Goal: Task Accomplishment & Management: Manage account settings

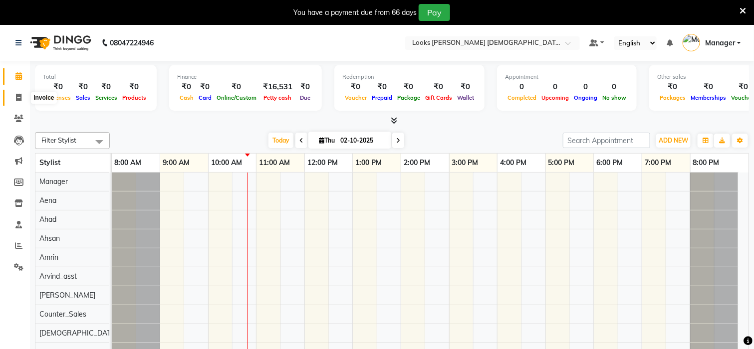
click at [19, 100] on icon at bounding box center [18, 97] width 5 height 7
select select "service"
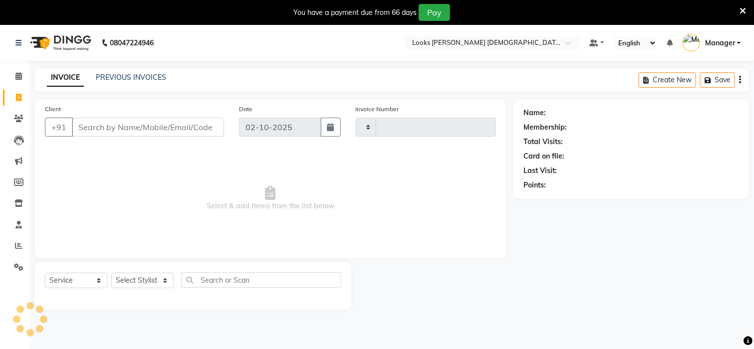
type input "3226"
select select "8706"
click at [89, 126] on input "Client" at bounding box center [148, 127] width 152 height 19
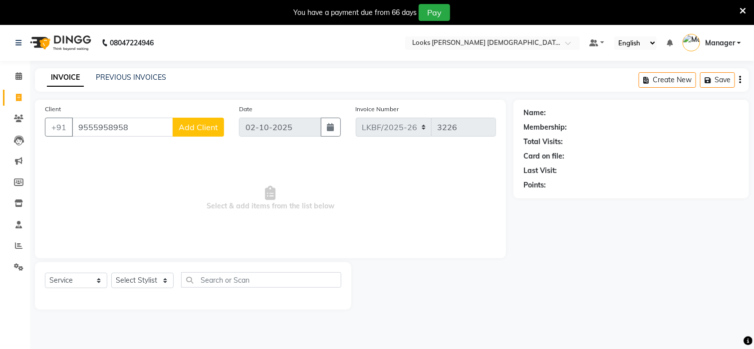
drag, startPoint x: 73, startPoint y: 126, endPoint x: 126, endPoint y: 126, distance: 52.9
click at [126, 126] on input "9555958958" at bounding box center [122, 127] width 101 height 19
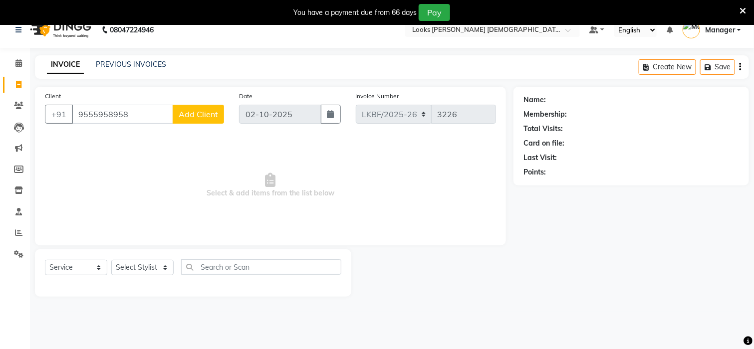
scroll to position [25, 0]
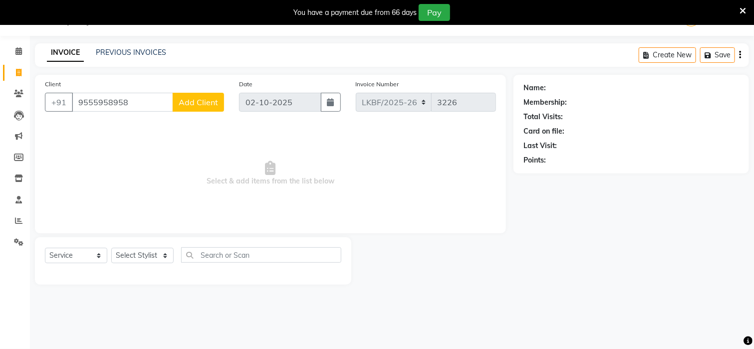
type input "9555958958"
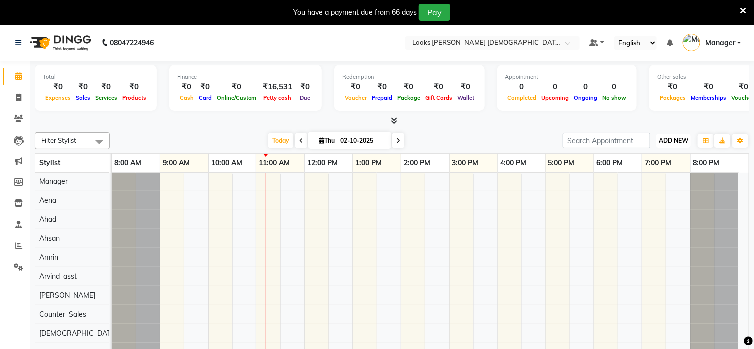
click at [681, 141] on span "ADD NEW" at bounding box center [672, 140] width 29 height 7
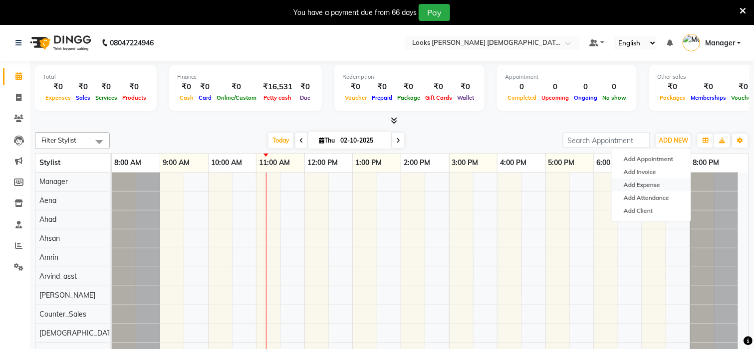
click at [641, 186] on link "Add Expense" at bounding box center [651, 185] width 79 height 13
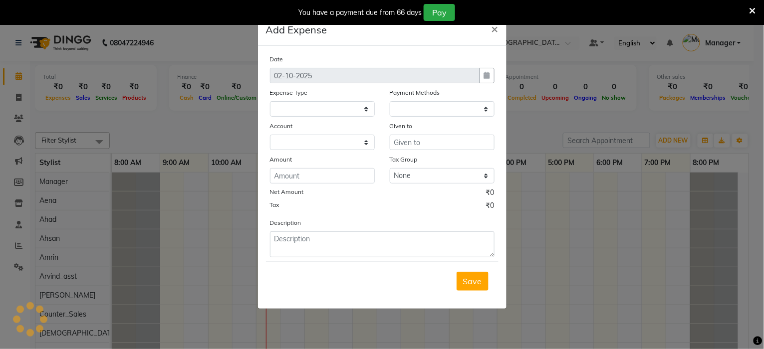
select select
select select "1"
select select "7940"
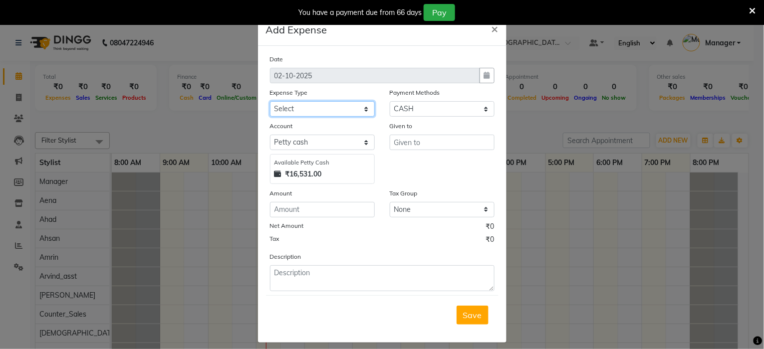
click at [296, 109] on select "Select Accommodation Aesthetics Bank Deposit BLINKIT Cash Handover Client Refun…" at bounding box center [322, 108] width 105 height 15
select select "24890"
click at [296, 109] on select "Select Accommodation Aesthetics Bank Deposit BLINKIT Cash Handover Client Refun…" at bounding box center [322, 108] width 105 height 15
click at [413, 143] on input "text" at bounding box center [442, 142] width 105 height 15
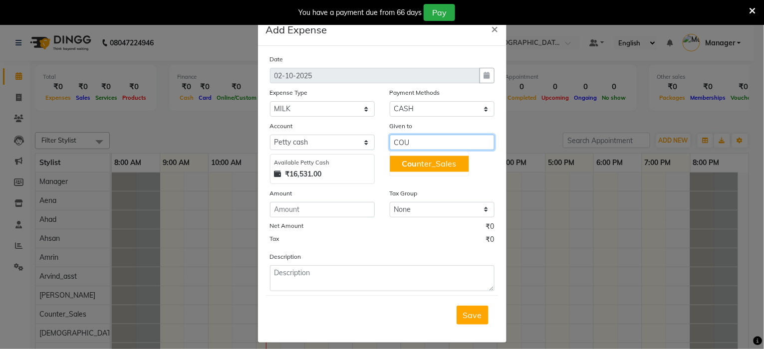
click at [412, 162] on ngb-highlight "Cou nter_Sales" at bounding box center [429, 164] width 54 height 10
type input "Counter_Sales"
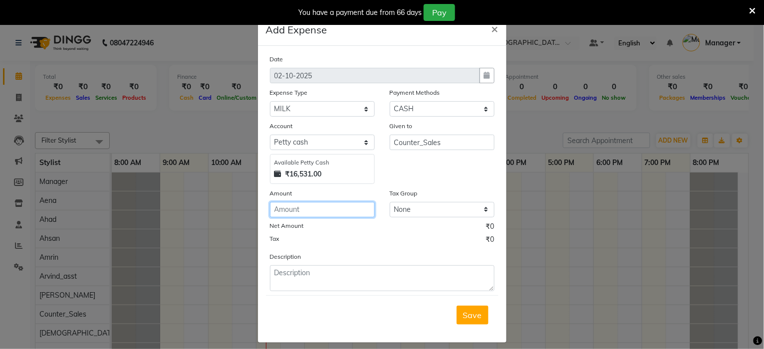
click at [311, 214] on input "number" at bounding box center [322, 209] width 105 height 15
type input "120"
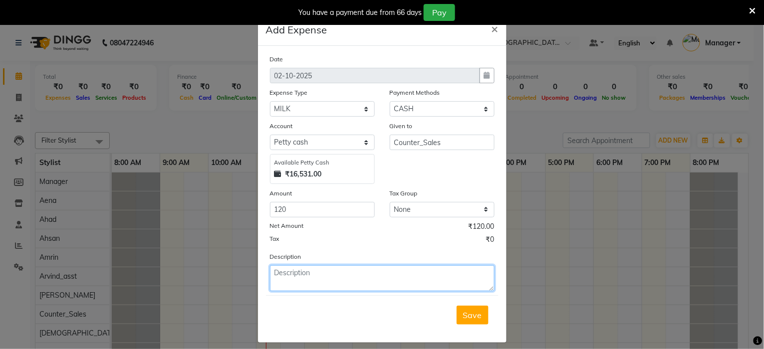
click at [337, 270] on textarea at bounding box center [382, 278] width 224 height 26
type textarea "MILK FOR SALON STAFF"
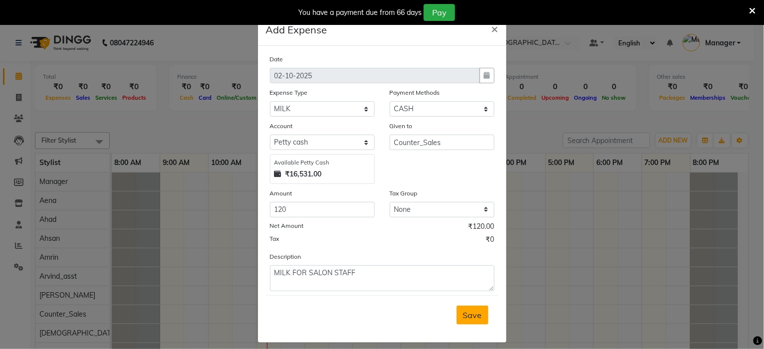
click at [465, 312] on span "Save" at bounding box center [472, 315] width 19 height 10
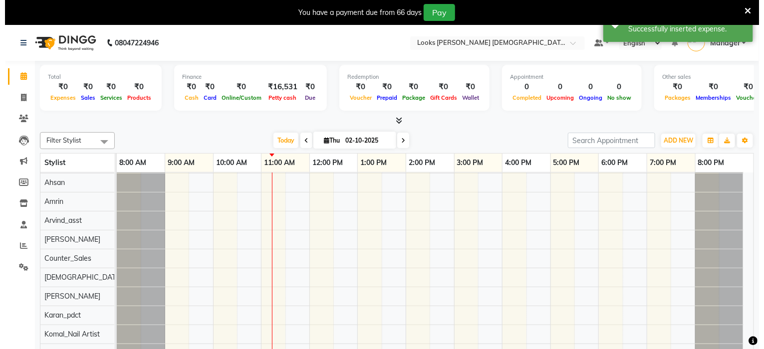
scroll to position [133, 0]
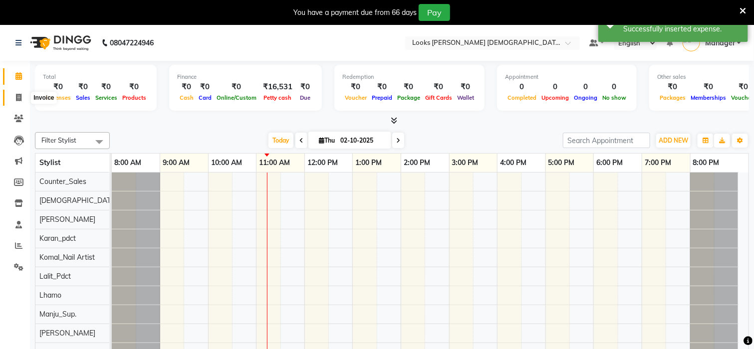
click at [16, 97] on icon at bounding box center [18, 97] width 5 height 7
select select "service"
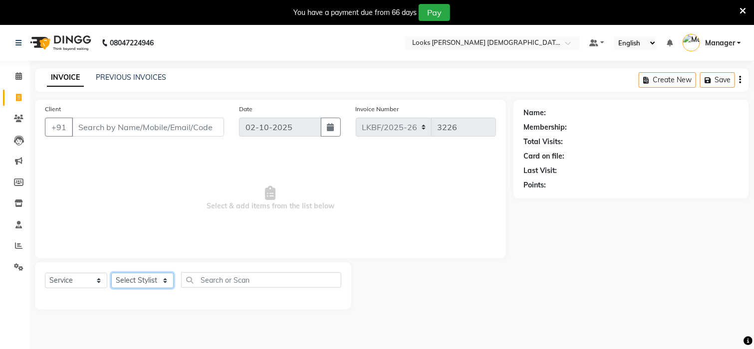
click at [128, 283] on select "Select Stylist Aena [PERSON_NAME] [PERSON_NAME] [PERSON_NAME] Counter_Sales [PE…" at bounding box center [142, 280] width 62 height 15
click at [740, 9] on icon at bounding box center [742, 10] width 6 height 9
select select "service"
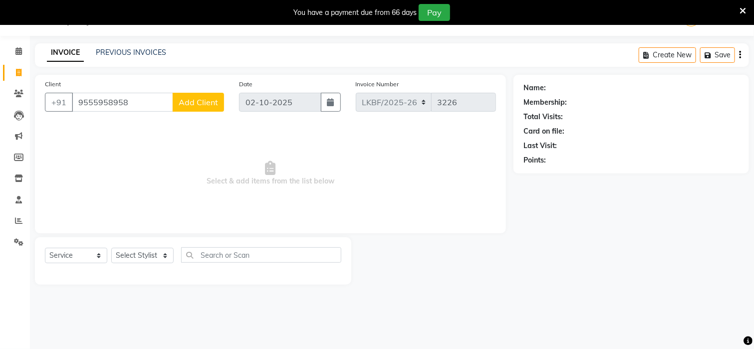
click at [740, 8] on icon at bounding box center [742, 10] width 6 height 9
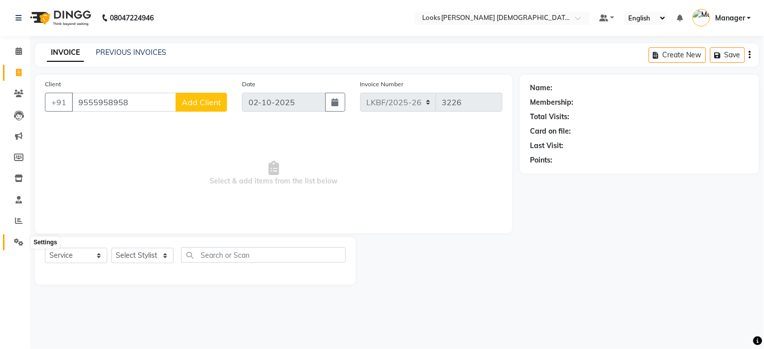
click at [16, 247] on span at bounding box center [18, 242] width 17 height 11
click at [14, 246] on icon at bounding box center [18, 241] width 9 height 7
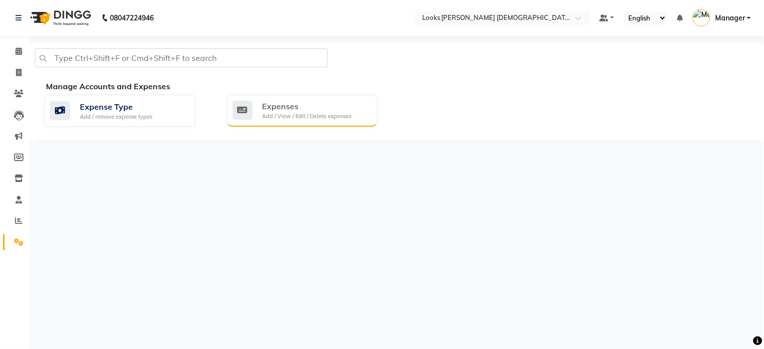
click at [276, 118] on div "Add / View / Edit / Delete expenses" at bounding box center [306, 116] width 89 height 8
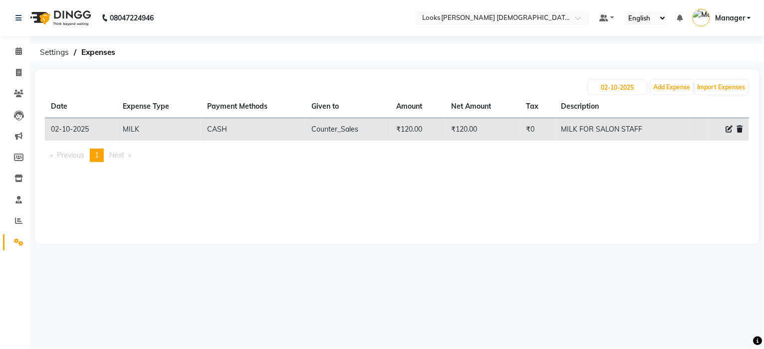
click at [726, 127] on icon at bounding box center [729, 129] width 7 height 7
select select "24890"
select select "1"
select select "7940"
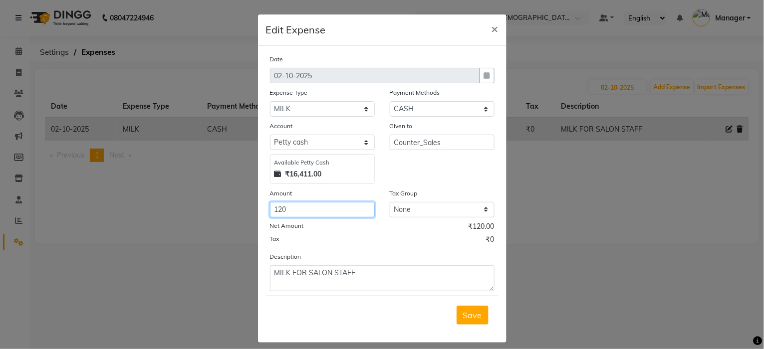
click at [288, 209] on input "120" at bounding box center [322, 209] width 105 height 15
type input "150"
click at [472, 314] on span "Save" at bounding box center [472, 315] width 19 height 10
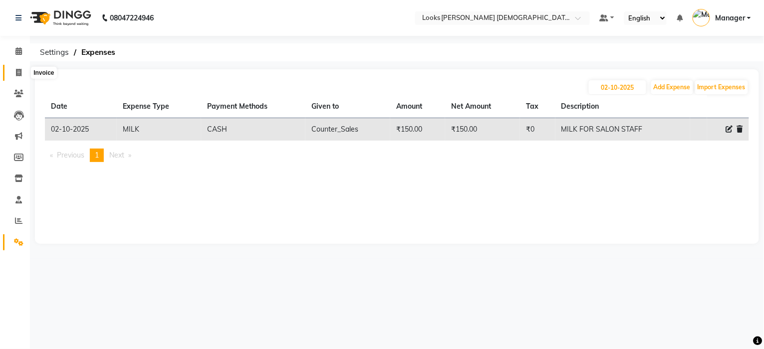
click at [20, 74] on icon at bounding box center [18, 72] width 5 height 7
select select "service"
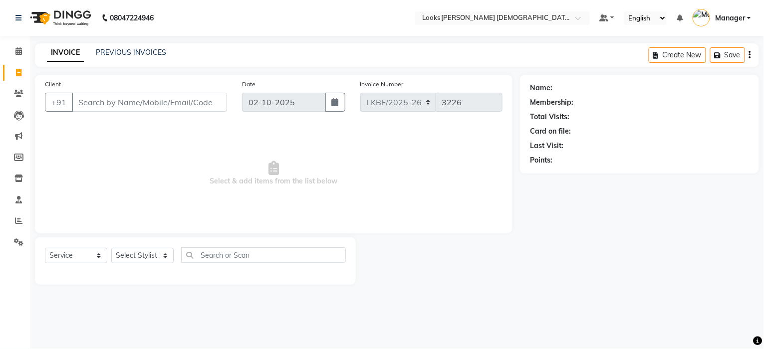
click at [109, 103] on input "Client" at bounding box center [149, 102] width 155 height 19
click at [220, 107] on input "9555958958" at bounding box center [149, 102] width 155 height 19
click at [216, 101] on input "9555958958" at bounding box center [149, 102] width 155 height 19
type input "9555958958"
click at [208, 105] on span "Add Client" at bounding box center [201, 102] width 39 height 10
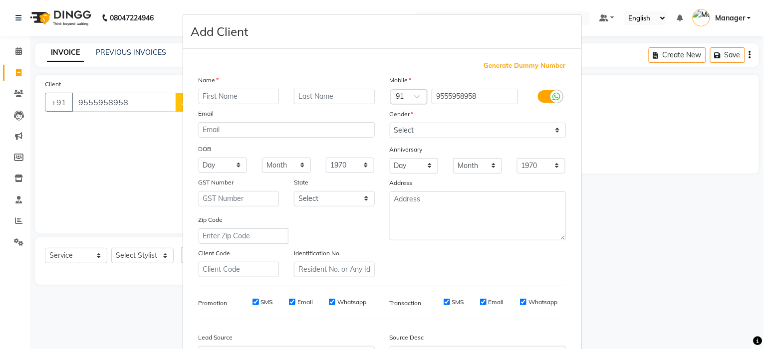
scroll to position [112, 0]
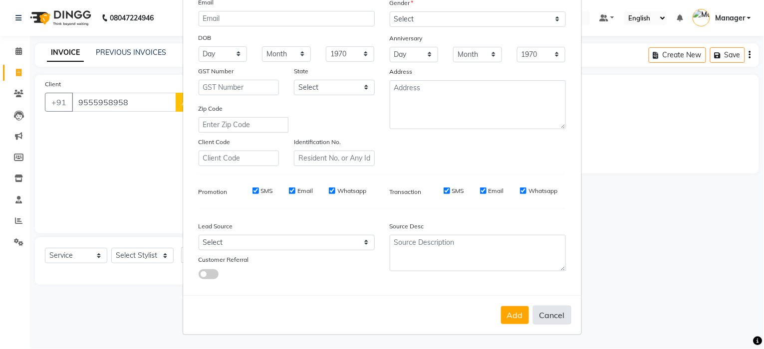
click at [548, 315] on button "Cancel" at bounding box center [552, 315] width 38 height 19
select select
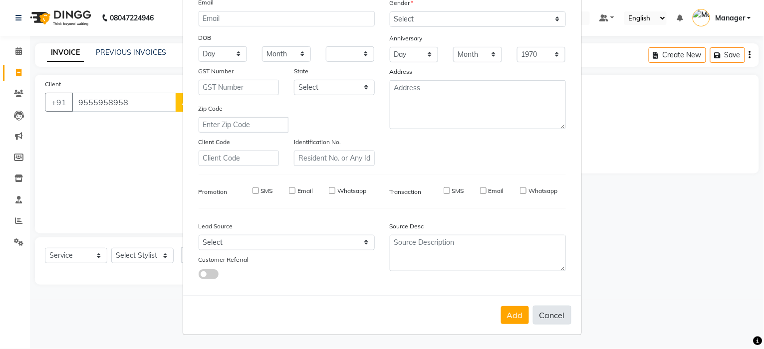
select select
checkbox input "false"
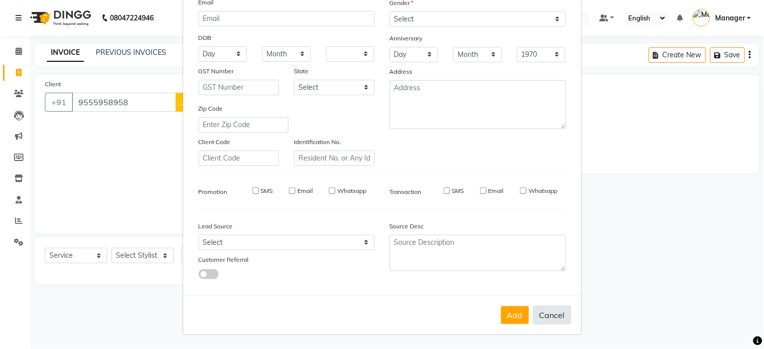
checkbox input "false"
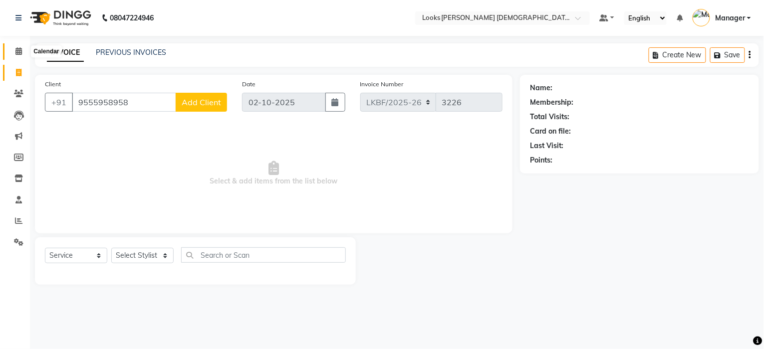
click at [20, 49] on icon at bounding box center [18, 50] width 6 height 7
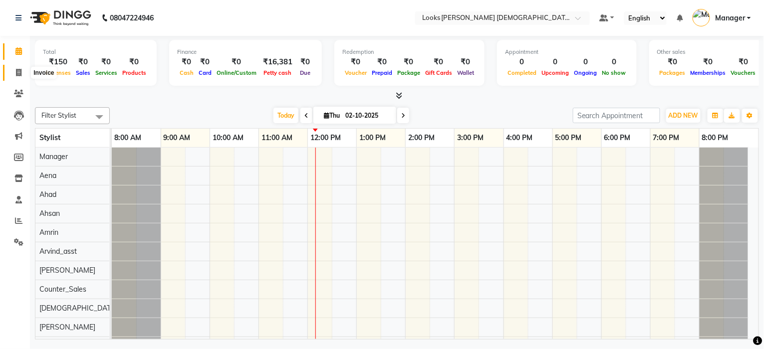
click at [20, 71] on icon at bounding box center [18, 72] width 5 height 7
select select "service"
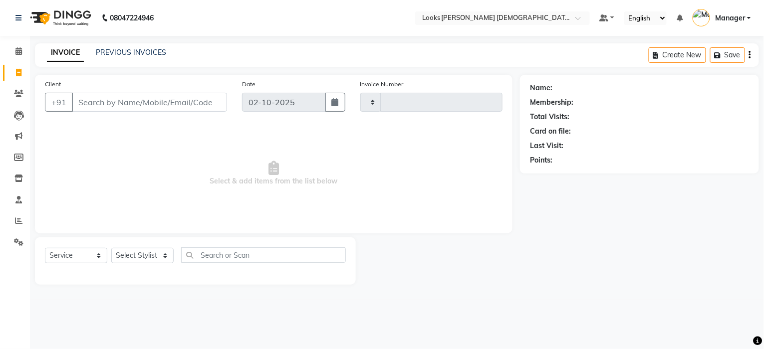
type input "3226"
select select "8706"
click at [124, 254] on select "Select Stylist Aena [PERSON_NAME] [PERSON_NAME] [PERSON_NAME] Counter_Sales [PE…" at bounding box center [142, 255] width 62 height 15
select select "87720"
click at [111, 248] on select "Select Stylist Aena [PERSON_NAME] [PERSON_NAME] [PERSON_NAME] Counter_Sales [PE…" at bounding box center [142, 255] width 62 height 15
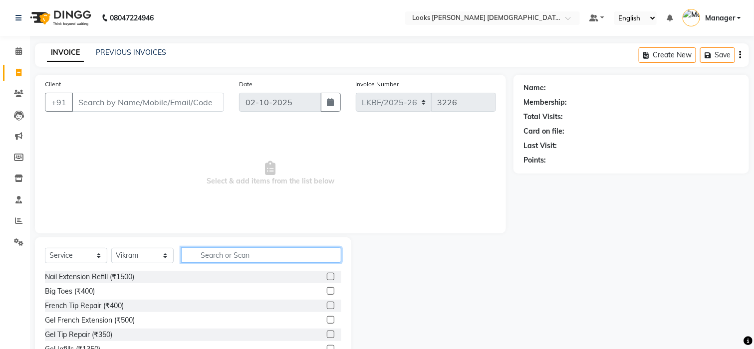
click at [246, 256] on input "text" at bounding box center [261, 254] width 160 height 15
type input "CUT"
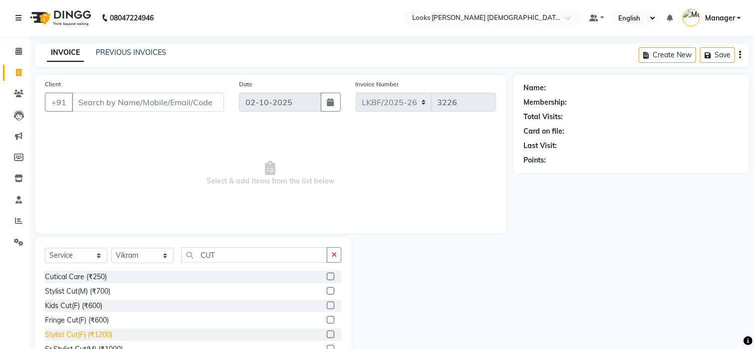
click at [87, 335] on div "Stylist Cut(F) (₹1200)" at bounding box center [78, 335] width 67 height 10
checkbox input "false"
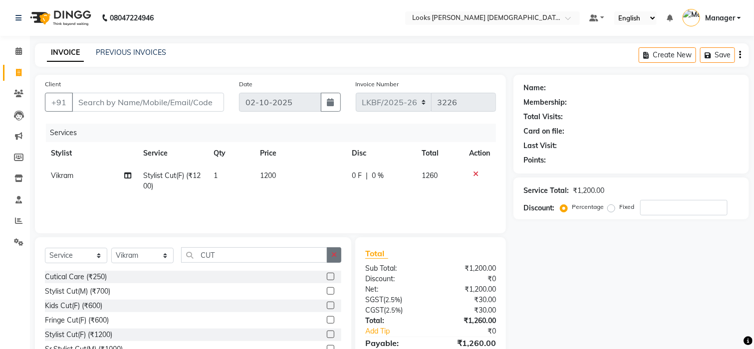
click at [341, 260] on button "button" at bounding box center [334, 254] width 14 height 15
click at [118, 252] on select "Select Stylist Aena [PERSON_NAME] [PERSON_NAME] [PERSON_NAME] Counter_Sales [PE…" at bounding box center [142, 255] width 62 height 15
select select "87730"
click at [111, 248] on select "Select Stylist Aena [PERSON_NAME] [PERSON_NAME] [PERSON_NAME] Counter_Sales [PE…" at bounding box center [142, 255] width 62 height 15
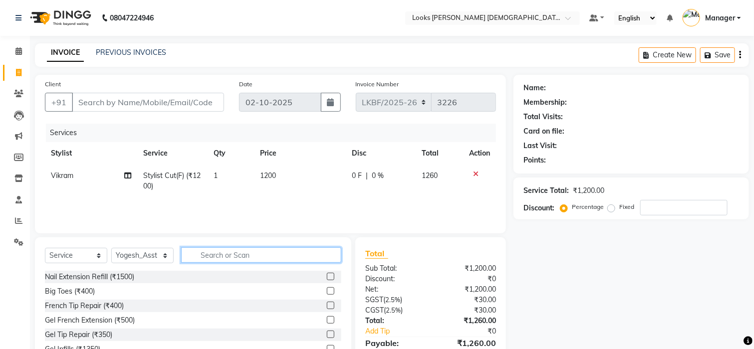
click at [209, 258] on input "text" at bounding box center [261, 254] width 160 height 15
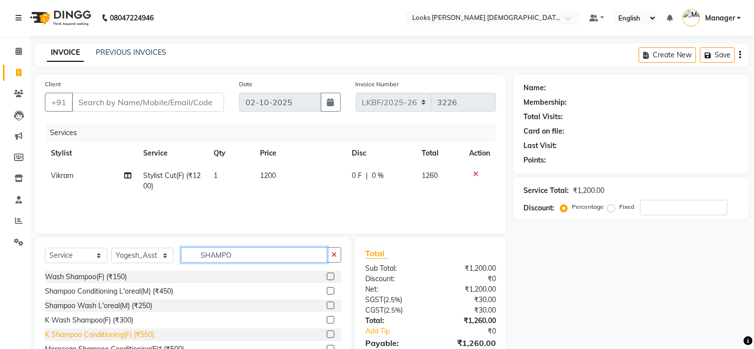
type input "SHAMPO"
click at [104, 330] on div "K Shampoo Conditioning(F) (₹550)" at bounding box center [99, 335] width 109 height 10
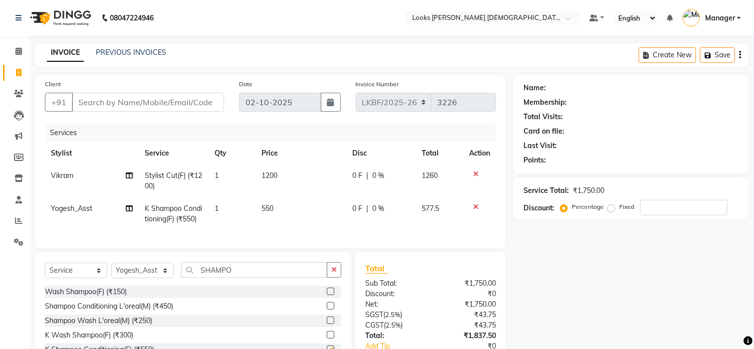
checkbox input "false"
click at [337, 278] on button "button" at bounding box center [334, 269] width 14 height 15
click at [147, 278] on select "Select Stylist Aena [PERSON_NAME] [PERSON_NAME] [PERSON_NAME] Counter_Sales [PE…" at bounding box center [142, 270] width 62 height 15
select select "87726"
click at [111, 273] on select "Select Stylist Aena [PERSON_NAME] [PERSON_NAME] [PERSON_NAME] Counter_Sales [PE…" at bounding box center [142, 270] width 62 height 15
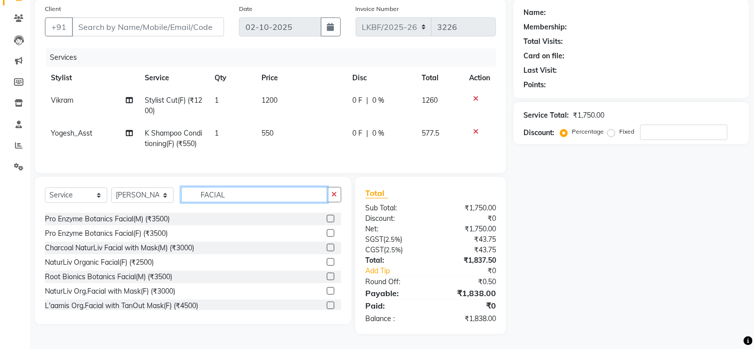
scroll to position [199, 0]
type input "FACIAL"
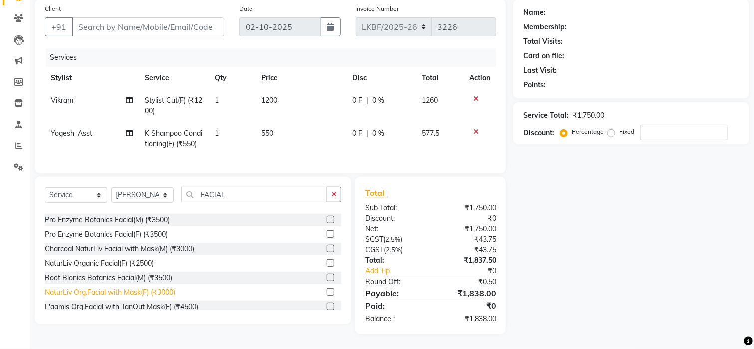
click at [137, 291] on div "NaturLiv Org.Facial with Mask(F) (₹3000)" at bounding box center [110, 292] width 130 height 10
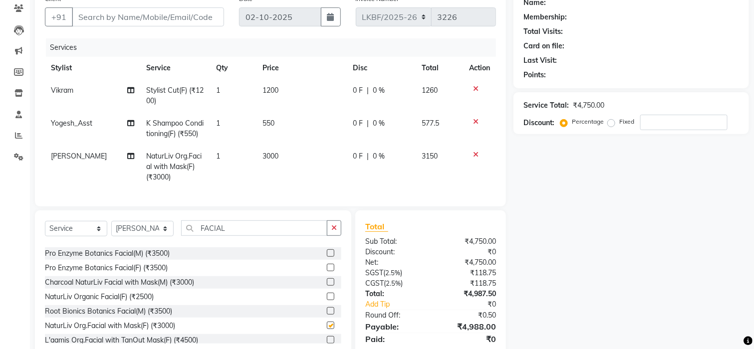
checkbox input "false"
click at [336, 231] on icon "button" at bounding box center [333, 227] width 5 height 7
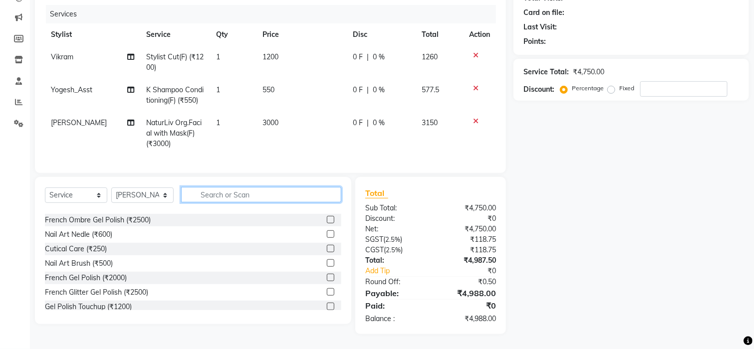
scroll to position [129, 0]
click at [253, 170] on div "Client +91 Date 02-10-2025 Invoice Number LKBF/2025-26 V/2025 V/2025-26 3226 Se…" at bounding box center [270, 64] width 471 height 217
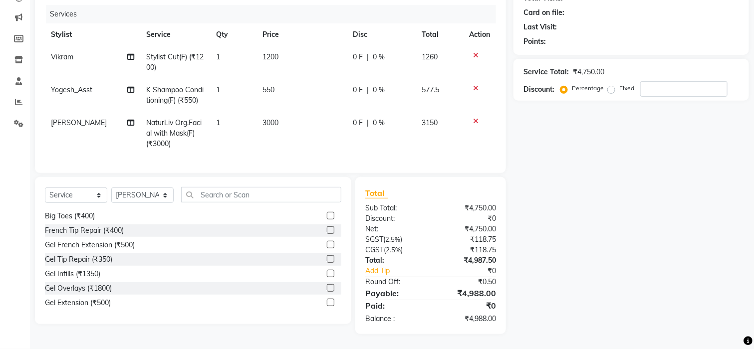
scroll to position [0, 0]
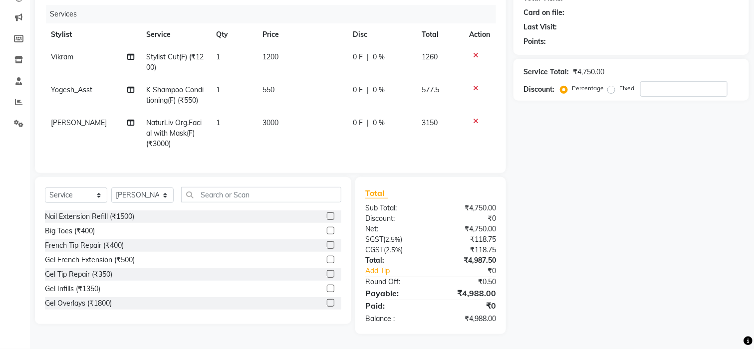
click at [80, 85] on span "Yogesh_Asst" at bounding box center [71, 89] width 41 height 9
select select "87730"
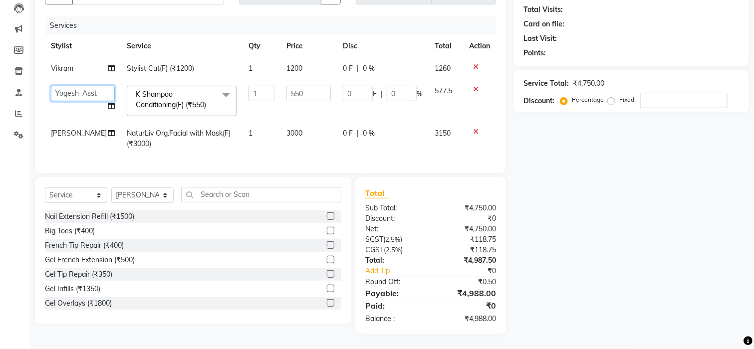
click at [95, 86] on select "Aena Ahad Ahsan Amrin Arvind_asst Bijender Counter_Sales Dharmaveer Farhan Farh…" at bounding box center [83, 93] width 64 height 15
select select "87732"
click at [135, 195] on select "Select Stylist Aena Ahad Ahsan Amrin Arvind_asst Bijender Counter_Sales Dharmav…" at bounding box center [142, 195] width 62 height 15
click at [138, 195] on select "Select Stylist Aena Ahad Ahsan Amrin Arvind_asst Bijender Counter_Sales Dharmav…" at bounding box center [142, 195] width 62 height 15
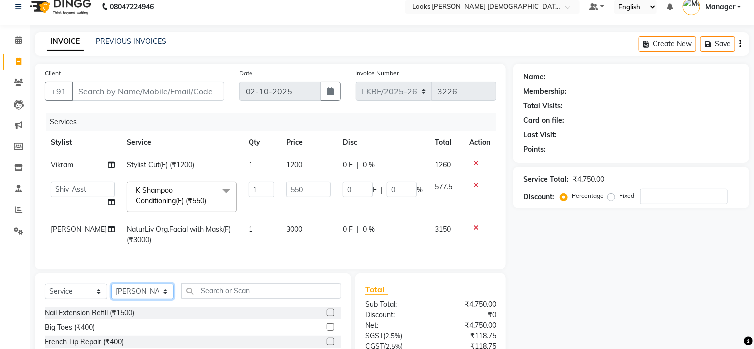
scroll to position [0, 0]
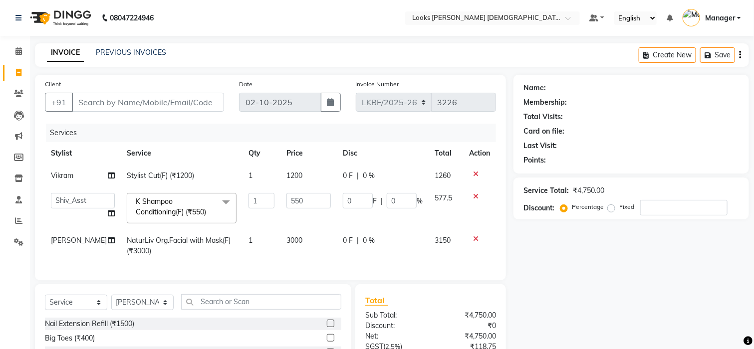
click at [165, 89] on div "Client +91" at bounding box center [134, 99] width 194 height 41
click at [146, 144] on th "Service" at bounding box center [182, 153] width 122 height 22
click at [146, 135] on div "Services" at bounding box center [274, 133] width 457 height 18
click at [146, 130] on div "Services" at bounding box center [274, 133] width 457 height 18
click at [132, 121] on div "Client +91 Date 02-10-2025 Invoice Number LKBF/2025-26 V/2025 V/2025-26 3226 Se…" at bounding box center [270, 178] width 471 height 206
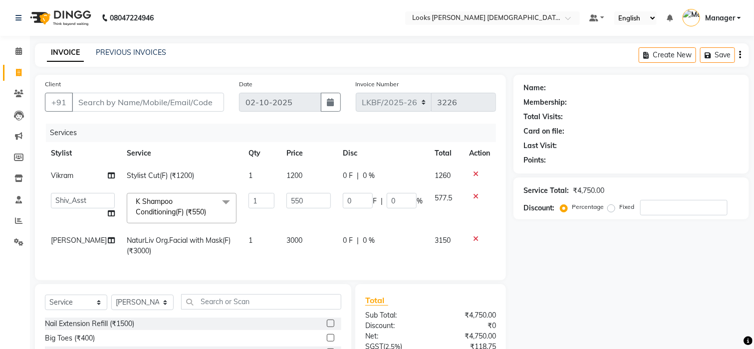
click at [197, 64] on div "INVOICE PREVIOUS INVOICES Create New Save" at bounding box center [392, 54] width 714 height 23
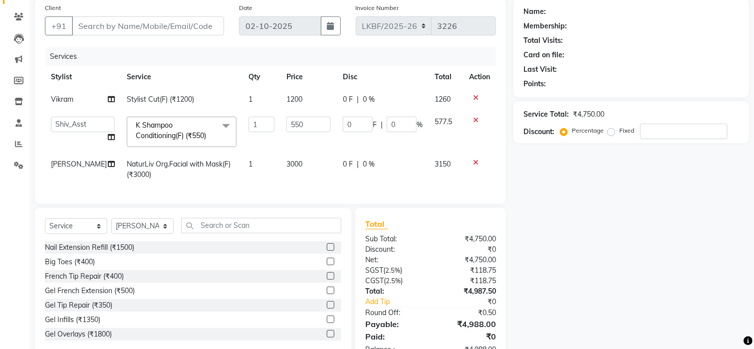
scroll to position [117, 0]
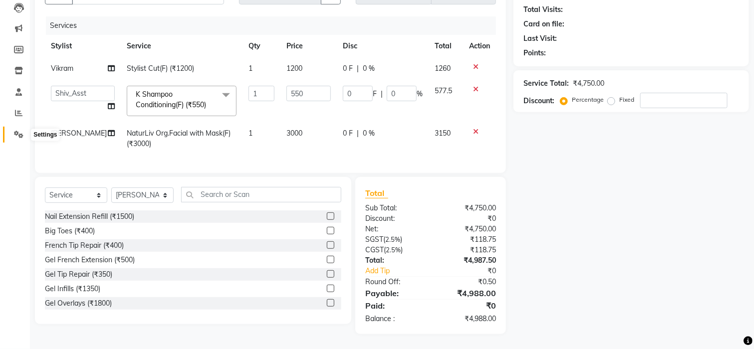
click at [12, 129] on span at bounding box center [18, 134] width 17 height 11
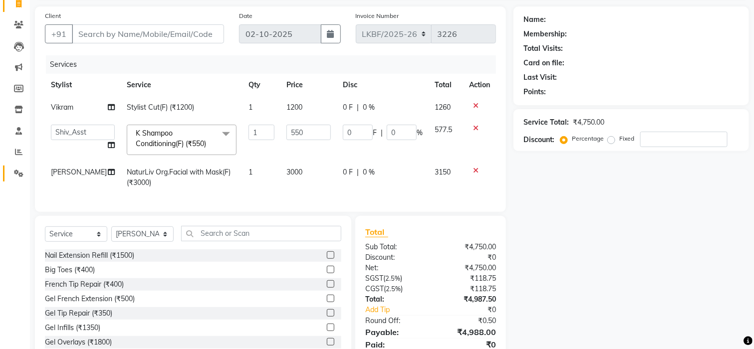
scroll to position [0, 0]
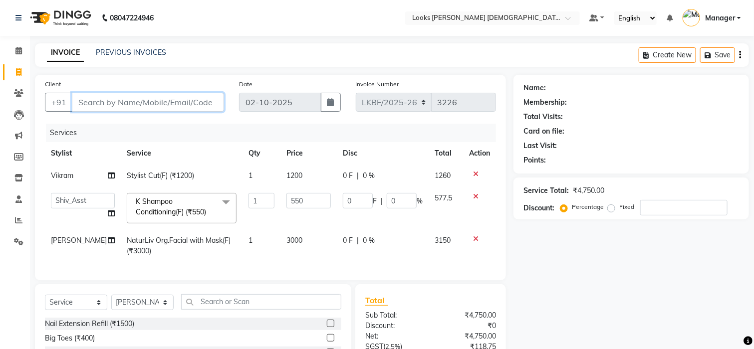
click at [169, 104] on input "Client" at bounding box center [148, 102] width 152 height 19
click at [217, 52] on div "INVOICE PREVIOUS INVOICES Create New Save" at bounding box center [392, 54] width 714 height 23
click at [140, 111] on input "Client" at bounding box center [148, 102] width 152 height 19
click at [198, 75] on div "Client +91 Date 02-10-2025 Invoice Number LKBF/2025-26 V/2025 V/2025-26 3226 Se…" at bounding box center [270, 178] width 471 height 206
click at [185, 103] on input "Client" at bounding box center [148, 102] width 152 height 19
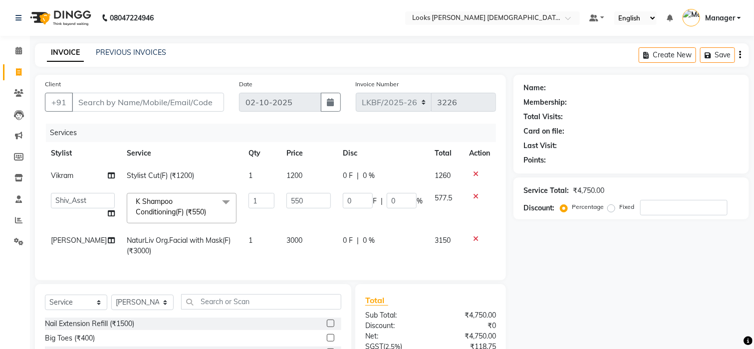
click at [235, 71] on main "INVOICE PREVIOUS INVOICES Create New Save Client +91 Date 02-10-2025 Invoice Nu…" at bounding box center [392, 249] width 724 height 413
click at [158, 105] on input "Client" at bounding box center [148, 102] width 152 height 19
click at [198, 72] on main "INVOICE PREVIOUS INVOICES Create New Save Client +91 Date 02-10-2025 Invoice Nu…" at bounding box center [392, 249] width 724 height 413
click at [170, 96] on input "Client" at bounding box center [148, 102] width 152 height 19
click at [189, 75] on div "Client +91 Date 02-10-2025 Invoice Number LKBF/2025-26 V/2025 V/2025-26 3226 Se…" at bounding box center [270, 178] width 471 height 206
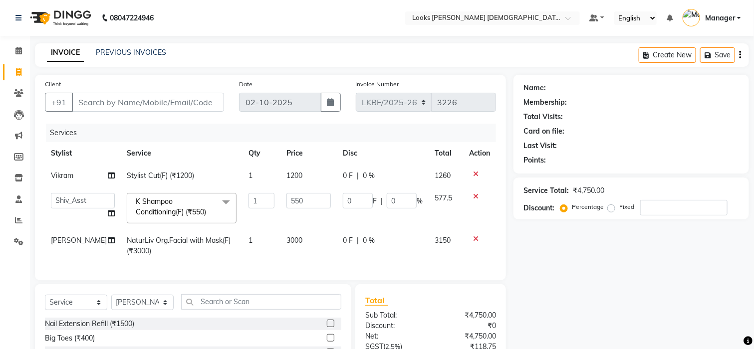
click at [176, 92] on div "Client +91" at bounding box center [134, 99] width 194 height 41
click at [176, 101] on input "Client" at bounding box center [148, 102] width 152 height 19
click at [189, 79] on div "Client +91" at bounding box center [134, 99] width 194 height 41
click at [163, 106] on input "Client" at bounding box center [148, 102] width 152 height 19
click at [193, 77] on div "Client +91 Date 02-10-2025 Invoice Number LKBF/2025-26 V/2025 V/2025-26 3226 Se…" at bounding box center [270, 178] width 471 height 206
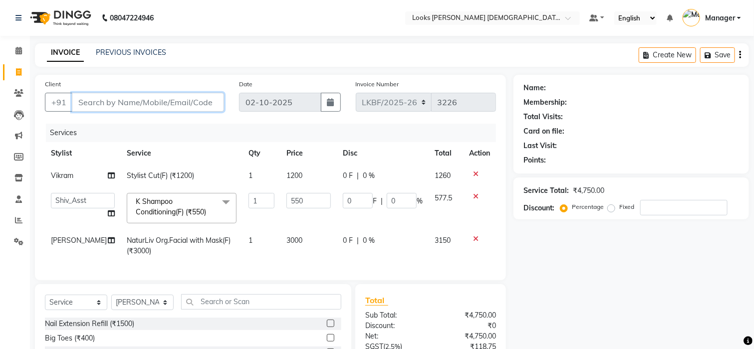
click at [169, 102] on input "Client" at bounding box center [148, 102] width 152 height 19
click at [193, 83] on div "Client +91" at bounding box center [134, 99] width 194 height 41
click at [180, 98] on input "Client" at bounding box center [148, 102] width 152 height 19
click at [189, 84] on div "Client +91" at bounding box center [134, 99] width 194 height 41
click at [162, 116] on div "Client +91" at bounding box center [134, 99] width 194 height 41
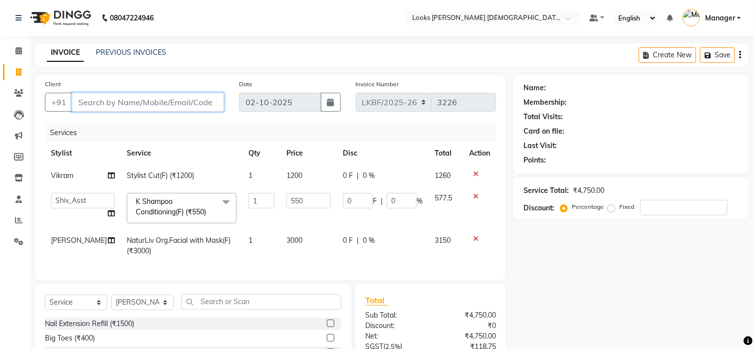
click at [162, 107] on input "Client" at bounding box center [148, 102] width 152 height 19
click at [169, 81] on div "Client +91" at bounding box center [134, 99] width 194 height 41
click at [145, 103] on input "Client" at bounding box center [148, 102] width 152 height 19
click at [161, 79] on div "Client +91" at bounding box center [134, 99] width 194 height 41
click at [152, 99] on input "Client" at bounding box center [148, 102] width 152 height 19
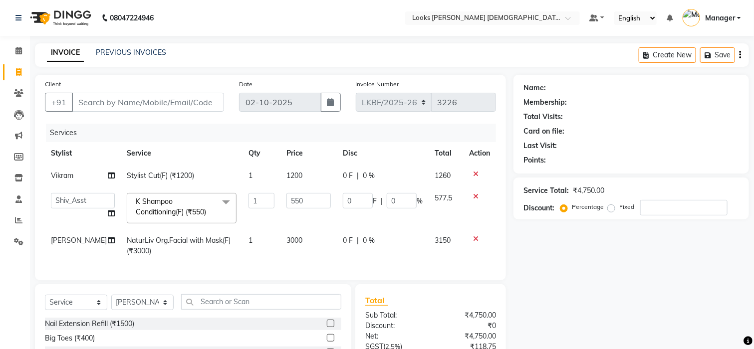
click at [169, 76] on div "Client +91 Date 02-10-2025 Invoice Number LKBF/2025-26 V/2025 V/2025-26 3226 Se…" at bounding box center [270, 178] width 471 height 206
click at [147, 105] on input "Client" at bounding box center [148, 102] width 152 height 19
click at [184, 70] on main "INVOICE PREVIOUS INVOICES Create New Save Client +91 Date 02-10-2025 Invoice Nu…" at bounding box center [392, 249] width 724 height 413
click at [157, 99] on input "Client" at bounding box center [148, 102] width 152 height 19
click at [170, 87] on div "Client +91" at bounding box center [134, 99] width 194 height 41
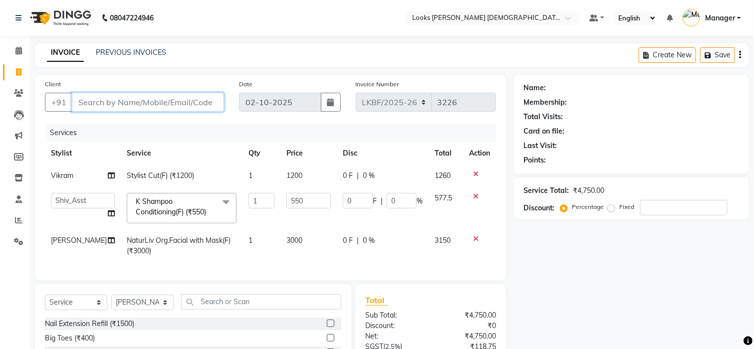
click at [163, 106] on input "Client" at bounding box center [148, 102] width 152 height 19
click at [160, 79] on div "Client +91" at bounding box center [134, 99] width 194 height 41
click at [160, 98] on input "Client" at bounding box center [148, 102] width 152 height 19
click at [162, 80] on div "Client +91" at bounding box center [134, 99] width 194 height 41
click at [138, 106] on input "Client" at bounding box center [148, 102] width 152 height 19
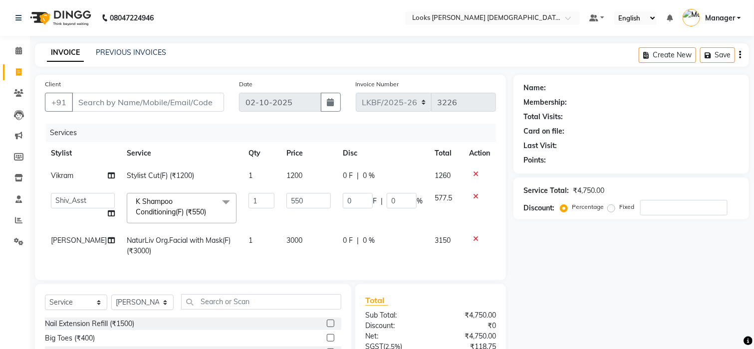
click at [152, 84] on div "Client +91" at bounding box center [134, 99] width 194 height 41
click at [137, 102] on input "Client" at bounding box center [148, 102] width 152 height 19
click at [158, 71] on main "INVOICE PREVIOUS INVOICES Create New Save Client +91 Date 02-10-2025 Invoice Nu…" at bounding box center [392, 249] width 724 height 413
click at [146, 93] on input "Client" at bounding box center [148, 102] width 152 height 19
click at [148, 82] on div "Client +91" at bounding box center [134, 99] width 194 height 41
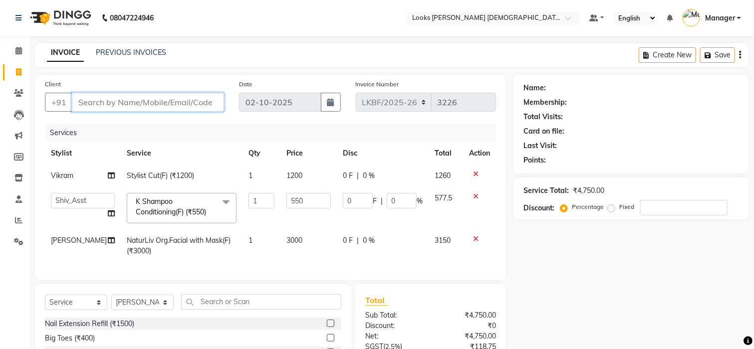
click at [144, 104] on input "Client" at bounding box center [148, 102] width 152 height 19
click at [147, 83] on div "Client +91" at bounding box center [134, 99] width 194 height 41
click at [140, 103] on input "Client" at bounding box center [148, 102] width 152 height 19
click at [146, 83] on div "Client +91" at bounding box center [134, 99] width 194 height 41
click at [143, 106] on input "Client" at bounding box center [148, 102] width 152 height 19
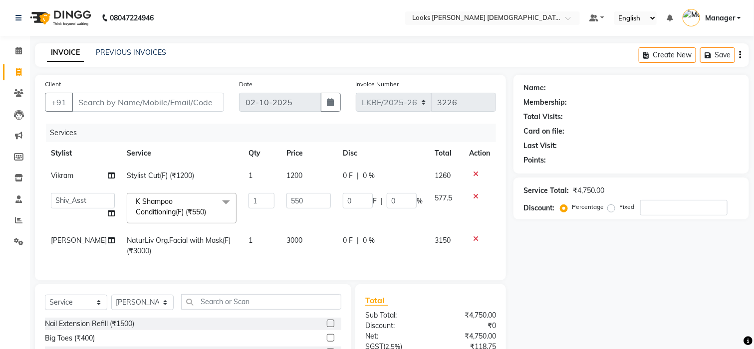
click at [144, 79] on div "Client +91" at bounding box center [134, 99] width 194 height 41
click at [143, 101] on input "Client" at bounding box center [148, 102] width 152 height 19
click at [142, 87] on div "Client +91" at bounding box center [134, 99] width 194 height 41
click at [143, 106] on input "Client" at bounding box center [148, 102] width 152 height 19
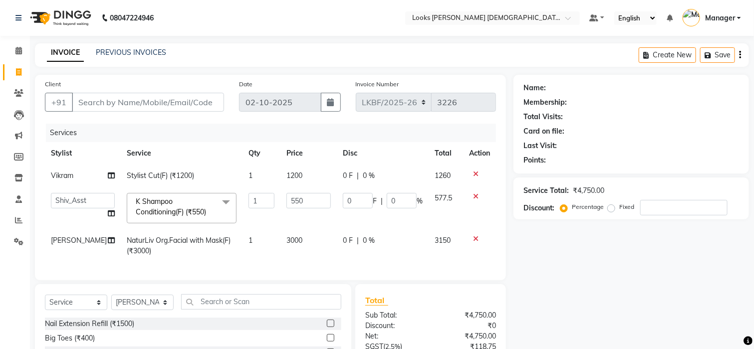
click at [151, 71] on main "INVOICE PREVIOUS INVOICES Create New Save Client +91 Date 02-10-2025 Invoice Nu…" at bounding box center [392, 249] width 724 height 413
click at [151, 74] on main "INVOICE PREVIOUS INVOICES Create New Save Client +91 Date 02-10-2025 Invoice Nu…" at bounding box center [392, 249] width 724 height 413
click at [143, 99] on input "Client" at bounding box center [148, 102] width 152 height 19
click at [146, 79] on div "Client +91" at bounding box center [134, 99] width 194 height 41
click at [146, 99] on input "Client" at bounding box center [148, 102] width 152 height 19
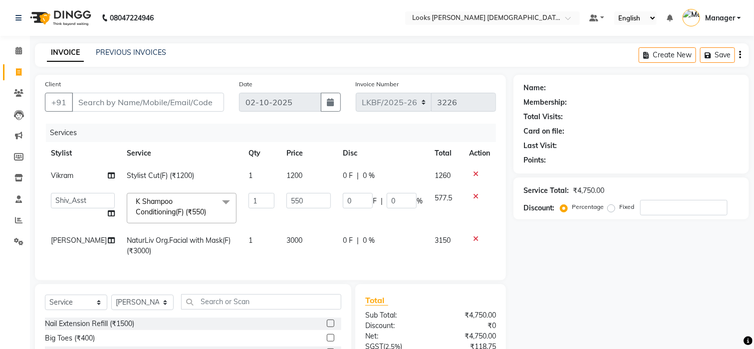
click at [152, 84] on div "Client +91" at bounding box center [134, 99] width 194 height 41
click at [127, 86] on div "Client +91" at bounding box center [134, 99] width 194 height 41
click at [118, 96] on input "Client" at bounding box center [148, 102] width 152 height 19
click at [126, 75] on div "Client +91 Date 02-10-2025 Invoice Number LKBF/2025-26 V/2025 V/2025-26 3226 Se…" at bounding box center [270, 178] width 471 height 206
click at [119, 100] on input "Client" at bounding box center [148, 102] width 152 height 19
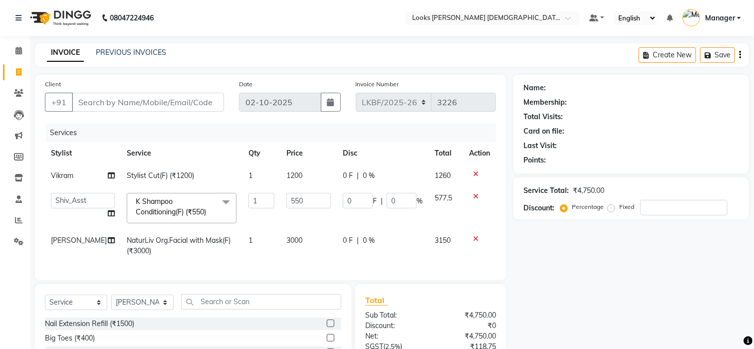
click at [131, 82] on div "Client +91" at bounding box center [134, 99] width 194 height 41
click at [122, 110] on input "Client" at bounding box center [148, 102] width 152 height 19
click at [146, 69] on main "INVOICE PREVIOUS INVOICES Create New Save Client +91 Date 02-10-2025 Invoice Nu…" at bounding box center [392, 249] width 724 height 413
click at [137, 102] on input "Client" at bounding box center [148, 102] width 152 height 19
click at [149, 82] on div "Client +91" at bounding box center [134, 99] width 194 height 41
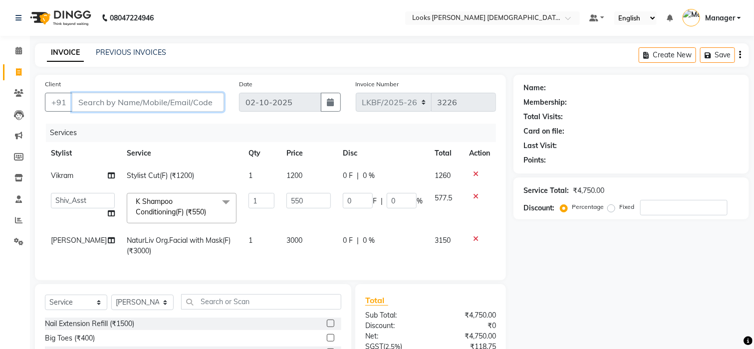
click at [148, 99] on input "Client" at bounding box center [148, 102] width 152 height 19
click at [156, 82] on div "Client +91" at bounding box center [134, 99] width 194 height 41
click at [150, 99] on input "Client" at bounding box center [148, 102] width 152 height 19
click at [157, 83] on div "Client +91" at bounding box center [134, 99] width 194 height 41
click at [149, 105] on input "Client" at bounding box center [148, 102] width 152 height 19
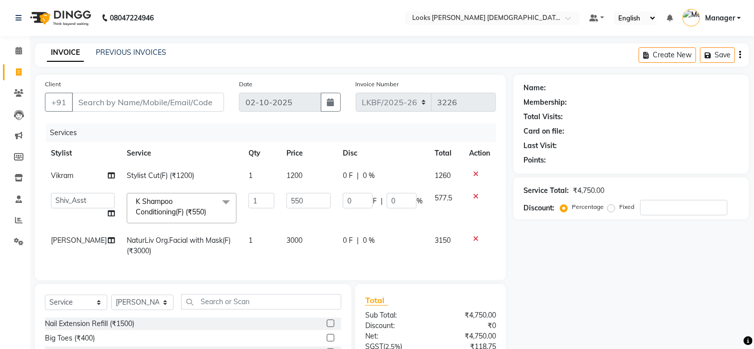
drag, startPoint x: 156, startPoint y: 80, endPoint x: 158, endPoint y: 99, distance: 18.6
click at [157, 80] on div "Client +91" at bounding box center [134, 99] width 194 height 41
click at [158, 100] on input "Client" at bounding box center [148, 102] width 152 height 19
drag, startPoint x: 159, startPoint y: 83, endPoint x: 159, endPoint y: 108, distance: 24.4
click at [159, 83] on div "Client +91" at bounding box center [134, 99] width 194 height 41
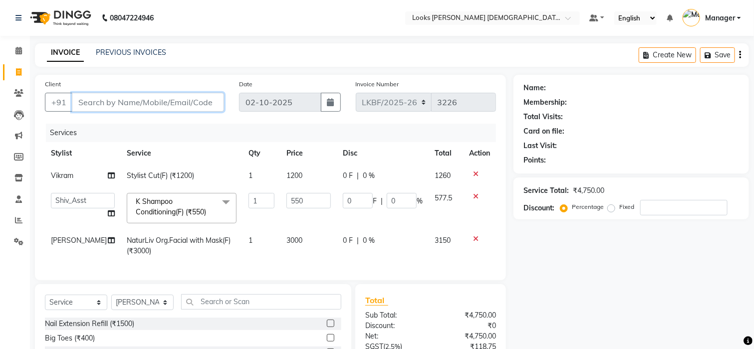
click at [159, 108] on input "Client" at bounding box center [148, 102] width 152 height 19
click at [164, 76] on div "Client +91 Date 02-10-2025 Invoice Number LKBF/2025-26 V/2025 V/2025-26 3226 Se…" at bounding box center [270, 178] width 471 height 206
click at [165, 94] on input "Client" at bounding box center [148, 102] width 152 height 19
drag, startPoint x: 174, startPoint y: 79, endPoint x: 173, endPoint y: 103, distance: 24.5
click at [175, 79] on div "Client +91" at bounding box center [134, 99] width 194 height 41
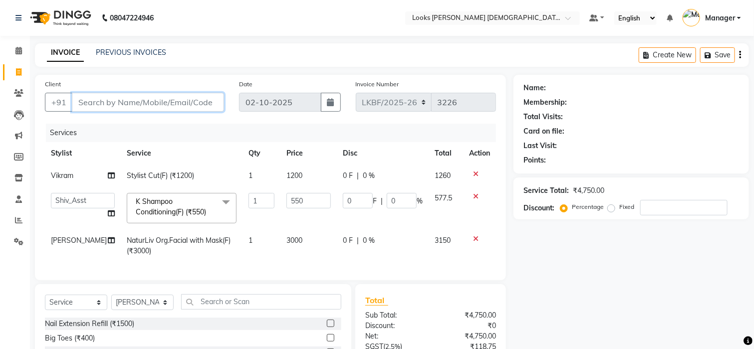
click at [169, 107] on input "Client" at bounding box center [148, 102] width 152 height 19
drag, startPoint x: 169, startPoint y: 79, endPoint x: 170, endPoint y: 109, distance: 30.4
click at [170, 79] on div "Client +91" at bounding box center [134, 99] width 194 height 41
click at [170, 109] on input "Client" at bounding box center [148, 102] width 152 height 19
click at [177, 77] on div "Client +91 Date 02-10-2025 Invoice Number LKBF/2025-26 V/2025 V/2025-26 3226 Se…" at bounding box center [270, 178] width 471 height 206
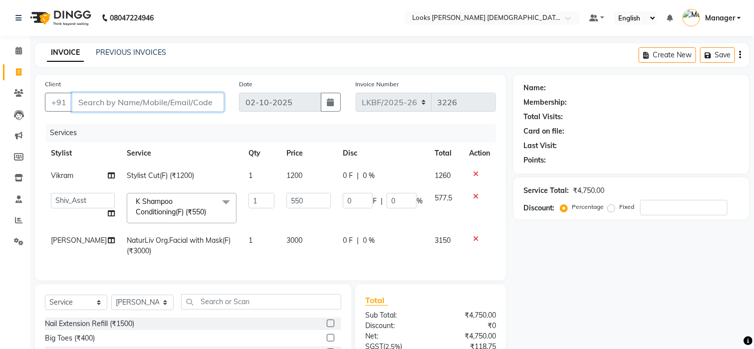
click at [175, 103] on input "Client" at bounding box center [148, 102] width 152 height 19
click at [173, 79] on div "Client +91" at bounding box center [134, 99] width 194 height 41
click at [173, 100] on input "Client" at bounding box center [148, 102] width 152 height 19
drag, startPoint x: 172, startPoint y: 76, endPoint x: 168, endPoint y: 102, distance: 26.8
click at [173, 77] on div "Client +91 Date 02-10-2025 Invoice Number LKBF/2025-26 V/2025 V/2025-26 3226 Se…" at bounding box center [270, 178] width 471 height 206
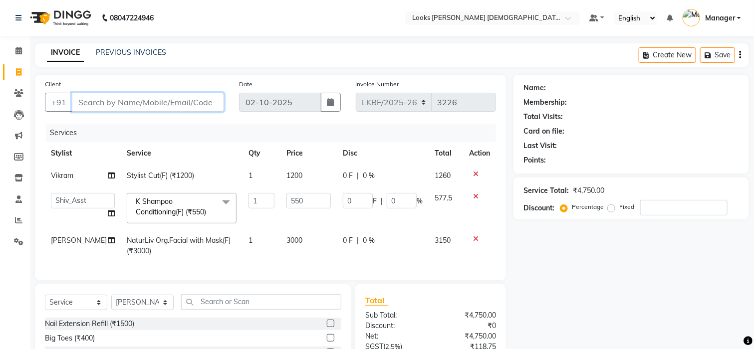
click at [168, 102] on input "Client" at bounding box center [148, 102] width 152 height 19
click at [168, 79] on div "Client +91" at bounding box center [134, 99] width 194 height 41
click at [168, 97] on input "Client" at bounding box center [148, 102] width 152 height 19
click at [163, 80] on div "Client +91" at bounding box center [134, 99] width 194 height 41
click at [164, 96] on input "Client" at bounding box center [148, 102] width 152 height 19
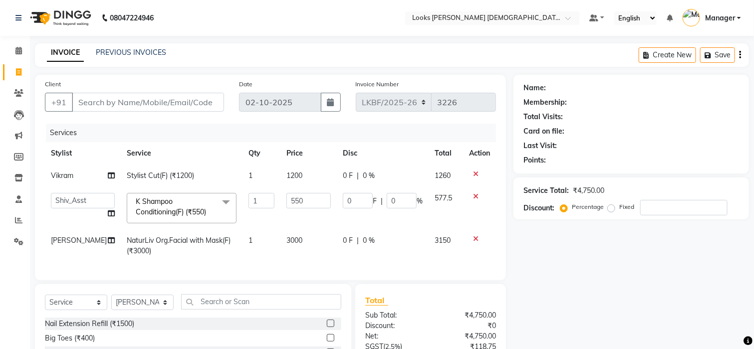
drag, startPoint x: 163, startPoint y: 74, endPoint x: 163, endPoint y: 93, distance: 19.5
click at [163, 74] on main "INVOICE PREVIOUS INVOICES Create New Save Client +91 Date 02-10-2025 Invoice Nu…" at bounding box center [392, 249] width 724 height 413
click at [160, 105] on input "Client" at bounding box center [148, 102] width 152 height 19
click at [164, 78] on div "Client +91 Date 02-10-2025 Invoice Number LKBF/2025-26 V/2025 V/2025-26 3226 Se…" at bounding box center [270, 178] width 471 height 206
click at [164, 97] on input "Client" at bounding box center [148, 102] width 152 height 19
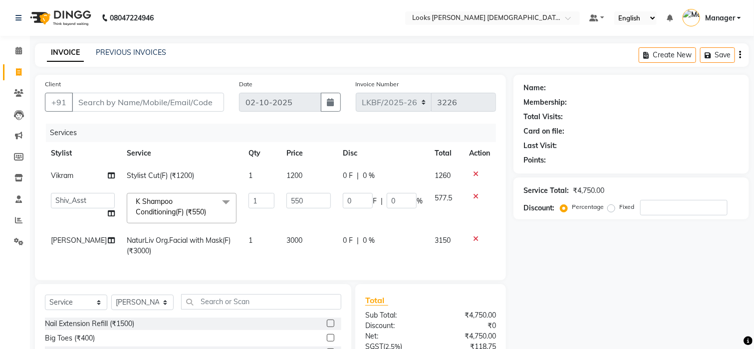
drag, startPoint x: 161, startPoint y: 82, endPoint x: 161, endPoint y: 104, distance: 21.5
click at [161, 82] on div "Client +91" at bounding box center [134, 99] width 194 height 41
click at [161, 104] on input "Client" at bounding box center [148, 102] width 152 height 19
click at [161, 77] on div "Client +91 Date 02-10-2025 Invoice Number LKBF/2025-26 V/2025 V/2025-26 3226 Se…" at bounding box center [270, 178] width 471 height 206
click at [159, 98] on input "Client" at bounding box center [148, 102] width 152 height 19
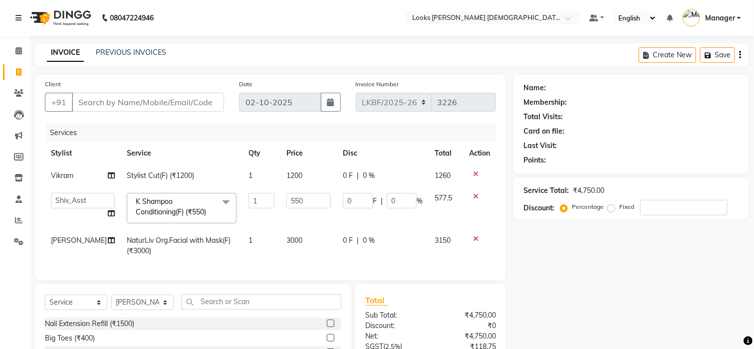
click at [159, 70] on main "INVOICE PREVIOUS INVOICES Create New Save Client +91 Date 02-10-2025 Invoice Nu…" at bounding box center [392, 249] width 724 height 413
click at [153, 98] on input "Client" at bounding box center [148, 102] width 152 height 19
click at [156, 85] on div "Client +91" at bounding box center [134, 99] width 194 height 41
click at [151, 102] on input "Client" at bounding box center [148, 102] width 152 height 19
drag, startPoint x: 151, startPoint y: 85, endPoint x: 152, endPoint y: 93, distance: 8.0
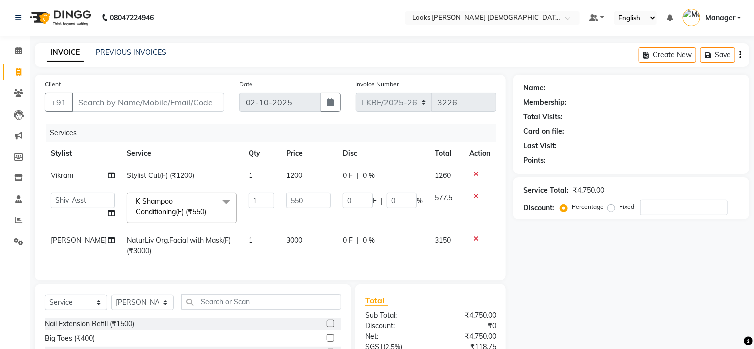
click at [151, 84] on div "Client +91" at bounding box center [134, 99] width 194 height 41
click at [149, 111] on input "Client" at bounding box center [148, 102] width 152 height 19
click at [153, 73] on main "INVOICE PREVIOUS INVOICES Create New Save Client +91 Date 02-10-2025 Invoice Nu…" at bounding box center [392, 249] width 724 height 413
click at [149, 101] on input "Client" at bounding box center [148, 102] width 152 height 19
click at [151, 84] on div "Client +91" at bounding box center [134, 99] width 194 height 41
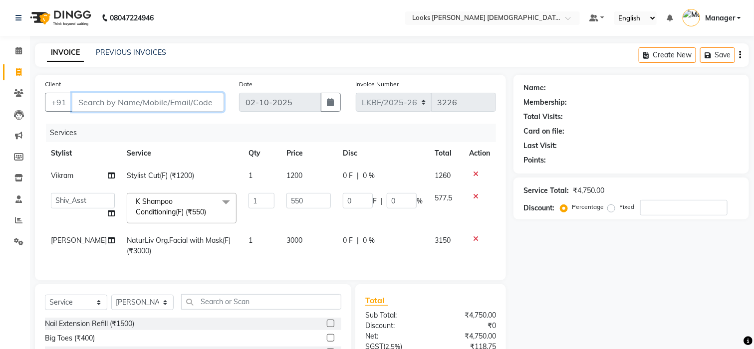
click at [150, 107] on input "Client" at bounding box center [148, 102] width 152 height 19
click at [152, 79] on div "Client +91" at bounding box center [134, 99] width 194 height 41
click at [152, 102] on input "Client" at bounding box center [148, 102] width 152 height 19
click at [150, 75] on div "Client +91 Date 02-10-2025 Invoice Number LKBF/2025-26 V/2025 V/2025-26 3226 Se…" at bounding box center [270, 178] width 471 height 206
click at [151, 97] on input "Client" at bounding box center [148, 102] width 152 height 19
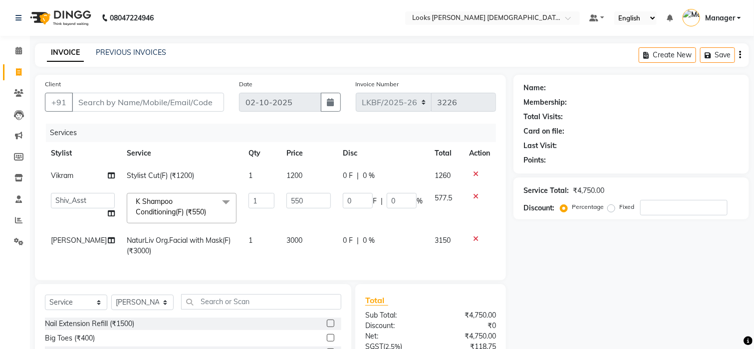
click at [148, 77] on div "Client +91 Date 02-10-2025 Invoice Number LKBF/2025-26 V/2025 V/2025-26 3226 Se…" at bounding box center [270, 178] width 471 height 206
click at [144, 104] on input "Client" at bounding box center [148, 102] width 152 height 19
click at [148, 79] on div "Client +91" at bounding box center [134, 99] width 194 height 41
click at [149, 105] on input "Client" at bounding box center [148, 102] width 152 height 19
click at [154, 84] on div "Client +91" at bounding box center [134, 99] width 194 height 41
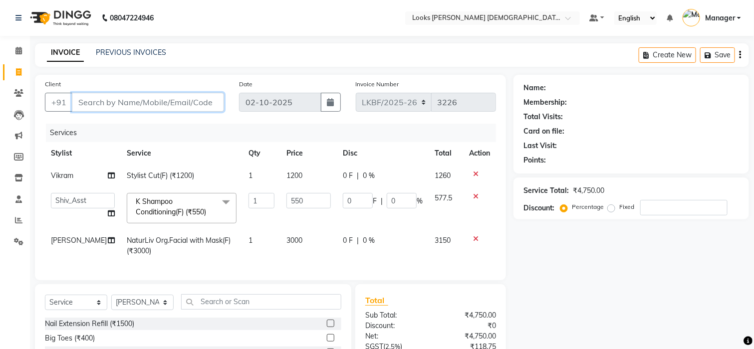
click at [156, 108] on input "Client" at bounding box center [148, 102] width 152 height 19
click at [151, 77] on div "Client +91 Date 02-10-2025 Invoice Number LKBF/2025-26 V/2025 V/2025-26 3226 Se…" at bounding box center [270, 178] width 471 height 206
click at [151, 102] on input "Client" at bounding box center [148, 102] width 152 height 19
click at [145, 77] on div "Client +91 Date 02-10-2025 Invoice Number LKBF/2025-26 V/2025 V/2025-26 3226 Se…" at bounding box center [270, 178] width 471 height 206
click at [141, 100] on input "Client" at bounding box center [148, 102] width 152 height 19
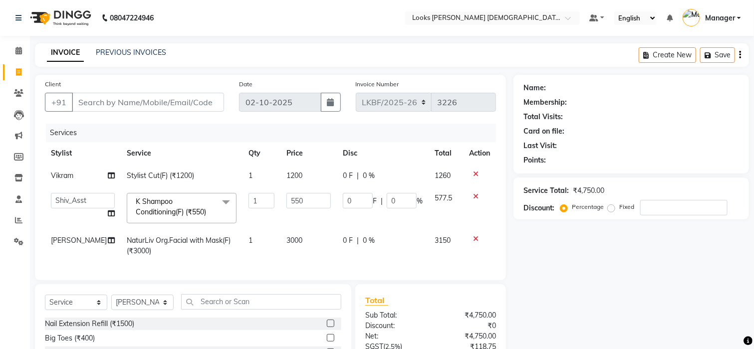
click at [142, 87] on div "Client +91" at bounding box center [134, 99] width 194 height 41
click at [136, 110] on input "Client" at bounding box center [148, 102] width 152 height 19
click at [143, 84] on div "Client +91" at bounding box center [134, 99] width 194 height 41
click at [141, 101] on input "Client" at bounding box center [148, 102] width 152 height 19
click at [147, 80] on div "Client +91" at bounding box center [134, 99] width 194 height 41
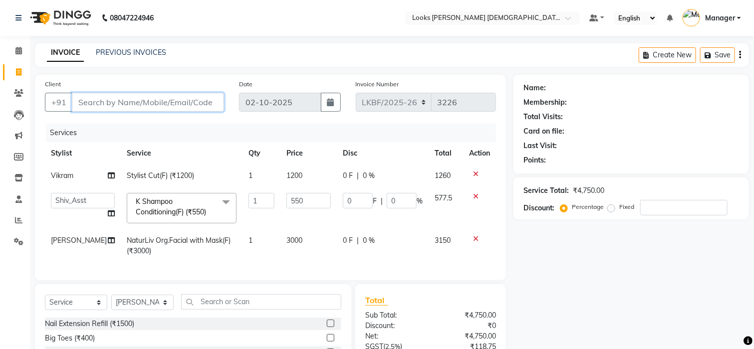
click at [147, 96] on input "Client" at bounding box center [148, 102] width 152 height 19
click at [153, 79] on div "Client +91" at bounding box center [134, 99] width 194 height 41
click at [155, 97] on input "Client" at bounding box center [148, 102] width 152 height 19
click at [154, 77] on div "Client +91 Date 02-10-2025 Invoice Number LKBF/2025-26 V/2025 V/2025-26 3226 Se…" at bounding box center [270, 178] width 471 height 206
click at [155, 102] on input "Client" at bounding box center [148, 102] width 152 height 19
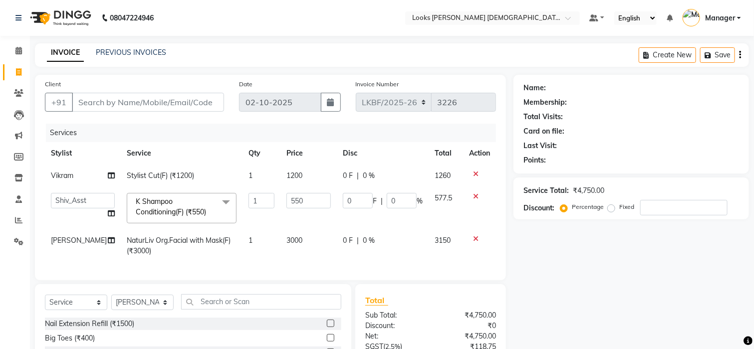
click at [156, 78] on div "Client +91 Date 02-10-2025 Invoice Number LKBF/2025-26 V/2025 V/2025-26 3226 Se…" at bounding box center [270, 178] width 471 height 206
drag, startPoint x: 160, startPoint y: 98, endPoint x: 159, endPoint y: 75, distance: 23.5
click at [160, 99] on input "Client" at bounding box center [148, 102] width 152 height 19
click at [159, 75] on div "Client +91 Date 02-10-2025 Invoice Number LKBF/2025-26 V/2025 V/2025-26 3226 Se…" at bounding box center [270, 178] width 471 height 206
click at [156, 105] on input "Client" at bounding box center [148, 102] width 152 height 19
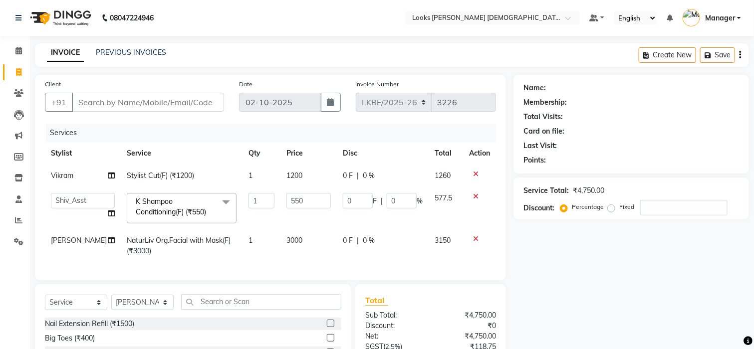
click at [157, 80] on div "Client +91" at bounding box center [134, 99] width 194 height 41
click at [155, 75] on div "Client +91 Date 02-10-2025 Invoice Number LKBF/2025-26 V/2025 V/2025-26 3226 Se…" at bounding box center [270, 178] width 471 height 206
click at [145, 104] on input "Client" at bounding box center [148, 102] width 152 height 19
click at [150, 64] on div "INVOICE PREVIOUS INVOICES Create New Save" at bounding box center [392, 54] width 714 height 23
click at [146, 87] on div "Client +91" at bounding box center [134, 99] width 194 height 41
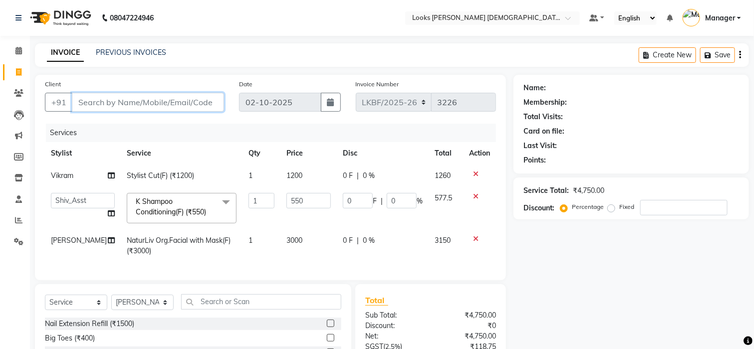
click at [147, 102] on input "Client" at bounding box center [148, 102] width 152 height 19
click at [155, 67] on main "INVOICE PREVIOUS INVOICES Create New Save Client +91 Date 02-10-2025 Invoice Nu…" at bounding box center [392, 249] width 724 height 413
click at [95, 107] on input "Client" at bounding box center [148, 102] width 152 height 19
click at [139, 80] on div "Client +91" at bounding box center [134, 99] width 194 height 41
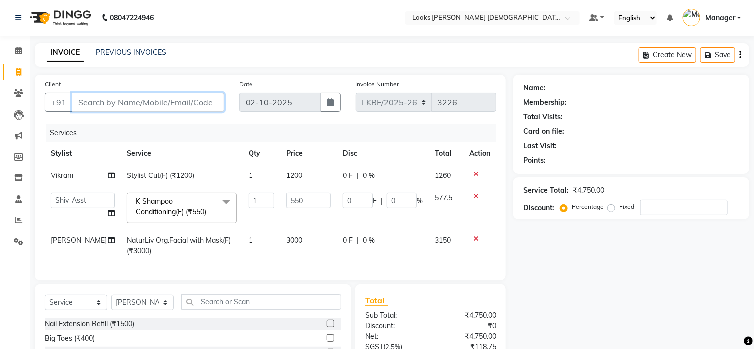
click at [133, 101] on input "Client" at bounding box center [148, 102] width 152 height 19
click at [137, 76] on div "Client +91 Date 02-10-2025 Invoice Number LKBF/2025-26 V/2025 V/2025-26 3226 Se…" at bounding box center [270, 178] width 471 height 206
click at [147, 52] on link "PREVIOUS INVOICES" at bounding box center [131, 52] width 70 height 9
click at [144, 309] on select "Select Stylist Aena Ahad Ahsan Amrin Arvind_asst Bijender Counter_Sales Dharmav…" at bounding box center [142, 302] width 62 height 15
select select "87723"
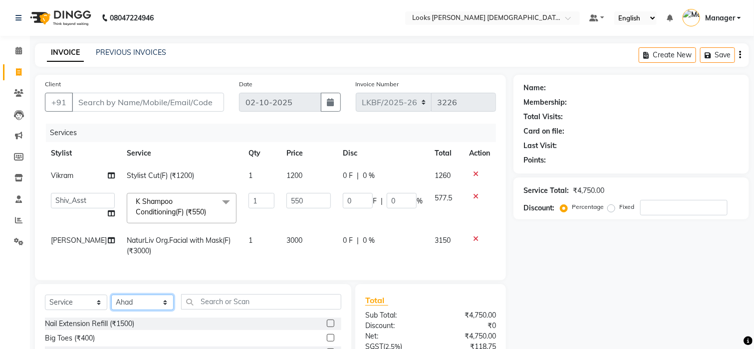
click at [111, 305] on select "Select Stylist Aena Ahad Ahsan Amrin Arvind_asst Bijender Counter_Sales Dharmav…" at bounding box center [142, 302] width 62 height 15
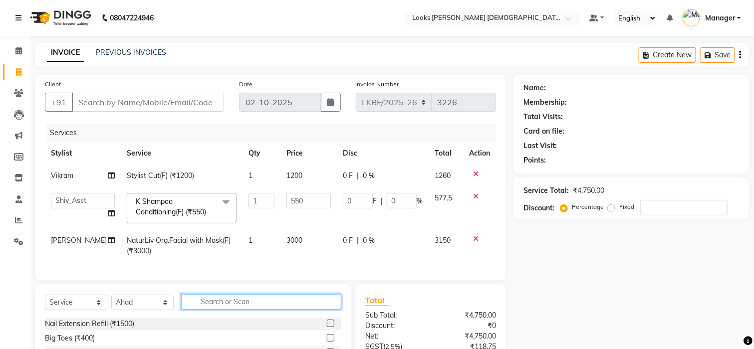
click at [256, 310] on input "text" at bounding box center [261, 301] width 160 height 15
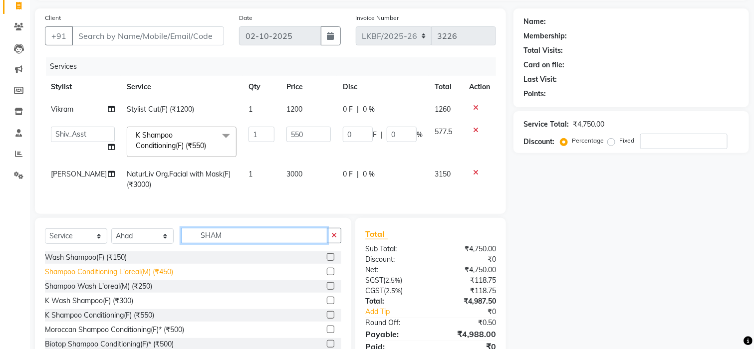
type input "SHAM"
click at [127, 277] on div "Shampoo Conditioning L'oreal(M) (₹450)" at bounding box center [109, 272] width 128 height 10
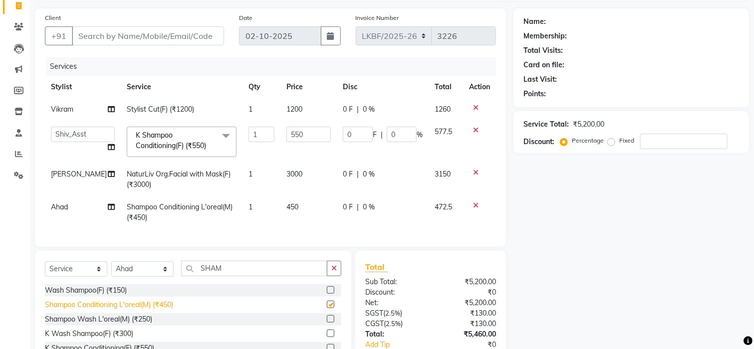
checkbox input "false"
click at [260, 275] on input "SHAM" at bounding box center [254, 268] width 146 height 15
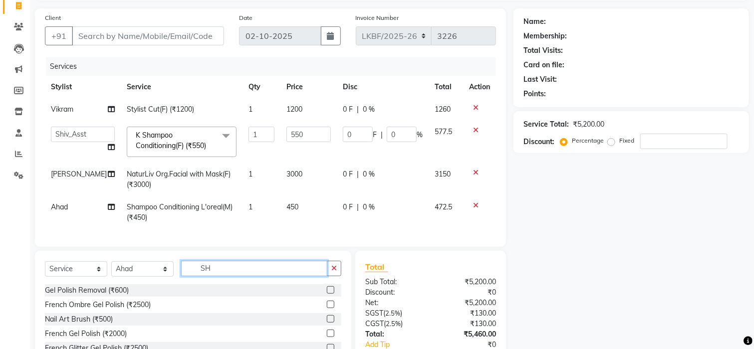
type input "S"
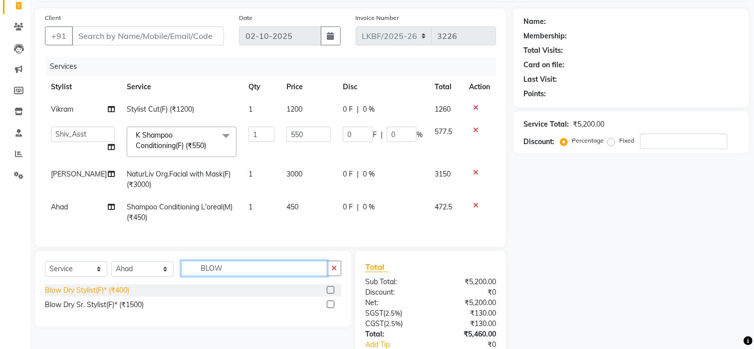
type input "BLOW"
click at [115, 296] on div "Blow Dry Stylist(F)* (₹400)" at bounding box center [87, 290] width 84 height 10
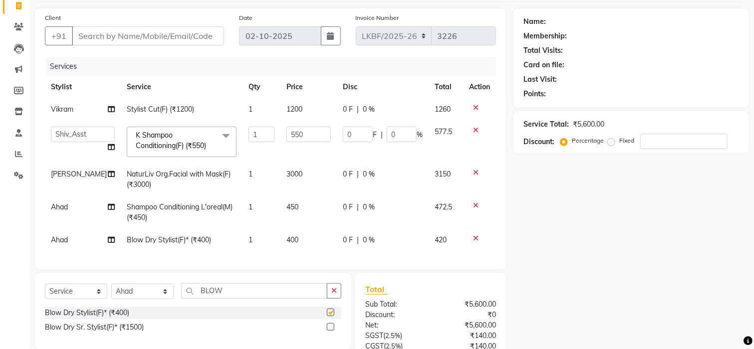
checkbox input "false"
click at [288, 230] on td "400" at bounding box center [308, 240] width 56 height 22
select select "87723"
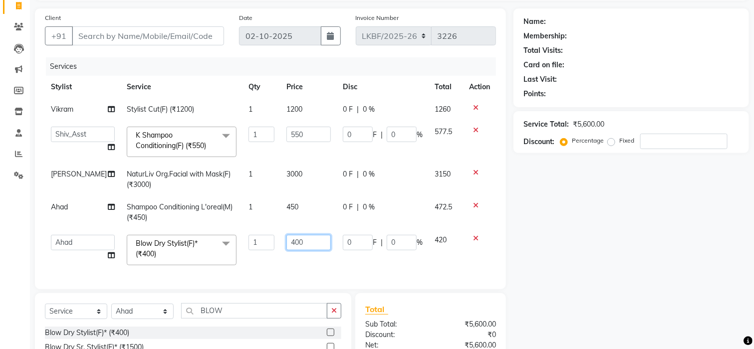
drag, startPoint x: 299, startPoint y: 244, endPoint x: 242, endPoint y: 244, distance: 56.4
click at [242, 244] on tr "Aena Ahad Ahsan Amrin Arvind_asst Bijender Counter_Sales Dharmaveer Farhan Farh…" at bounding box center [270, 250] width 451 height 42
type input "600"
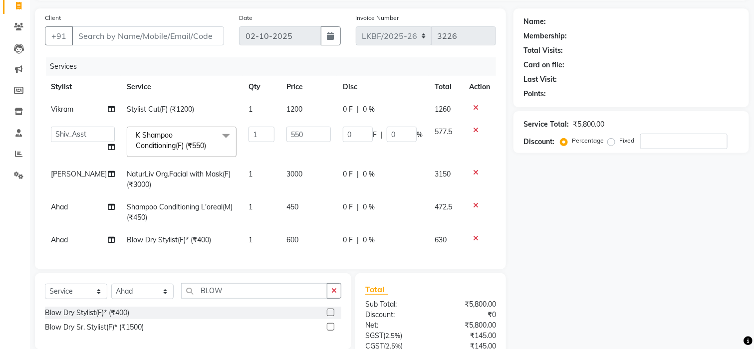
click at [334, 259] on div "Services Stylist Service Qty Price Disc Total Action Vikram Stylist Cut(F) (₹12…" at bounding box center [270, 158] width 451 height 202
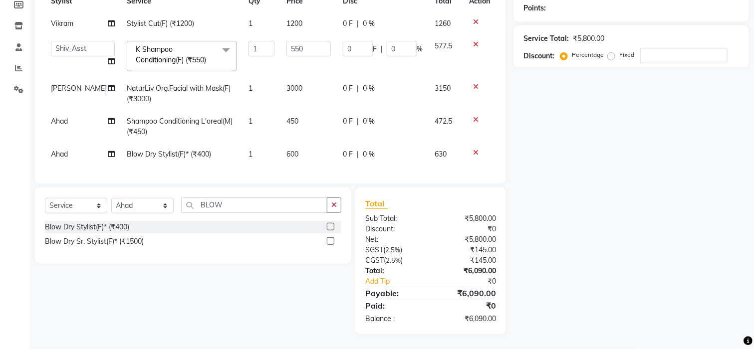
scroll to position [162, 0]
click at [323, 207] on input "BLOW" at bounding box center [254, 205] width 146 height 15
click at [336, 207] on icon "button" at bounding box center [333, 205] width 5 height 7
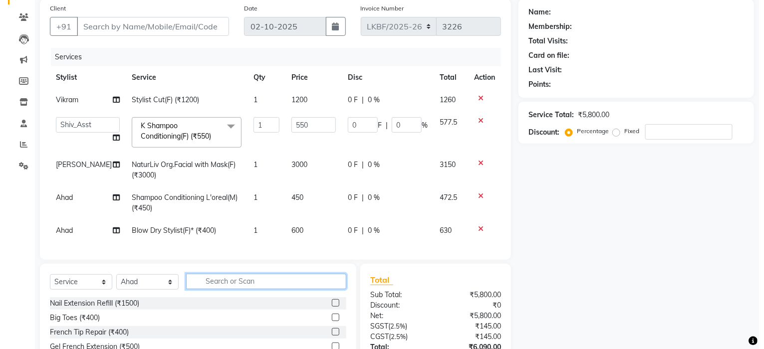
scroll to position [0, 0]
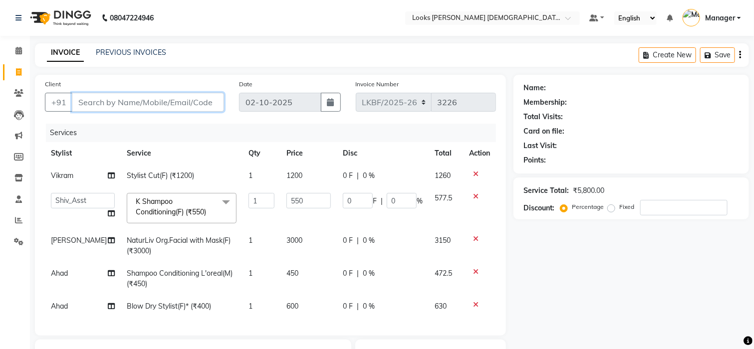
click at [171, 99] on input "Client" at bounding box center [148, 102] width 152 height 19
type input "9"
type input "0"
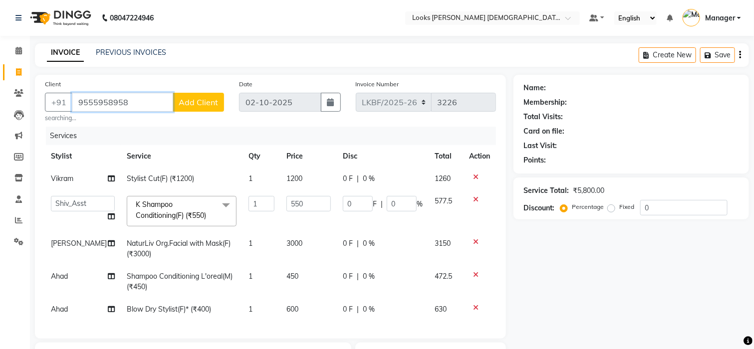
type input "9555958958"
click at [171, 124] on div "Client +91 9555958958 Add Client searching... Date 02-10-2025 Invoice Number LK…" at bounding box center [270, 207] width 471 height 264
click at [203, 106] on span "Add Client" at bounding box center [198, 102] width 39 height 10
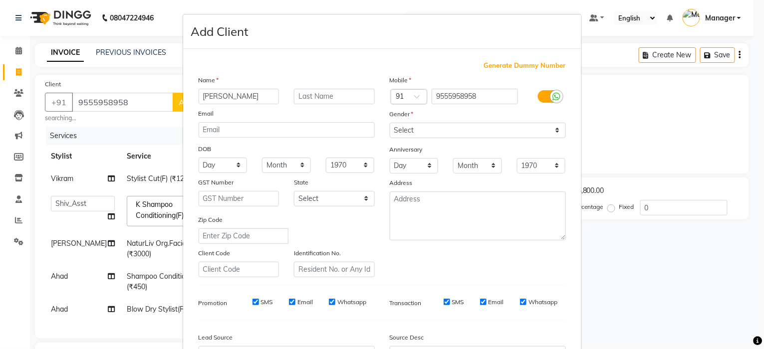
type input "ANJLI"
type input "L"
click at [410, 126] on select "Select Male Female Other Prefer Not To Say" at bounding box center [478, 130] width 176 height 15
select select "female"
click at [390, 123] on select "Select Male Female Other Prefer Not To Say" at bounding box center [478, 130] width 176 height 15
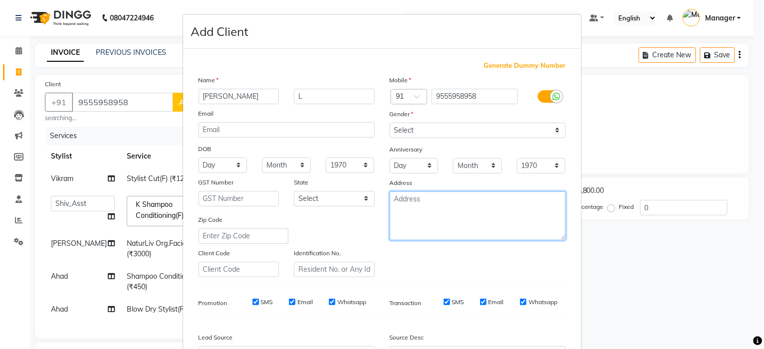
click at [403, 217] on textarea at bounding box center [478, 216] width 176 height 49
type textarea "KB"
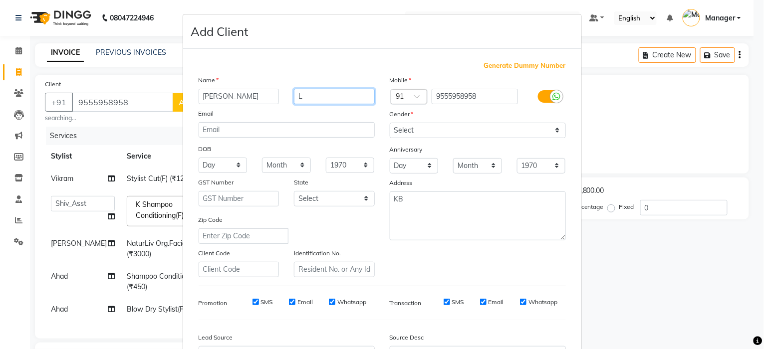
click at [323, 96] on input "L" at bounding box center [334, 96] width 81 height 15
click at [322, 96] on input "L" at bounding box center [334, 96] width 81 height 15
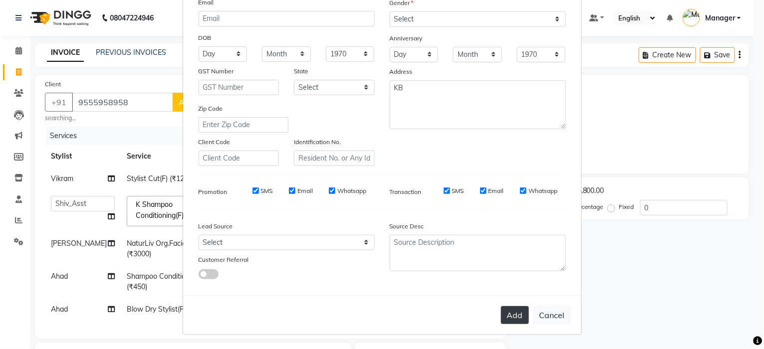
type input "K"
click at [508, 319] on button "Add" at bounding box center [515, 315] width 28 height 18
click at [548, 311] on button "Cancel" at bounding box center [552, 315] width 38 height 19
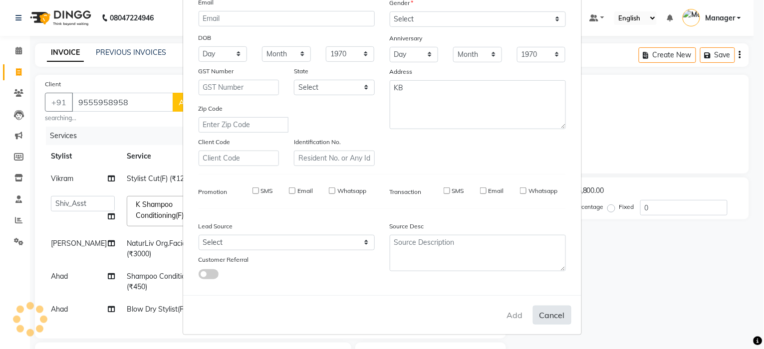
select select
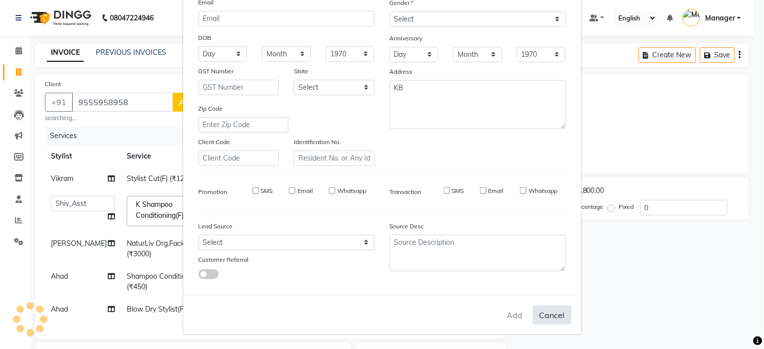
select select
checkbox input "false"
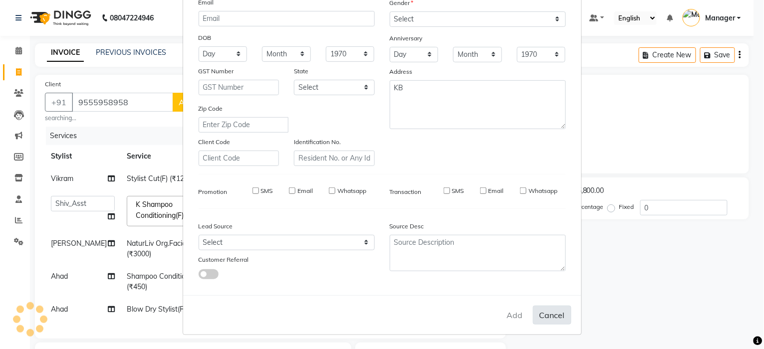
checkbox input "false"
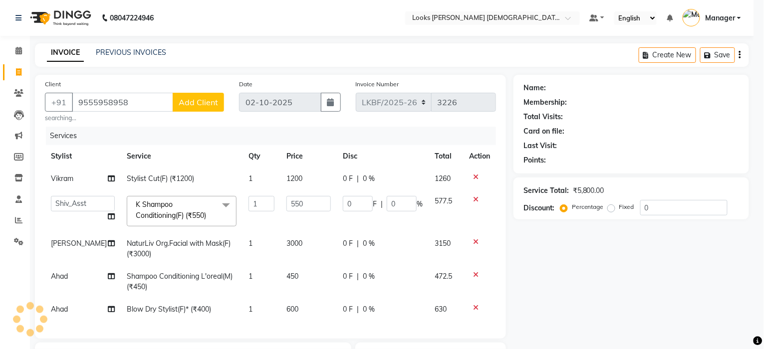
select select
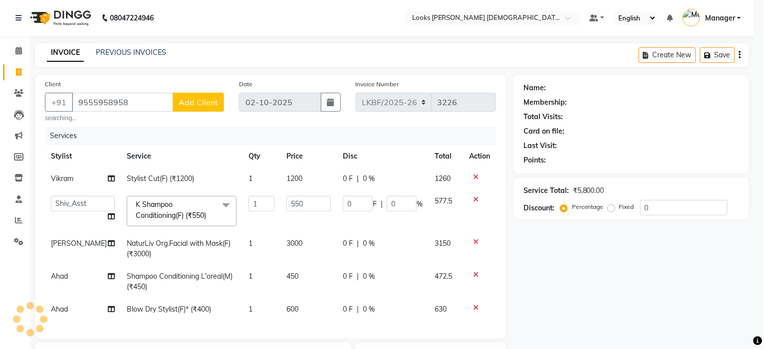
select select
checkbox input "false"
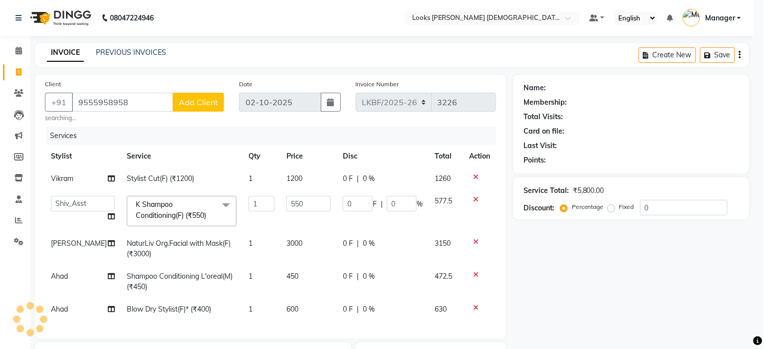
checkbox input "false"
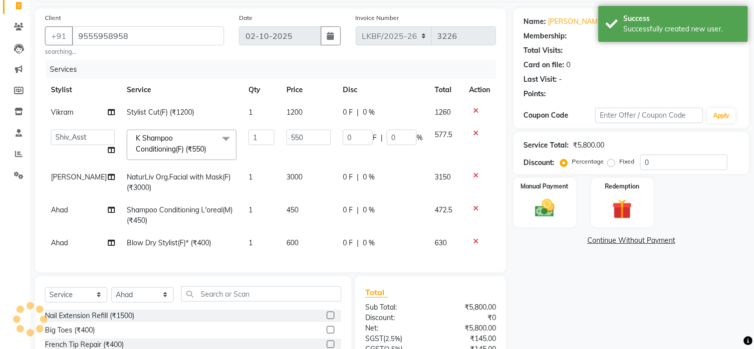
select select "1: Object"
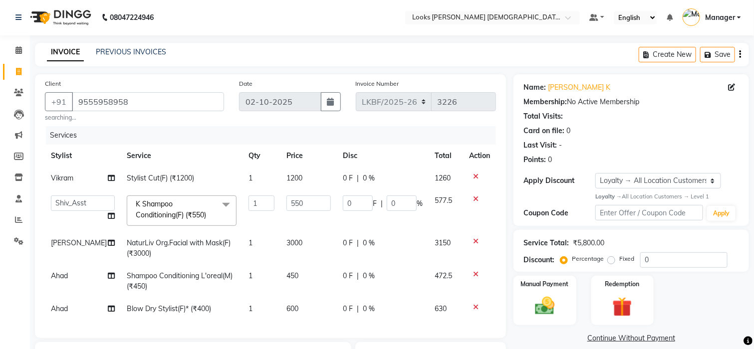
scroll to position [0, 0]
click at [559, 89] on link "Anjli K" at bounding box center [579, 88] width 62 height 10
click at [142, 103] on input "9555958958" at bounding box center [148, 102] width 152 height 19
click at [142, 102] on input "9555958958" at bounding box center [148, 102] width 152 height 19
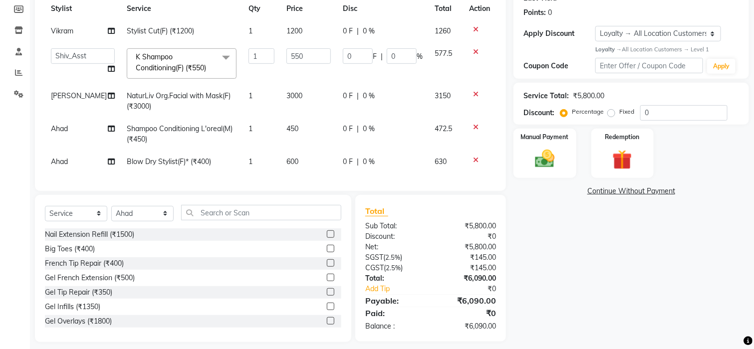
scroll to position [166, 0]
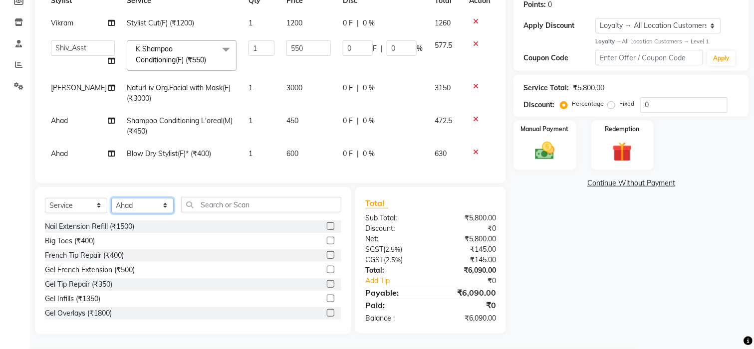
click at [134, 203] on select "Select Stylist Aena Ahad Ahsan Amrin Arvind_asst Bijender Counter_Sales Dharmav…" at bounding box center [142, 205] width 62 height 15
select select "87726"
click at [111, 198] on select "Select Stylist Aena Ahad Ahsan Amrin Arvind_asst Bijender Counter_Sales Dharmav…" at bounding box center [142, 205] width 62 height 15
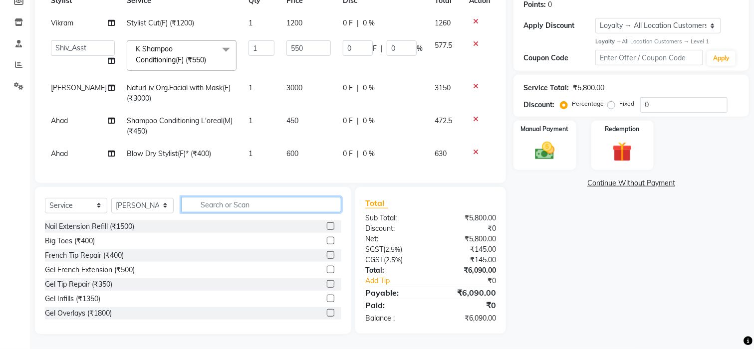
click at [207, 204] on input "text" at bounding box center [261, 204] width 160 height 15
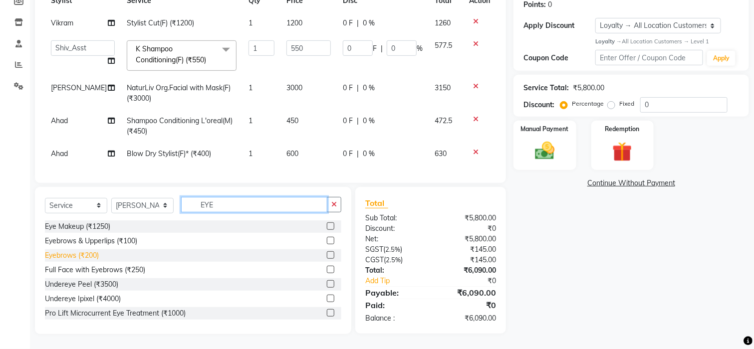
type input "EYE"
click at [75, 254] on div "Eyebrows (₹200)" at bounding box center [72, 255] width 54 height 10
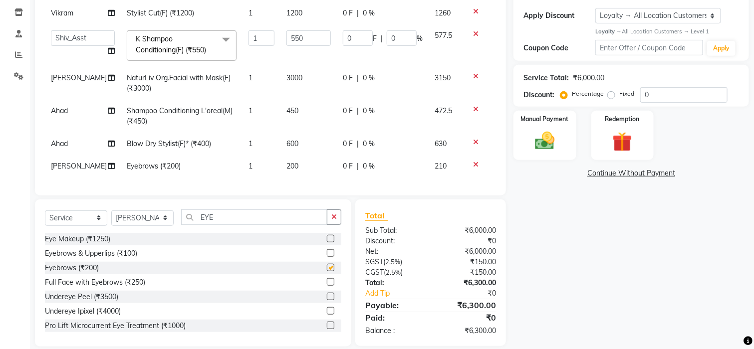
checkbox input "false"
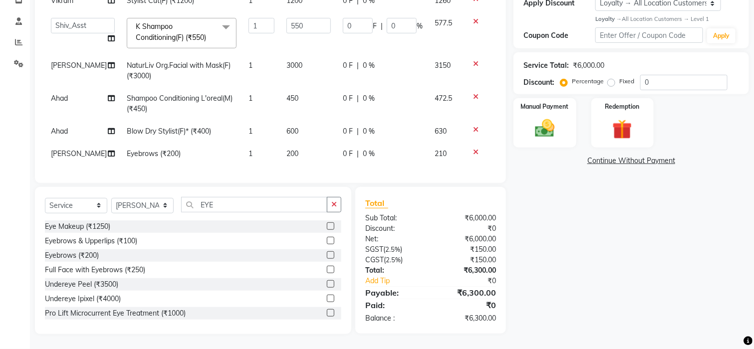
scroll to position [188, 0]
click at [288, 143] on td "200" at bounding box center [308, 154] width 56 height 22
select select "87726"
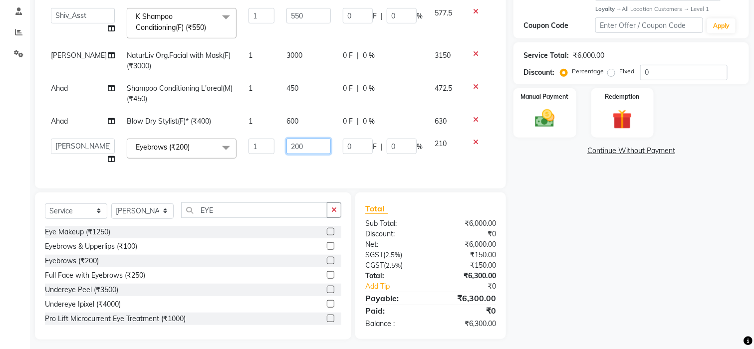
drag, startPoint x: 297, startPoint y: 145, endPoint x: 239, endPoint y: 156, distance: 59.3
click at [239, 156] on tr "Aena Ahad Ahsan Amrin Arvind_asst Bijender Counter_Sales Dharmaveer Farhan Farh…" at bounding box center [270, 152] width 451 height 38
type input "500"
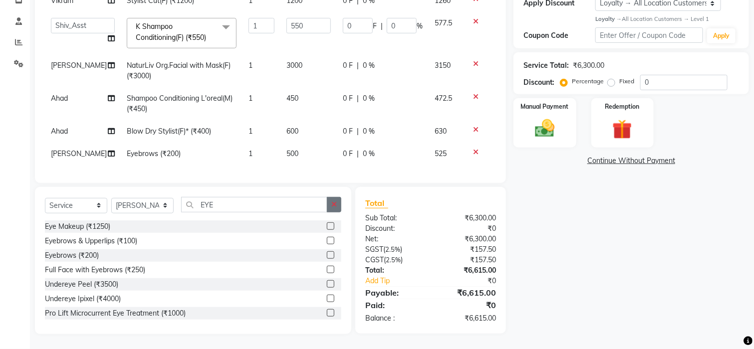
click at [332, 220] on div "Select Service Product Membership Package Voucher Prepaid Gift Card Select Styl…" at bounding box center [193, 260] width 316 height 147
click at [291, 143] on td "500" at bounding box center [308, 154] width 56 height 22
select select "87726"
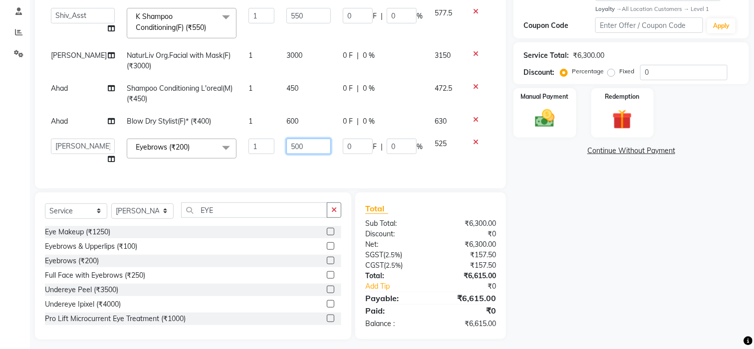
drag, startPoint x: 309, startPoint y: 147, endPoint x: 225, endPoint y: 151, distance: 83.9
click at [225, 151] on tr "Aena Ahad Ahsan Amrin Arvind_asst Bijender Counter_Sales Dharmaveer Farhan Farh…" at bounding box center [270, 152] width 451 height 38
type input "100"
drag, startPoint x: 331, startPoint y: 213, endPoint x: 363, endPoint y: 217, distance: 31.6
click at [331, 213] on div "Select Service Product Membership Package Voucher Prepaid Gift Card Select Styl…" at bounding box center [193, 214] width 296 height 23
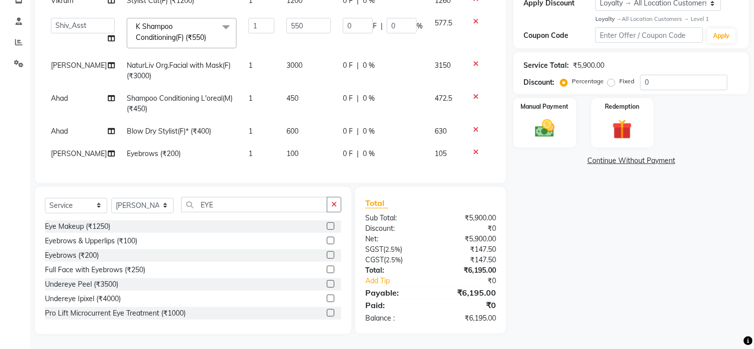
click at [407, 181] on div "Client +91 9555958958 searching... Date 02-10-2025 Invoice Number LKBF/2025-26 …" at bounding box center [270, 40] width 471 height 286
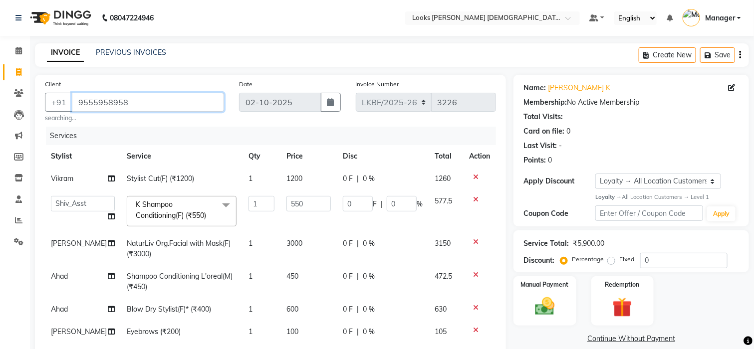
click at [176, 108] on input "9555958958" at bounding box center [148, 102] width 152 height 19
click at [175, 108] on input "9555958958" at bounding box center [148, 102] width 152 height 19
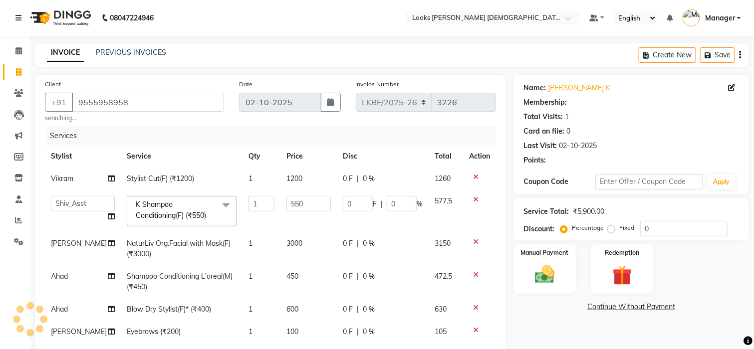
select select "1: Object"
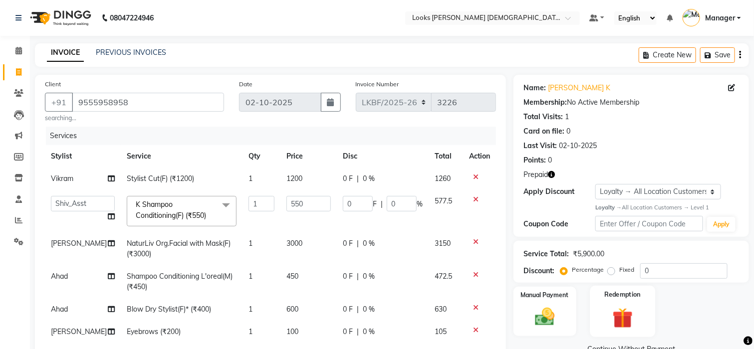
click at [625, 314] on img at bounding box center [622, 317] width 33 height 25
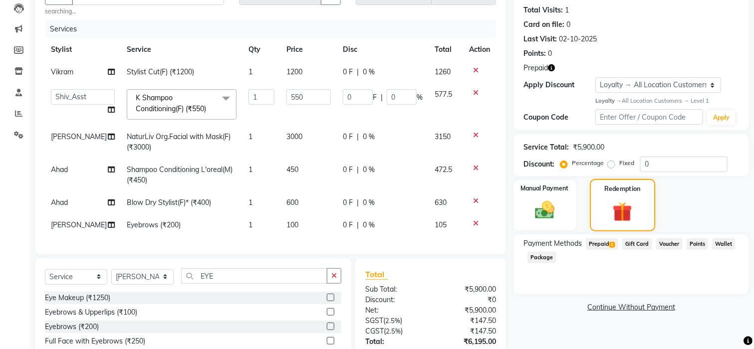
scroll to position [188, 0]
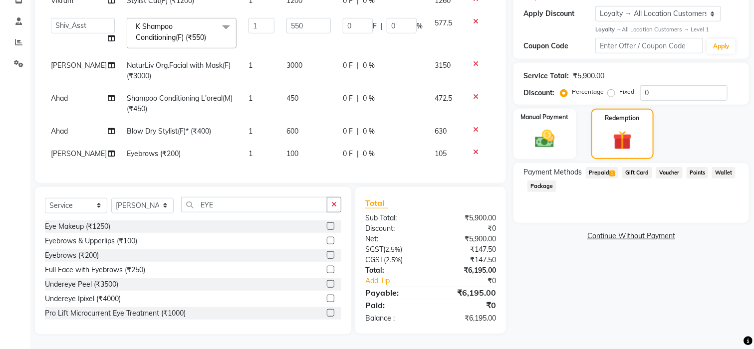
click at [598, 167] on span "Prepaid 1" at bounding box center [602, 172] width 32 height 11
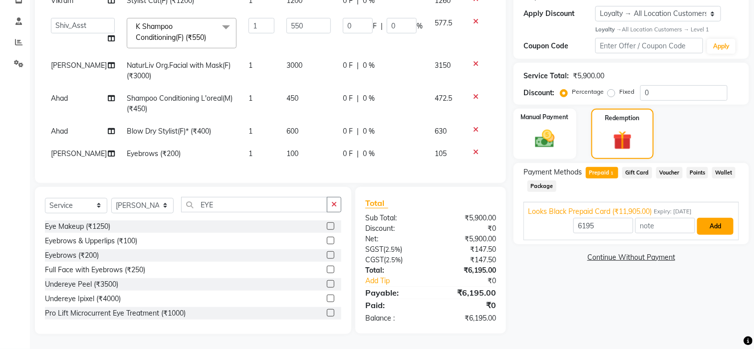
click at [711, 218] on button "Add" at bounding box center [715, 226] width 36 height 17
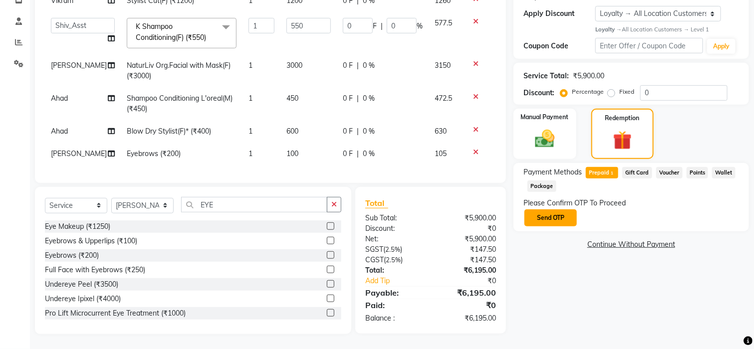
click at [550, 209] on button "Send OTP" at bounding box center [550, 217] width 52 height 17
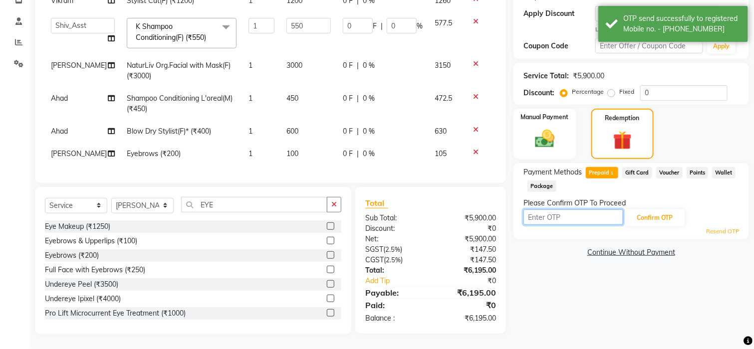
click at [590, 209] on input "text" at bounding box center [573, 216] width 100 height 15
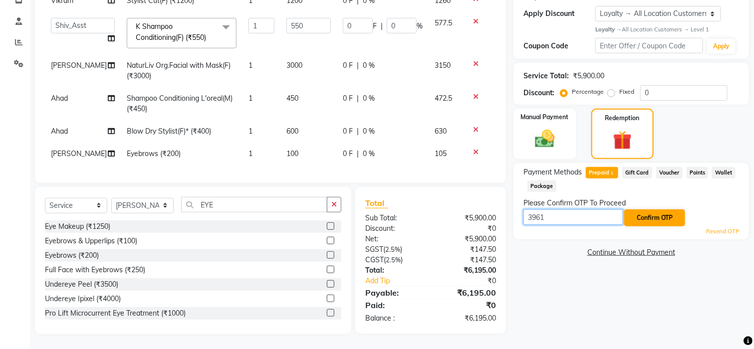
type input "3961"
click at [638, 209] on button "Confirm OTP" at bounding box center [654, 217] width 61 height 17
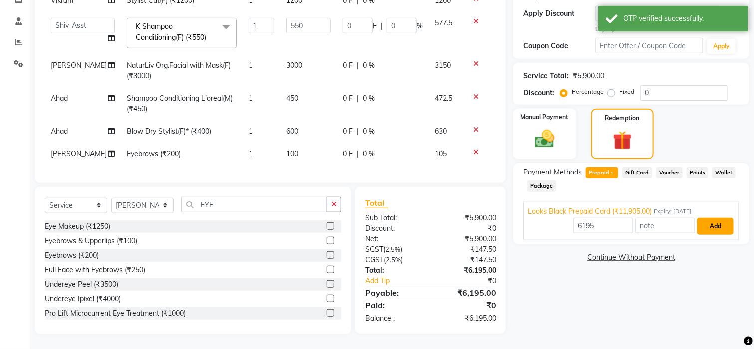
click at [707, 221] on button "Add" at bounding box center [715, 226] width 36 height 17
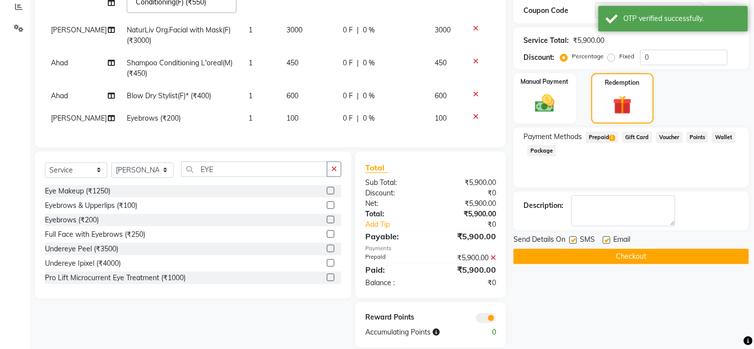
scroll to position [237, 0]
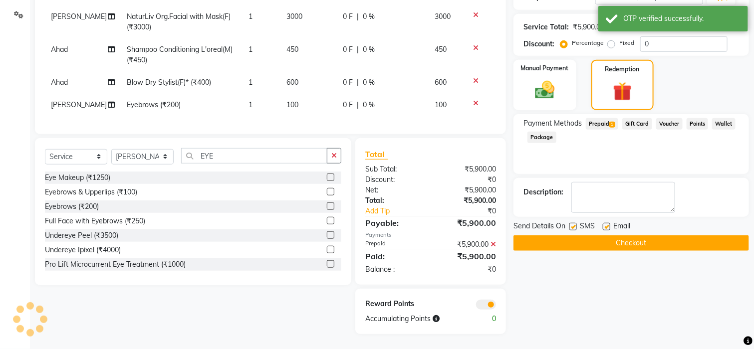
click at [630, 235] on button "Checkout" at bounding box center [630, 242] width 235 height 15
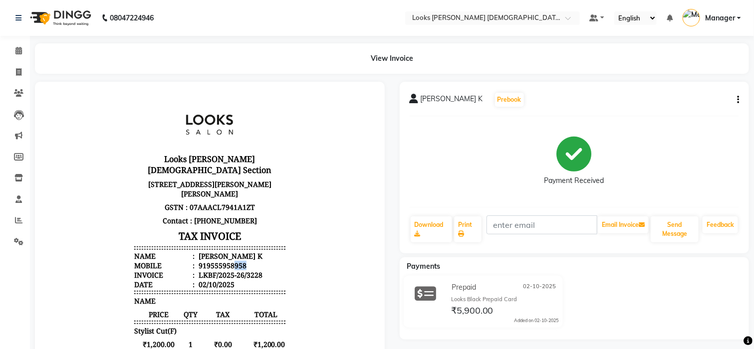
drag, startPoint x: 236, startPoint y: 253, endPoint x: 214, endPoint y: 251, distance: 22.6
click at [220, 260] on li "Mobile : 919555958958" at bounding box center [209, 264] width 151 height 9
click at [15, 47] on icon at bounding box center [18, 50] width 6 height 7
click at [21, 75] on span at bounding box center [18, 72] width 17 height 11
select select "service"
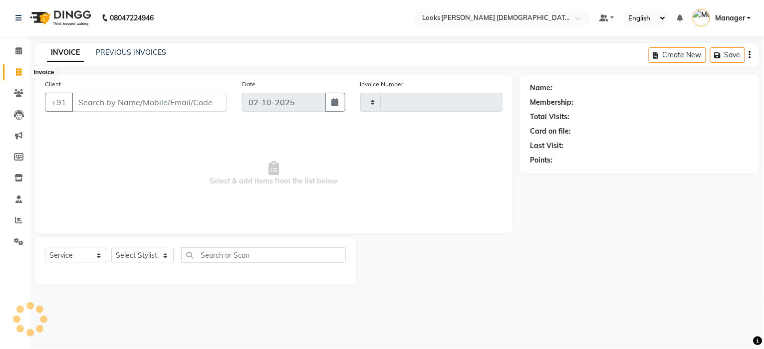
type input "3229"
select select "8706"
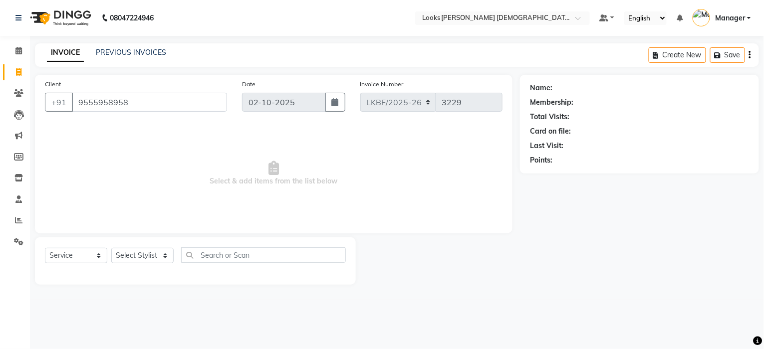
type input "9555958958"
select select "1: Object"
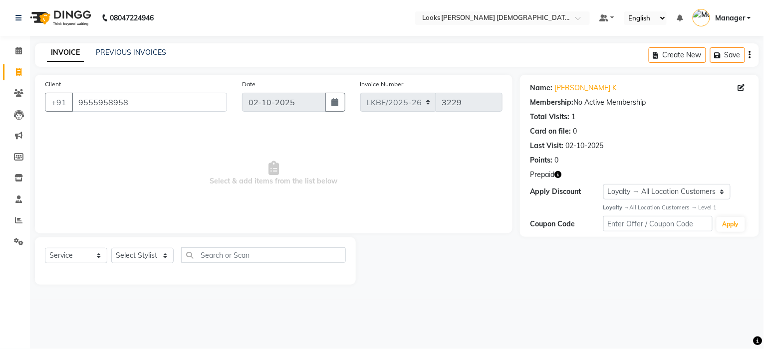
click at [559, 175] on icon "button" at bounding box center [557, 174] width 7 height 7
click at [246, 143] on span "Select & add items from the list below" at bounding box center [273, 174] width 457 height 100
drag, startPoint x: 207, startPoint y: 111, endPoint x: 0, endPoint y: 110, distance: 206.5
click at [0, 110] on app-home "08047224946 Select Location × Looks Karol Bagh Female Section, Delhi Default Pa…" at bounding box center [382, 150] width 764 height 300
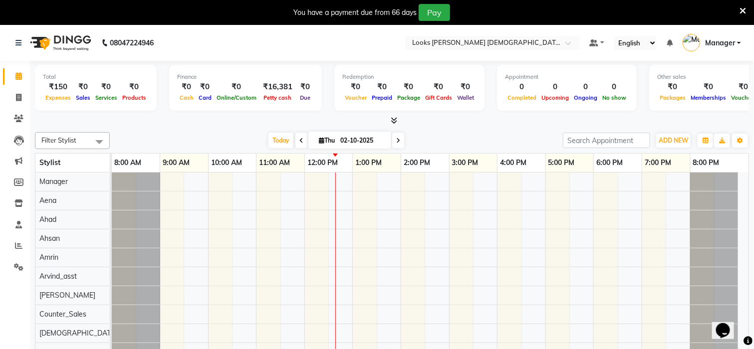
click at [734, 41] on span "Manager" at bounding box center [720, 43] width 30 height 10
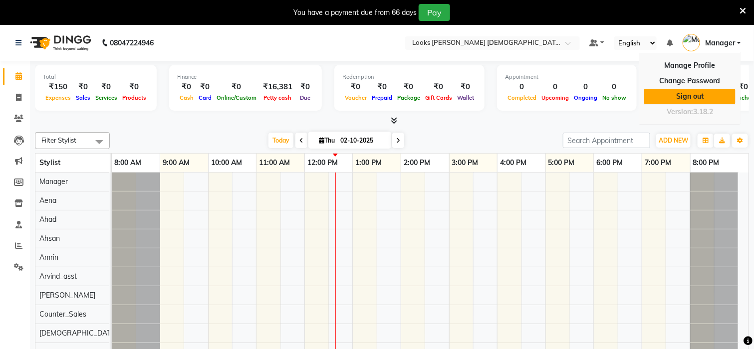
click at [698, 96] on link "Sign out" at bounding box center [689, 96] width 91 height 15
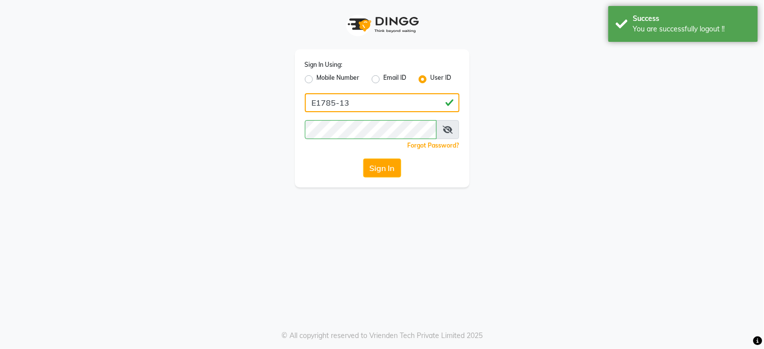
click at [367, 105] on input "E1785-13" at bounding box center [382, 102] width 155 height 19
type input "e3843-01"
click at [384, 168] on button "Sign In" at bounding box center [382, 168] width 38 height 19
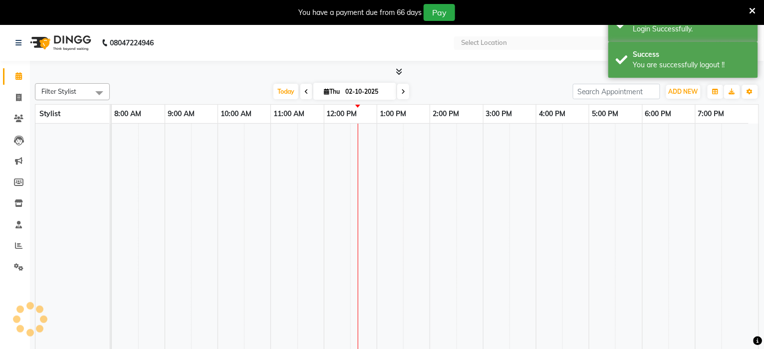
select select "en"
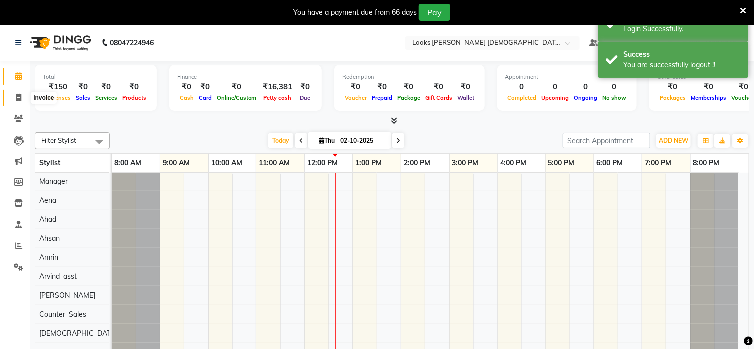
click at [18, 99] on icon at bounding box center [18, 97] width 5 height 7
select select "service"
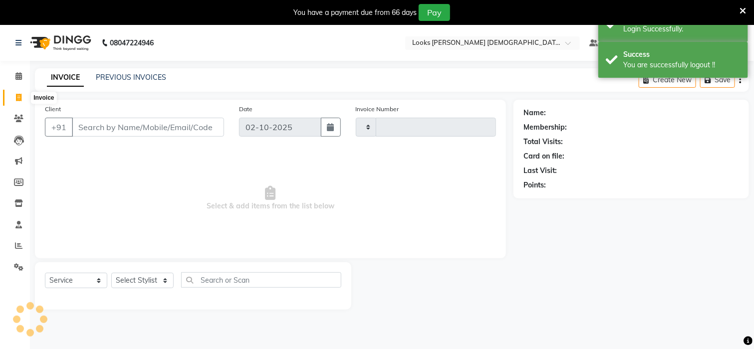
type input "3226"
select select "8706"
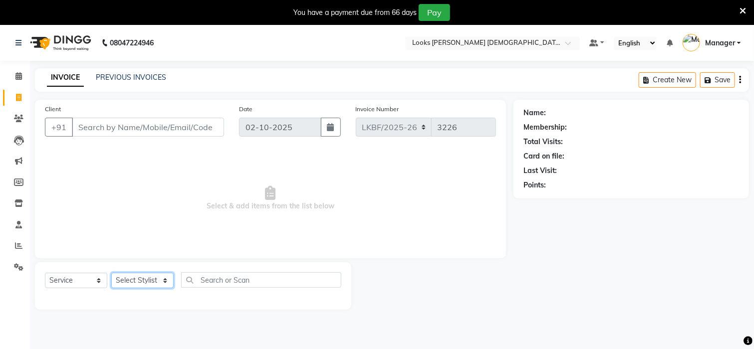
click at [141, 279] on select "Select Stylist Aena [PERSON_NAME] [PERSON_NAME] [PERSON_NAME] Counter_Sales [PE…" at bounding box center [142, 280] width 62 height 15
select select "87724"
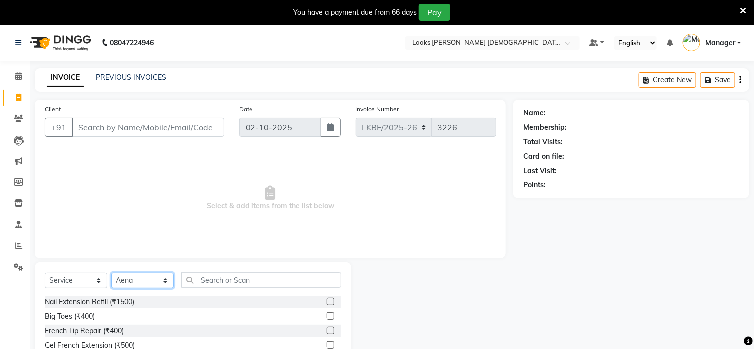
drag, startPoint x: 141, startPoint y: 279, endPoint x: 147, endPoint y: 279, distance: 5.5
click at [141, 279] on select "Select Stylist Aena [PERSON_NAME] [PERSON_NAME] [PERSON_NAME] Counter_Sales [PE…" at bounding box center [142, 280] width 62 height 15
click at [217, 281] on input "text" at bounding box center [261, 279] width 160 height 15
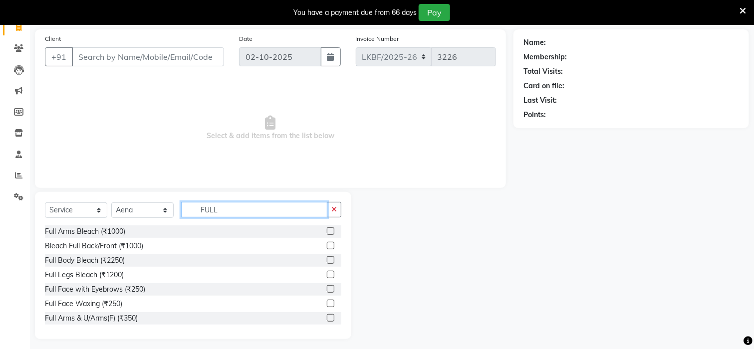
scroll to position [75, 0]
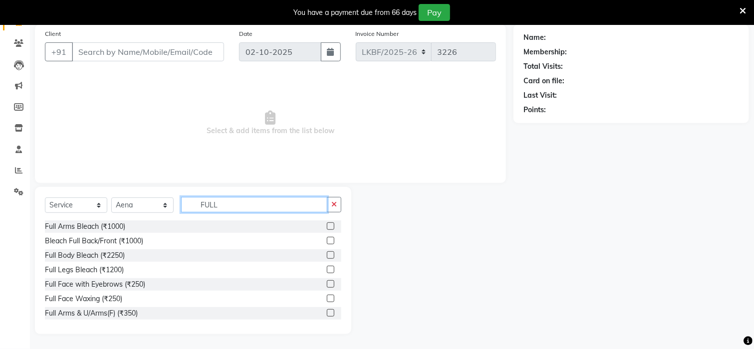
click at [217, 206] on input "FULL" at bounding box center [254, 204] width 146 height 15
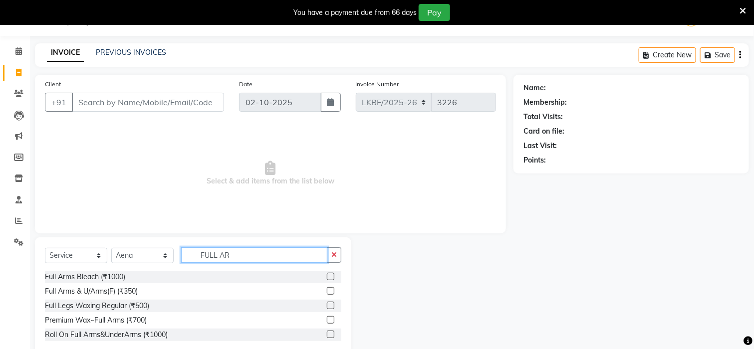
scroll to position [48, 0]
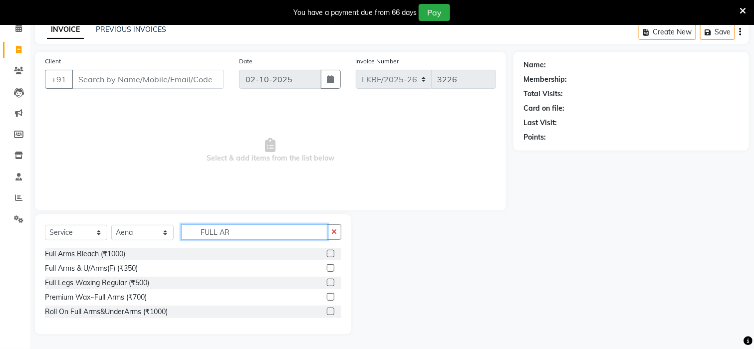
type input "FULL AR"
click at [330, 295] on label at bounding box center [330, 296] width 7 height 7
click at [330, 295] on input "checkbox" at bounding box center [330, 297] width 6 height 6
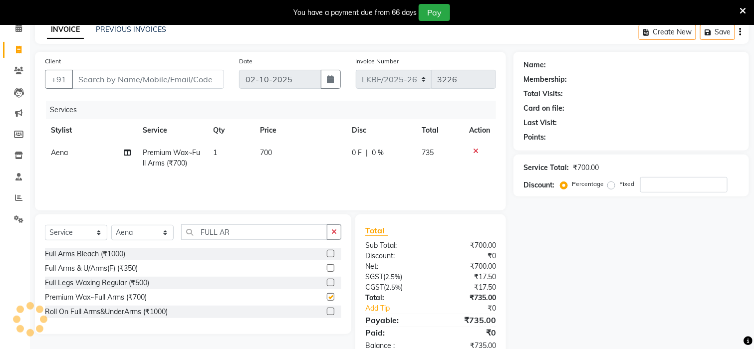
checkbox input "false"
click at [278, 148] on td "700" at bounding box center [299, 158] width 91 height 33
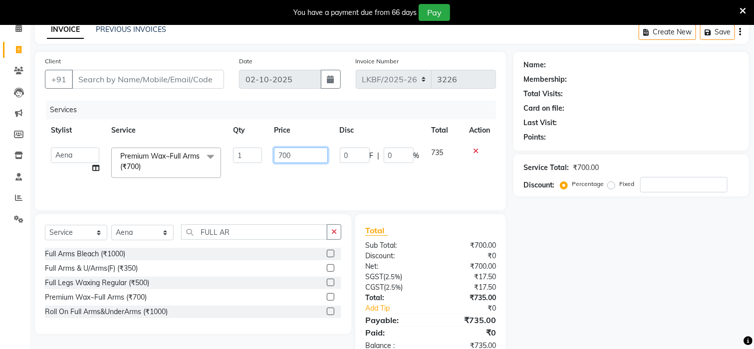
click at [293, 151] on input "700" at bounding box center [301, 155] width 54 height 15
type input "7"
type input "800"
click at [149, 78] on input "Client" at bounding box center [148, 79] width 152 height 19
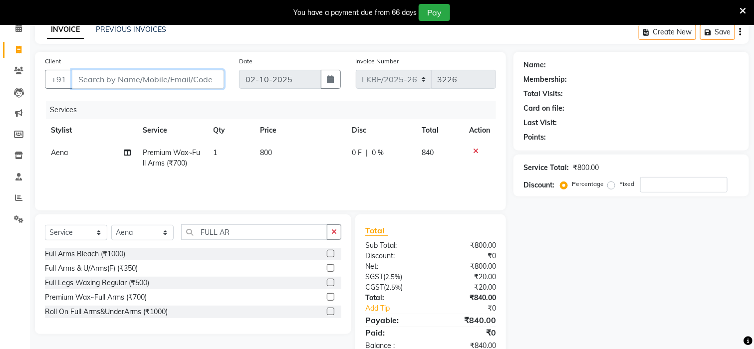
type input "9"
type input "0"
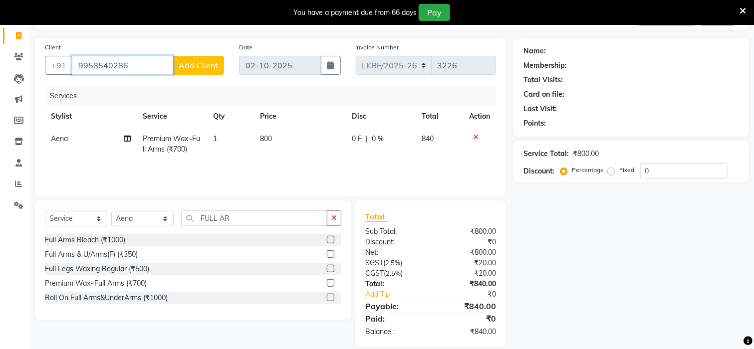
scroll to position [75, 0]
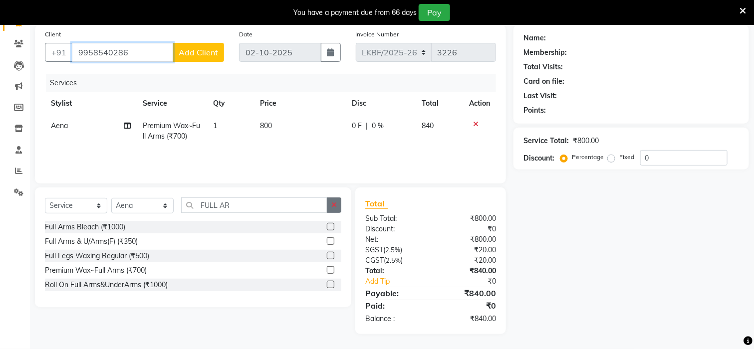
type input "9958540286"
click at [332, 209] on button "button" at bounding box center [334, 205] width 14 height 15
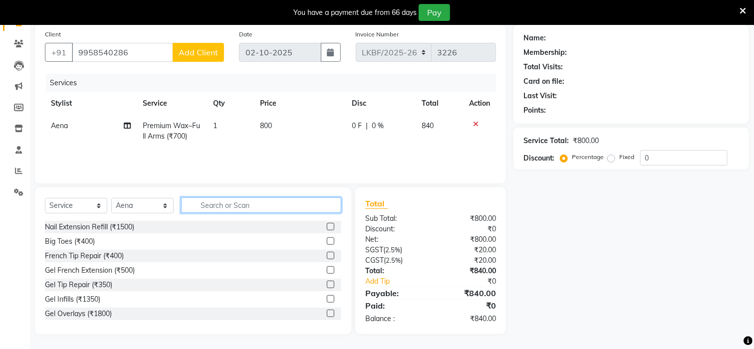
click at [240, 206] on input "text" at bounding box center [261, 205] width 160 height 15
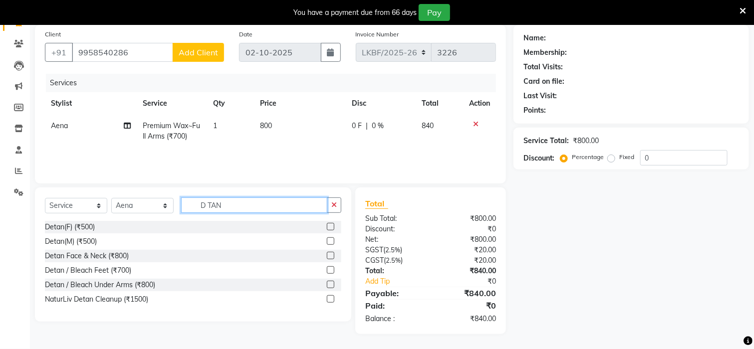
type input "D TAN"
click at [333, 242] on label at bounding box center [330, 240] width 7 height 7
click at [333, 242] on input "checkbox" at bounding box center [330, 241] width 6 height 6
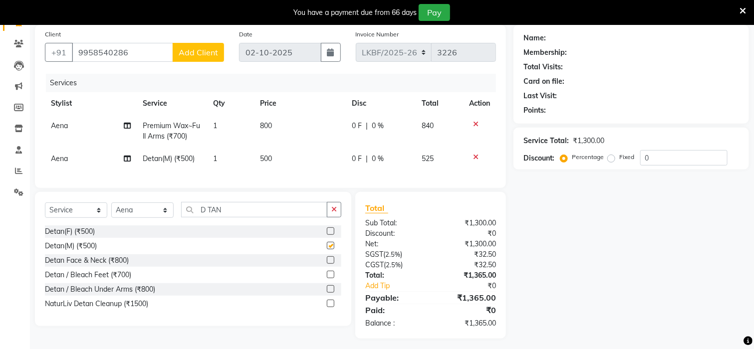
checkbox input "false"
click at [282, 163] on td "500" at bounding box center [299, 159] width 91 height 22
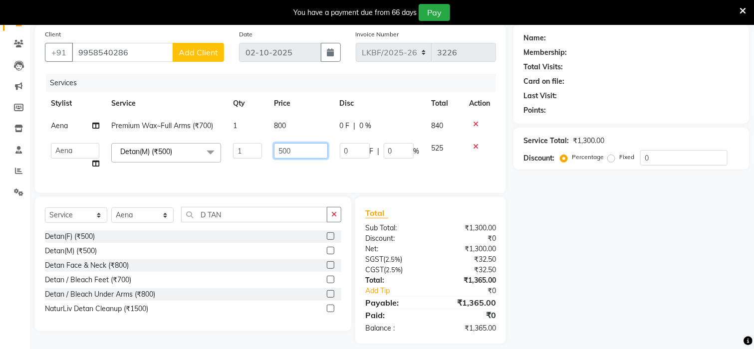
click at [294, 153] on input "500" at bounding box center [301, 150] width 54 height 15
type input "5"
type input "1000"
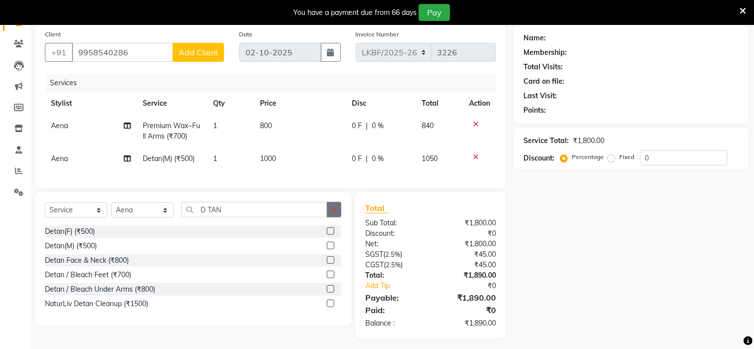
click at [331, 217] on button "button" at bounding box center [334, 209] width 14 height 15
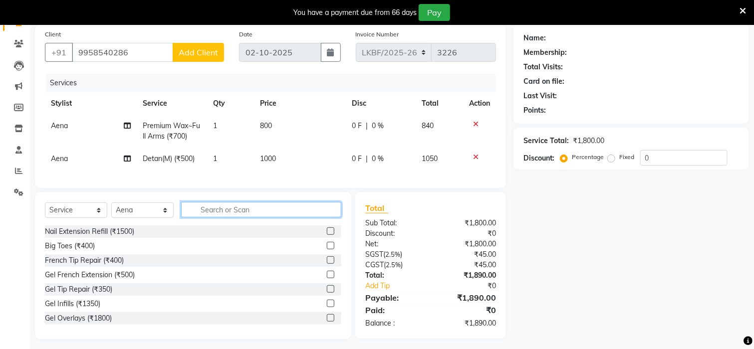
click at [224, 216] on input "text" at bounding box center [261, 209] width 160 height 15
click at [240, 217] on input "text" at bounding box center [261, 209] width 160 height 15
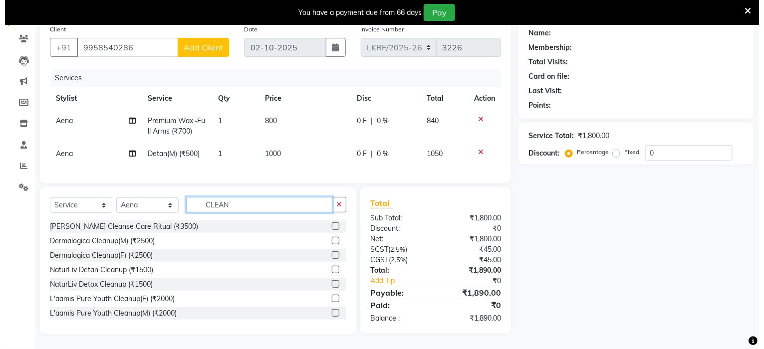
scroll to position [90, 0]
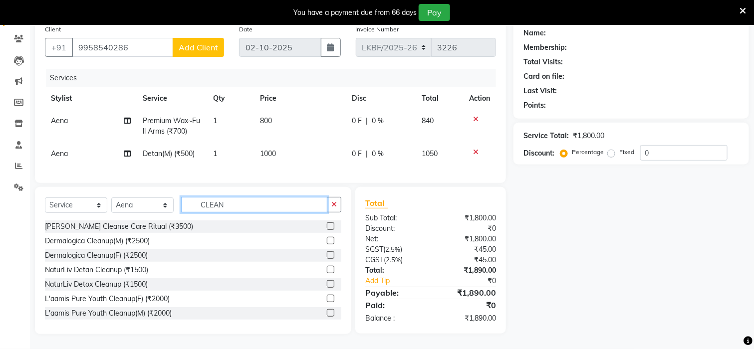
type input "CLEAN"
click at [327, 257] on label at bounding box center [330, 254] width 7 height 7
click at [327, 257] on input "checkbox" at bounding box center [330, 255] width 6 height 6
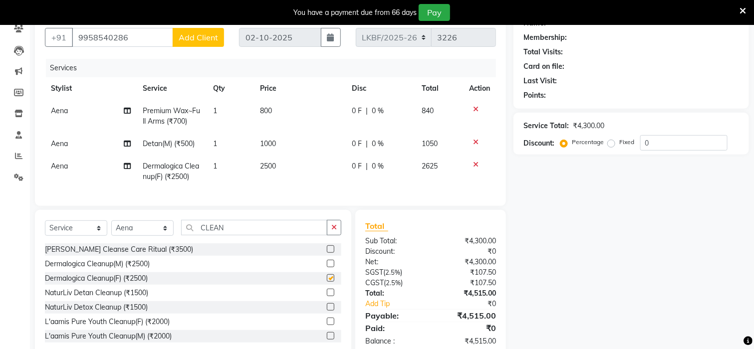
checkbox input "false"
click at [534, 233] on div "Name: Membership: Total Visits: Card on file: Last Visit: Points: Service Total…" at bounding box center [634, 183] width 243 height 347
click at [193, 36] on span "Add Client" at bounding box center [198, 37] width 39 height 10
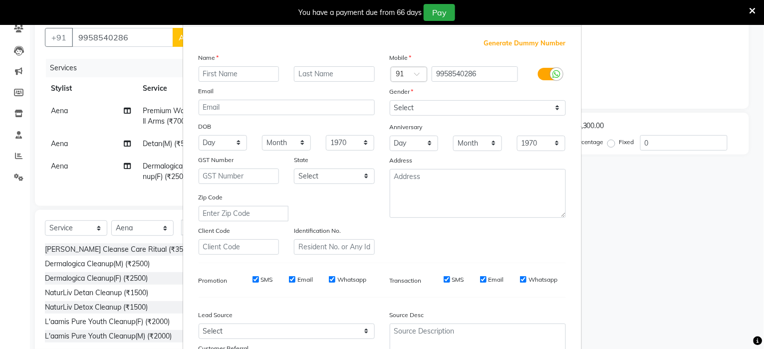
scroll to position [0, 0]
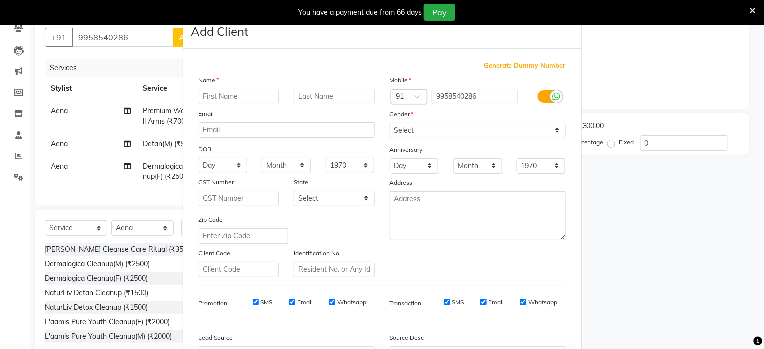
click at [212, 98] on input "text" at bounding box center [239, 96] width 81 height 15
type input "DIMPLE"
click at [330, 95] on input "text" at bounding box center [334, 96] width 81 height 15
click at [322, 97] on input "text" at bounding box center [334, 96] width 81 height 15
type input "K"
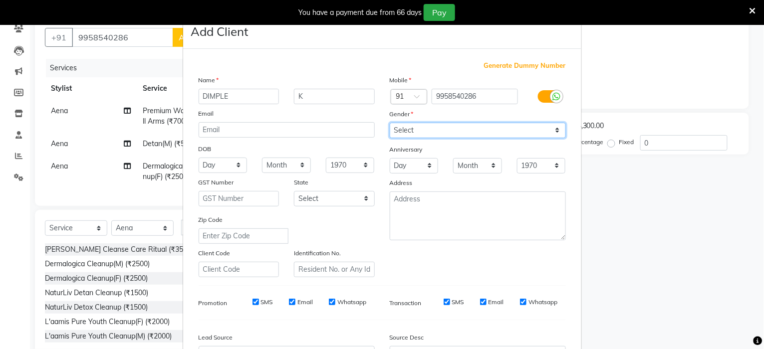
click at [555, 133] on select "Select [DEMOGRAPHIC_DATA] [DEMOGRAPHIC_DATA] Other Prefer Not To Say" at bounding box center [478, 130] width 176 height 15
select select "[DEMOGRAPHIC_DATA]"
click at [390, 123] on select "Select [DEMOGRAPHIC_DATA] [DEMOGRAPHIC_DATA] Other Prefer Not To Say" at bounding box center [478, 130] width 176 height 15
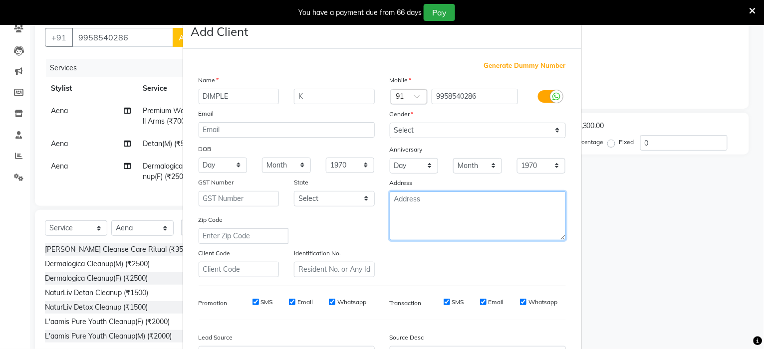
click at [478, 200] on textarea at bounding box center [478, 216] width 176 height 49
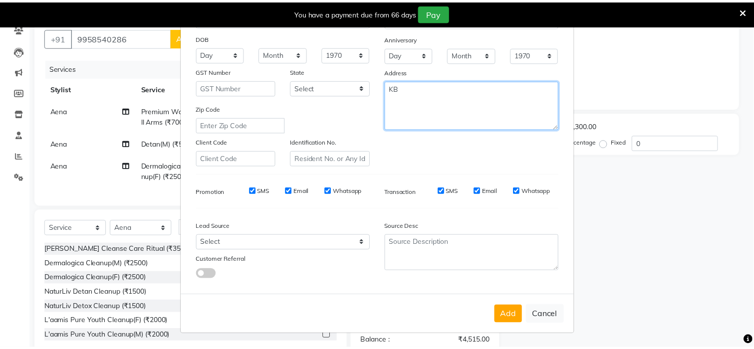
scroll to position [112, 0]
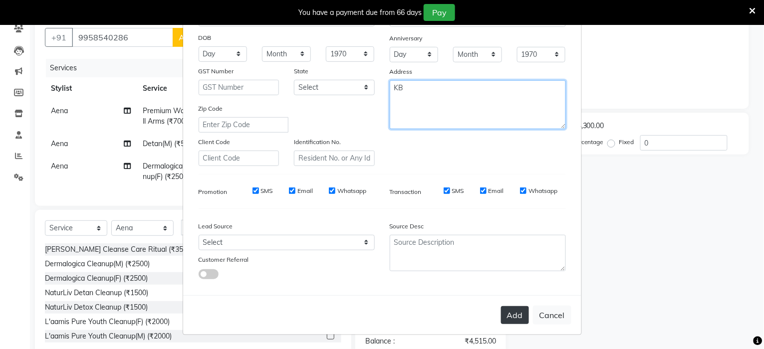
type textarea "KB"
click at [509, 314] on button "Add" at bounding box center [515, 315] width 28 height 18
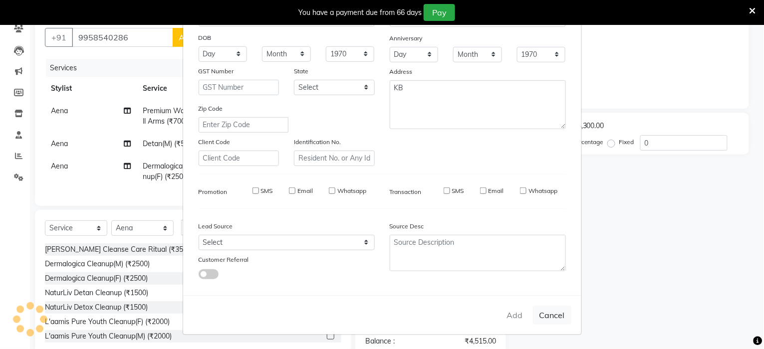
select select
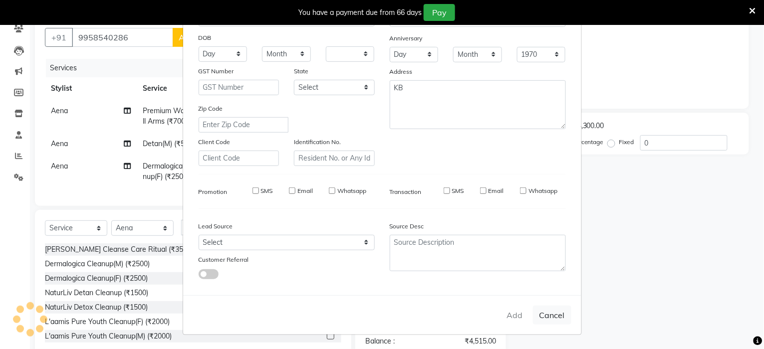
select select
checkbox input "false"
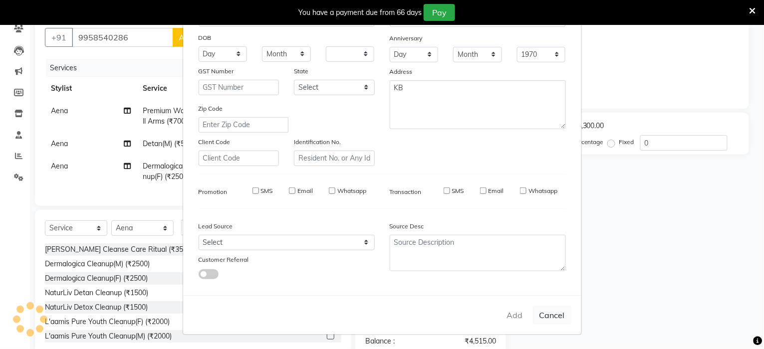
checkbox input "false"
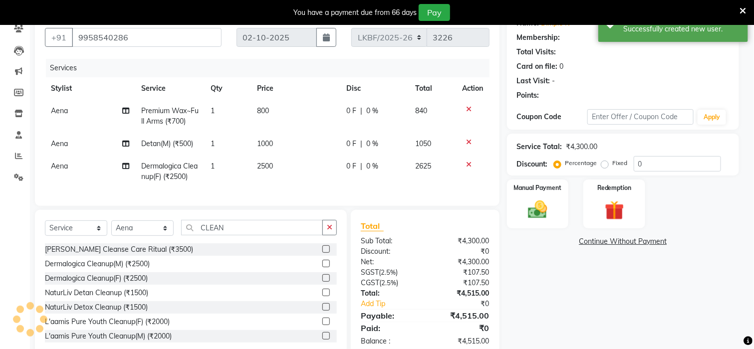
select select "1: Object"
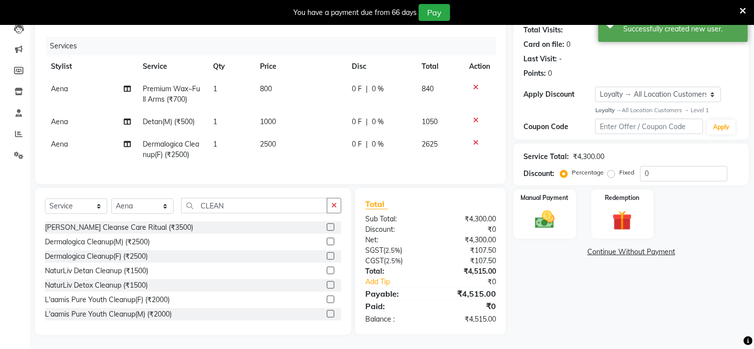
scroll to position [123, 0]
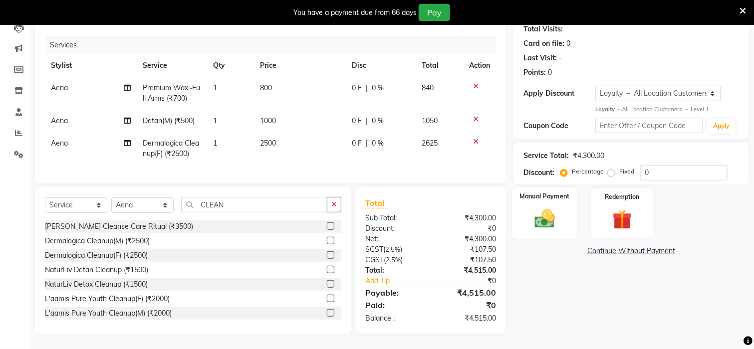
click at [544, 212] on img at bounding box center [544, 218] width 33 height 23
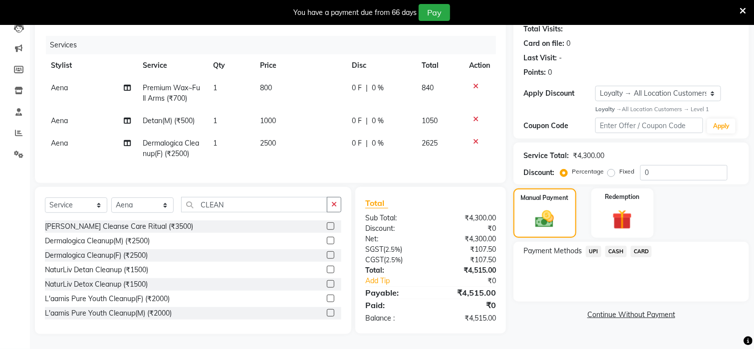
click at [642, 246] on span "CARD" at bounding box center [640, 251] width 21 height 11
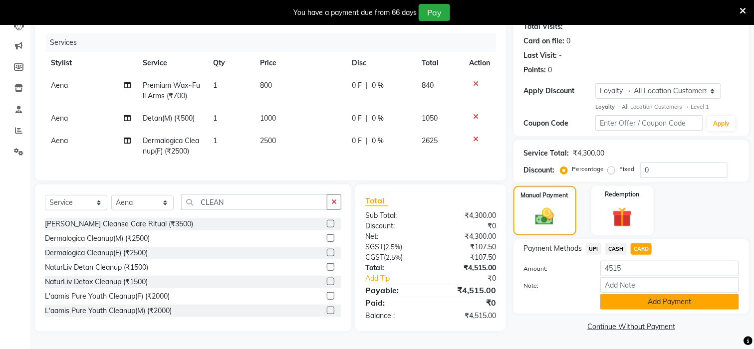
click at [669, 298] on button "Add Payment" at bounding box center [669, 301] width 139 height 15
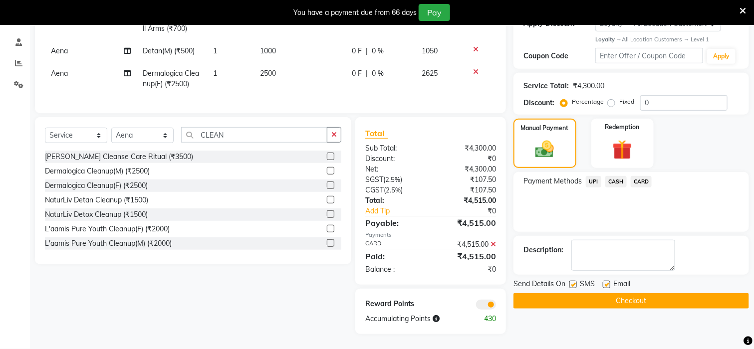
scroll to position [193, 0]
click at [665, 293] on button "Checkout" at bounding box center [630, 300] width 235 height 15
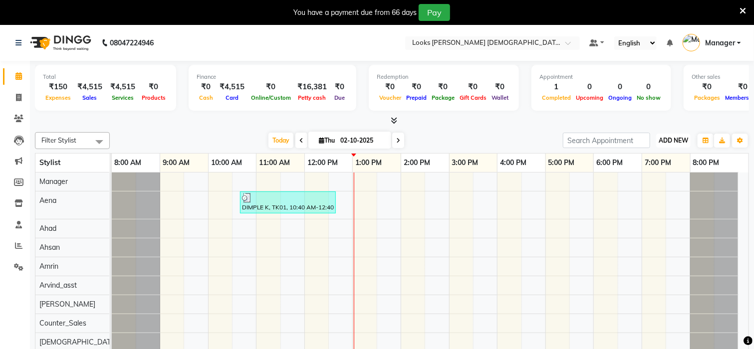
click at [679, 140] on span "ADD NEW" at bounding box center [672, 140] width 29 height 7
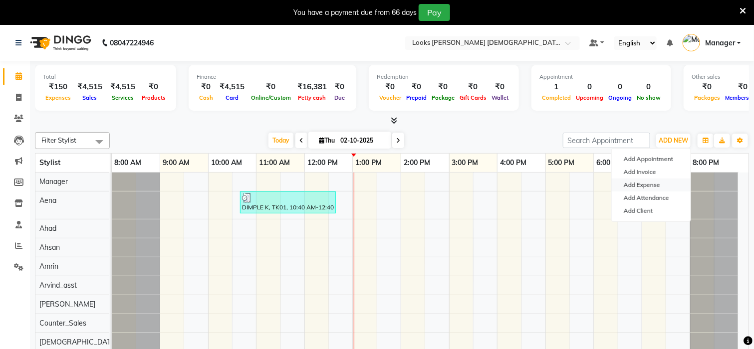
click at [663, 184] on link "Add Expense" at bounding box center [651, 185] width 79 height 13
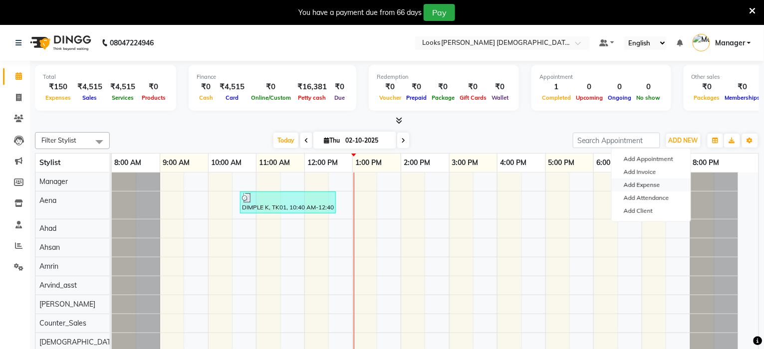
select select "1"
select select "7940"
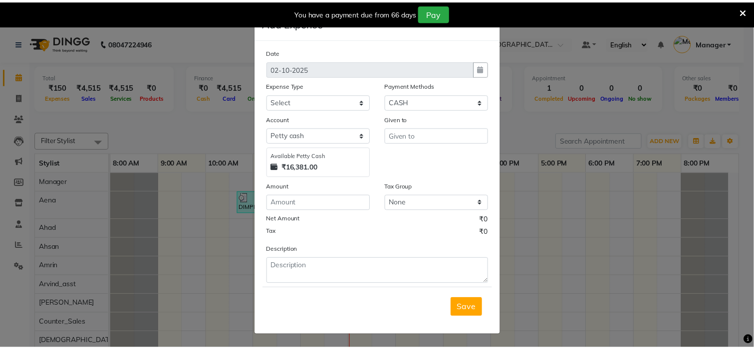
scroll to position [8, 0]
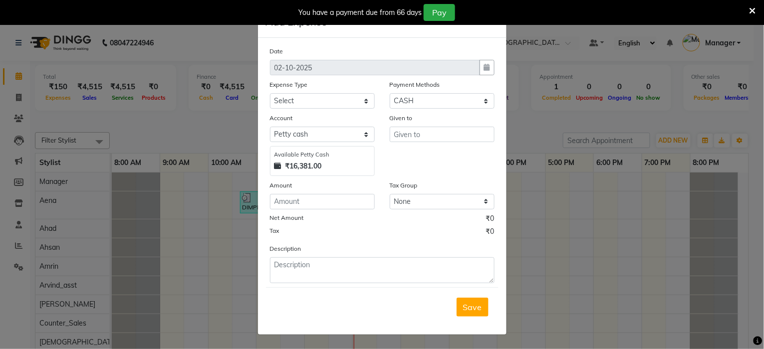
click at [12, 40] on ngb-modal-window "Add Expense × Date [DATE] Expense Type Select Accommodation Aesthetics Bank Dep…" at bounding box center [382, 174] width 764 height 349
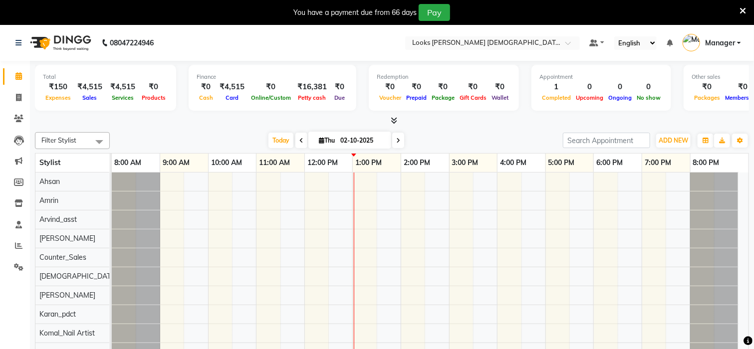
scroll to position [133, 0]
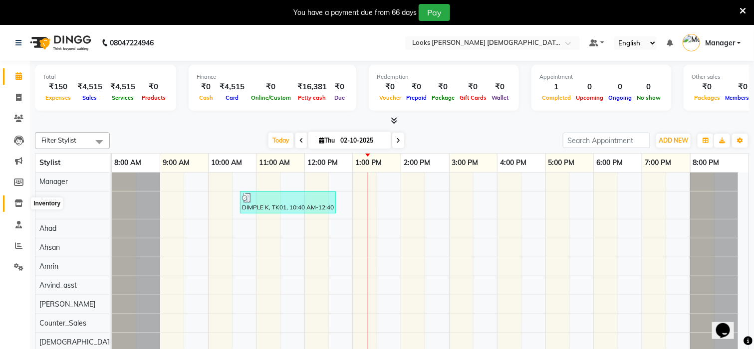
click at [17, 201] on icon at bounding box center [18, 203] width 8 height 7
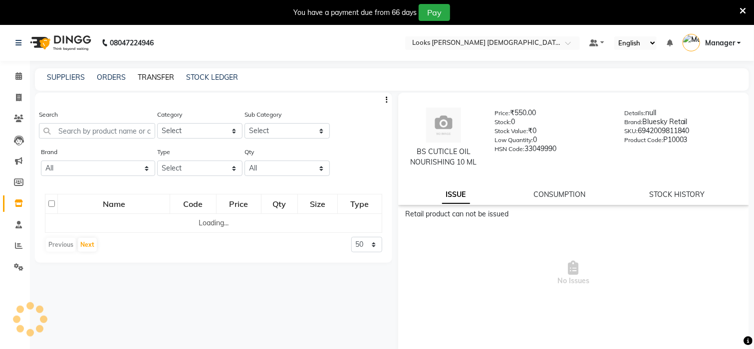
click at [149, 76] on link "TRANSFER" at bounding box center [156, 77] width 36 height 9
select select "sender"
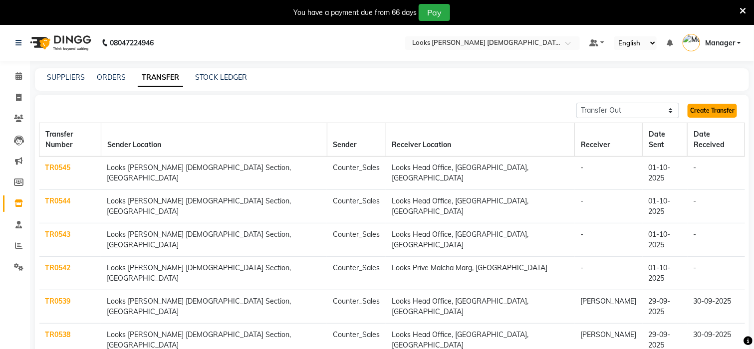
click at [717, 107] on link "Create Transfer" at bounding box center [711, 111] width 49 height 14
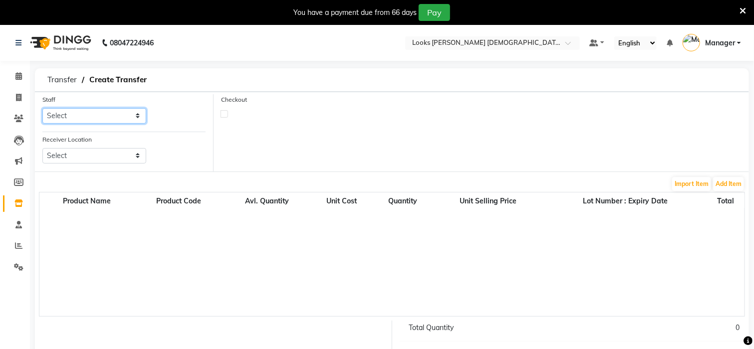
click at [73, 108] on select "Select Aena [PERSON_NAME] [PERSON_NAME] [PERSON_NAME] Counter_Sales [PERSON_NAM…" at bounding box center [94, 115] width 104 height 15
select select "87715"
click at [42, 108] on select "Select Aena [PERSON_NAME] [PERSON_NAME] [PERSON_NAME] Counter_Sales [PERSON_NAM…" at bounding box center [94, 115] width 104 height 15
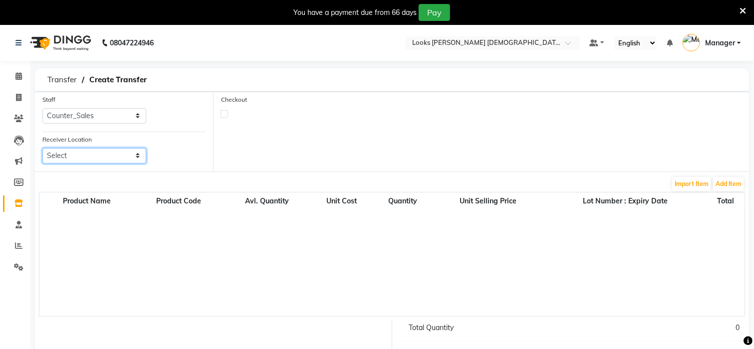
drag, startPoint x: 92, startPoint y: 157, endPoint x: 91, endPoint y: 212, distance: 55.4
click at [92, 157] on select "Select Looks Prive [GEOGRAPHIC_DATA], [GEOGRAPHIC_DATA] [GEOGRAPHIC_DATA]-42 [G…" at bounding box center [94, 155] width 104 height 15
select select "1785"
click at [42, 148] on select "Select Looks Prive [GEOGRAPHIC_DATA], [GEOGRAPHIC_DATA] [GEOGRAPHIC_DATA]-42 [G…" at bounding box center [94, 155] width 104 height 15
click at [722, 178] on button "Add Item" at bounding box center [728, 184] width 31 height 14
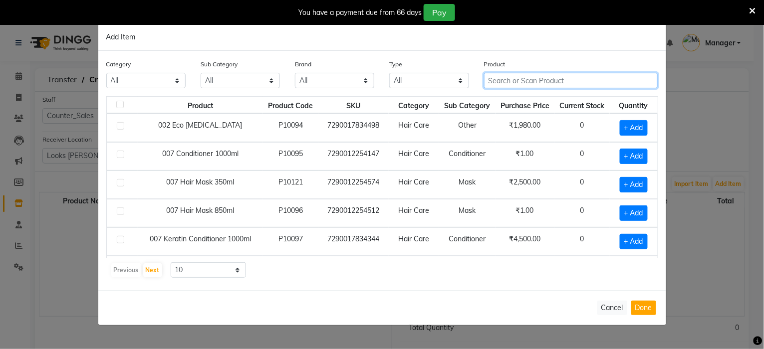
click at [535, 75] on input "text" at bounding box center [571, 80] width 174 height 15
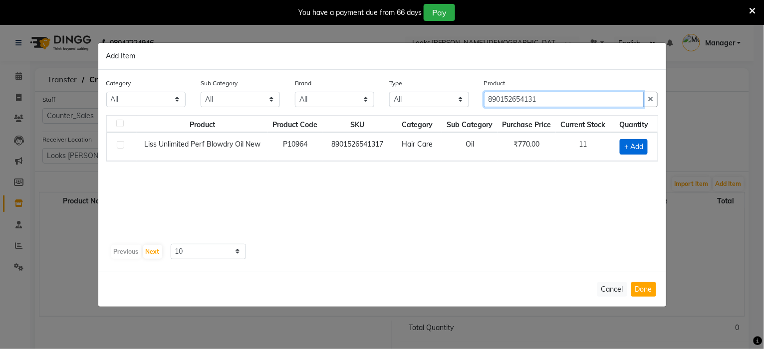
type input "890152654131"
click at [636, 146] on span "+ Add" at bounding box center [634, 146] width 28 height 15
checkbox input "true"
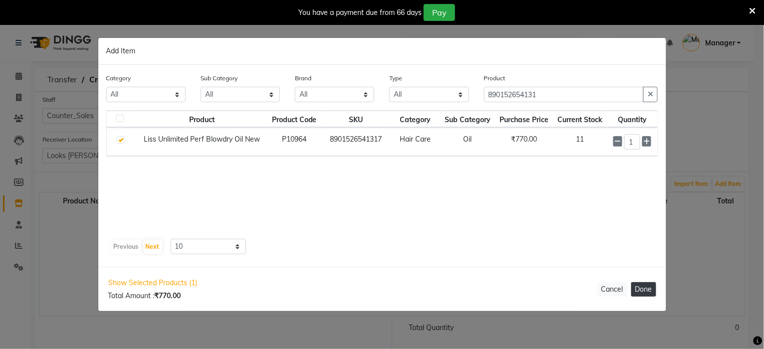
click at [645, 302] on div "Show Selected Products (1) Total Amount : ₹770.00 Cancel Done" at bounding box center [382, 289] width 568 height 44
click at [642, 288] on button "Done" at bounding box center [643, 289] width 25 height 14
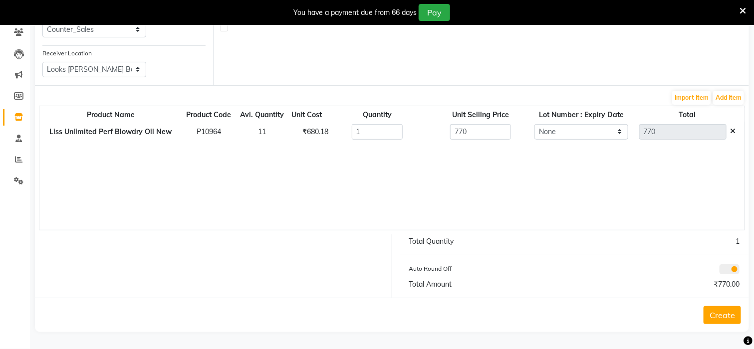
click at [741, 323] on div "Create" at bounding box center [392, 315] width 714 height 34
click at [739, 322] on button "Create" at bounding box center [721, 315] width 37 height 18
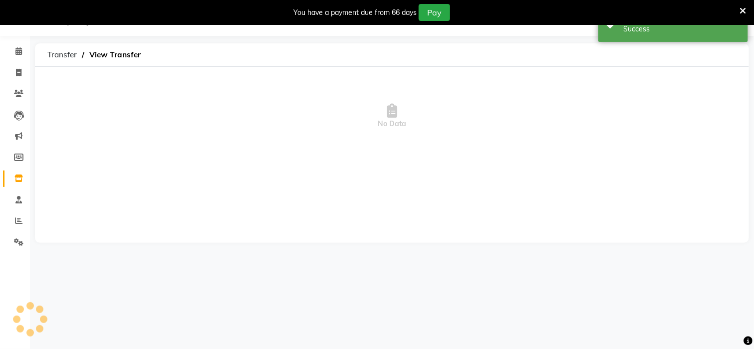
click at [734, 321] on div "08047224946 Select Location × Looks [PERSON_NAME] [DEMOGRAPHIC_DATA] Section, […" at bounding box center [377, 174] width 754 height 349
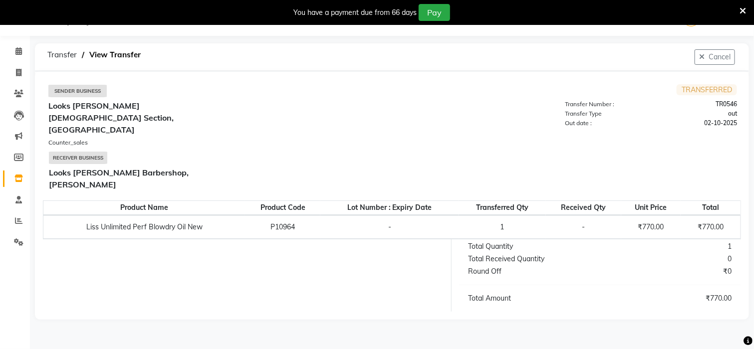
click at [741, 13] on icon at bounding box center [742, 10] width 6 height 9
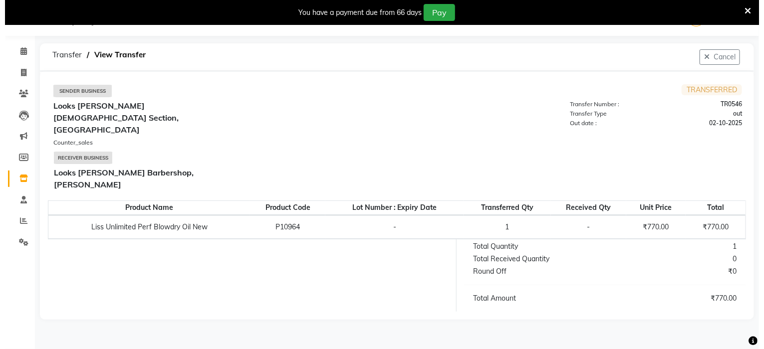
scroll to position [0, 0]
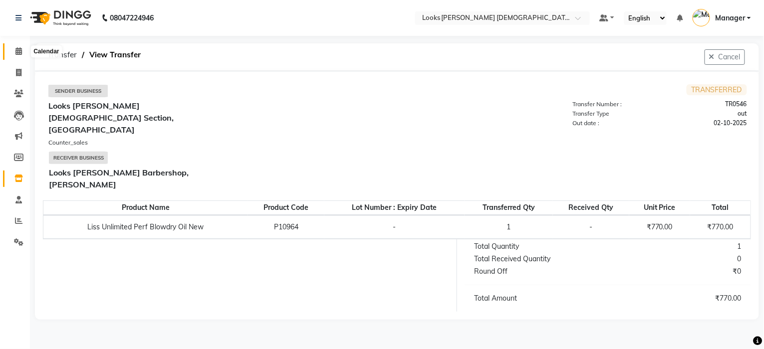
click at [19, 55] on icon at bounding box center [18, 50] width 6 height 7
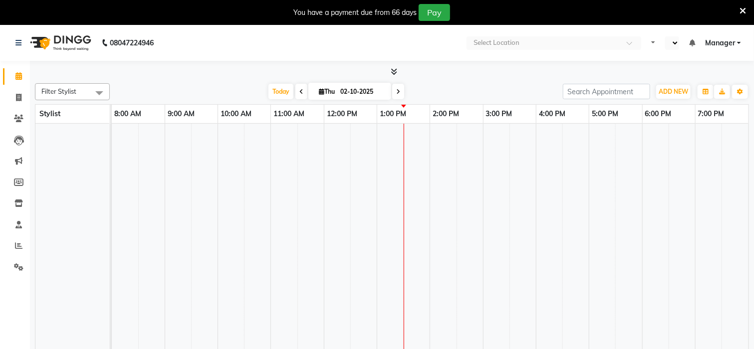
select select "en"
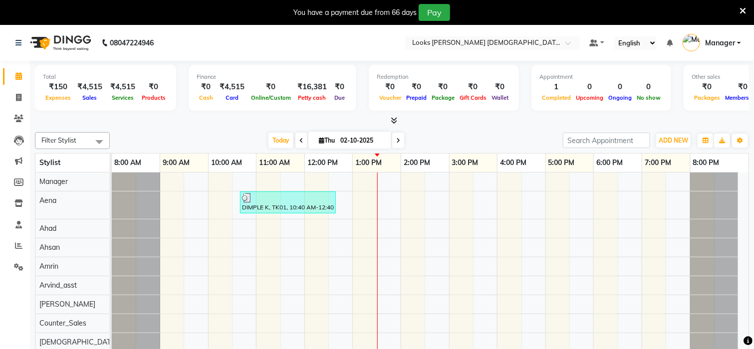
click at [742, 10] on icon at bounding box center [742, 10] width 6 height 9
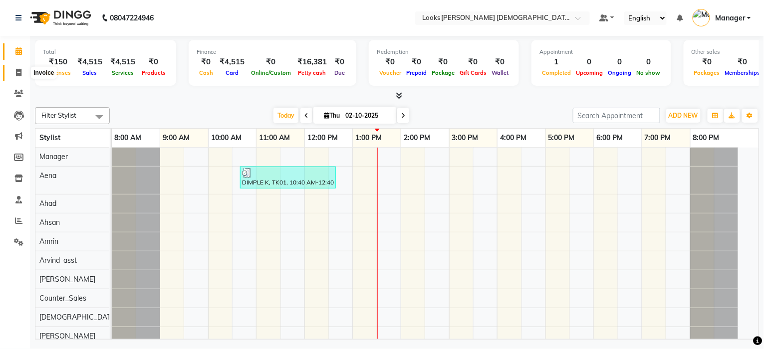
click at [16, 71] on icon at bounding box center [18, 72] width 5 height 7
select select "service"
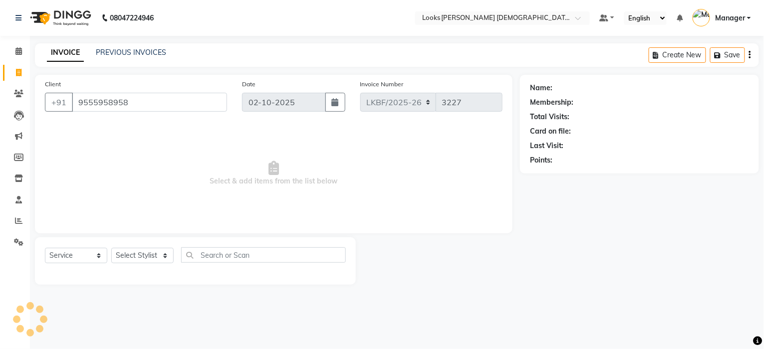
type input "9555958958"
select select "1: Object"
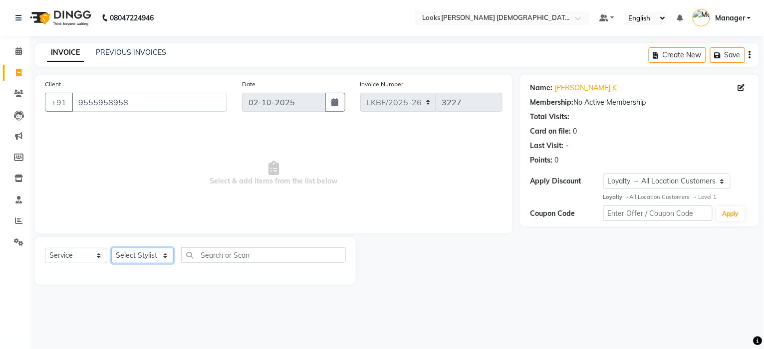
click at [133, 255] on select "Select Stylist Aena [PERSON_NAME] [PERSON_NAME] [PERSON_NAME] Counter_Sales [PE…" at bounding box center [142, 255] width 62 height 15
select select "87726"
click at [111, 248] on select "Select Stylist Aena [PERSON_NAME] [PERSON_NAME] [PERSON_NAME] Counter_Sales [PE…" at bounding box center [142, 255] width 62 height 15
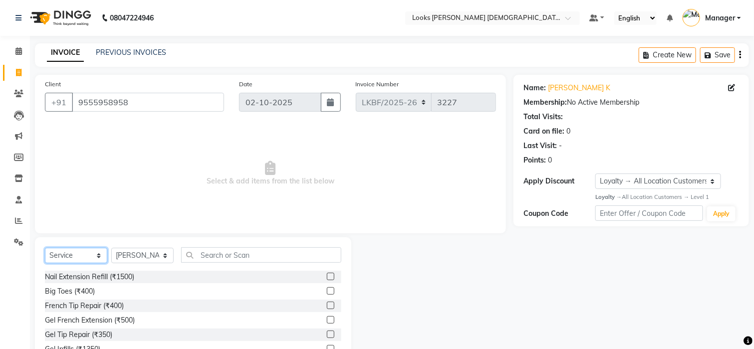
click at [59, 252] on select "Select Service Product Membership Package Voucher Prepaid Gift Card" at bounding box center [76, 255] width 62 height 15
select select "P"
click at [45, 248] on select "Select Service Product Membership Package Voucher Prepaid Gift Card" at bounding box center [76, 255] width 62 height 15
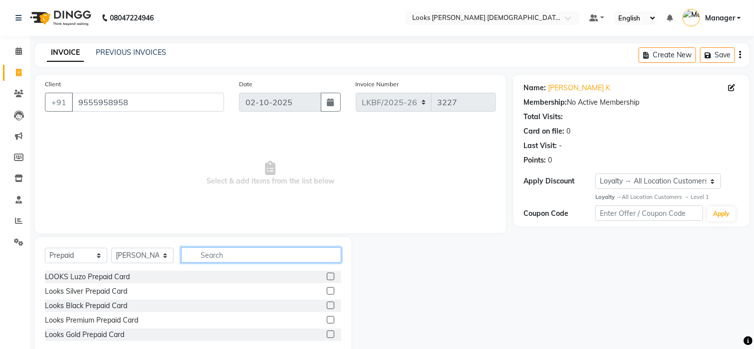
click at [244, 248] on input "text" at bounding box center [261, 254] width 160 height 15
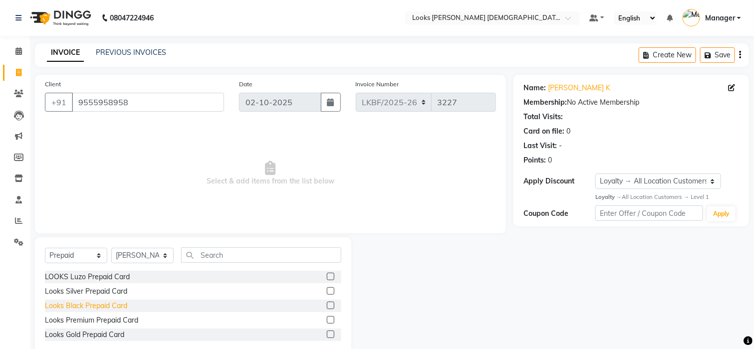
click at [89, 305] on div "Looks Black Prepaid Card" at bounding box center [86, 306] width 82 height 10
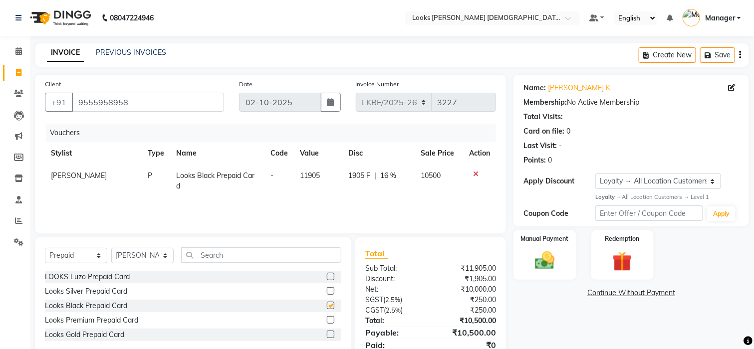
checkbox input "false"
click at [551, 279] on div "Manual Payment" at bounding box center [544, 254] width 65 height 51
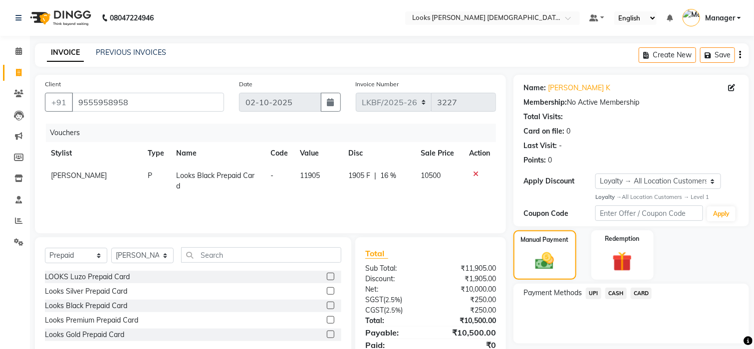
click at [637, 293] on span "CARD" at bounding box center [640, 293] width 21 height 11
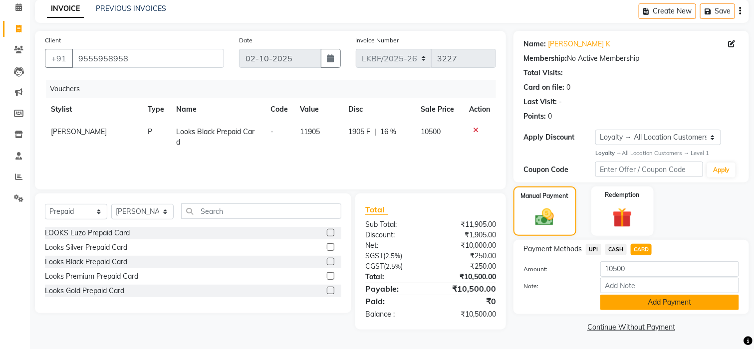
click at [644, 295] on button "Add Payment" at bounding box center [669, 302] width 139 height 15
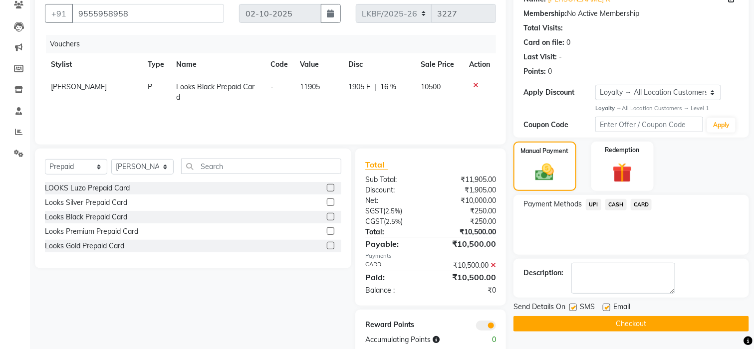
scroll to position [110, 0]
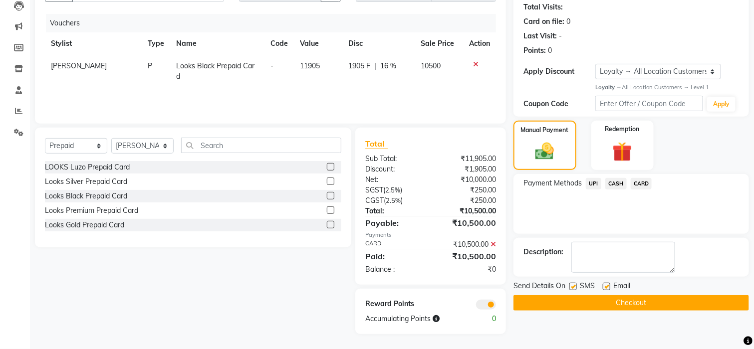
click at [647, 307] on button "Checkout" at bounding box center [630, 302] width 235 height 15
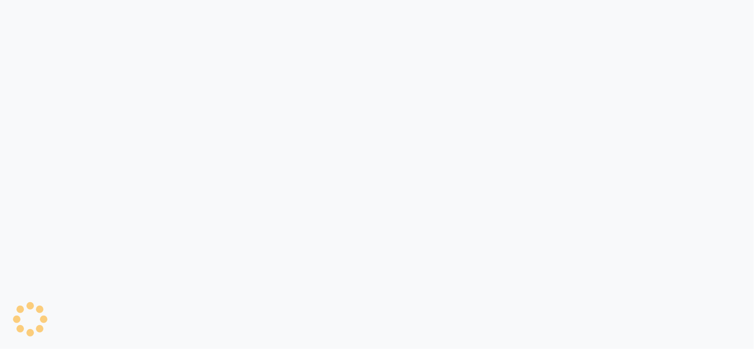
select select "service"
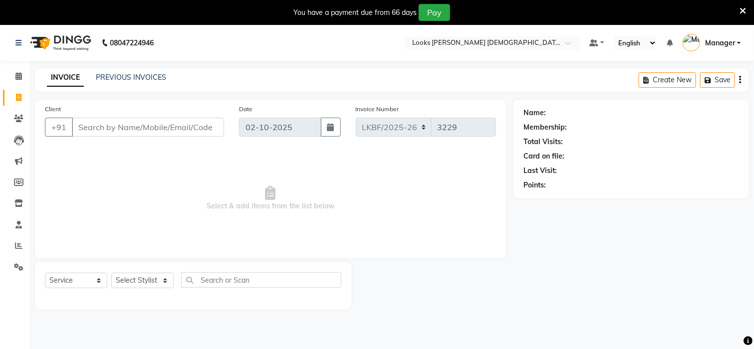
click at [740, 11] on icon at bounding box center [742, 10] width 6 height 9
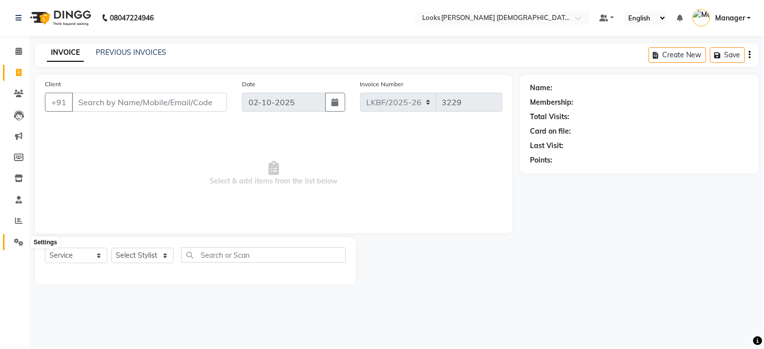
click at [21, 245] on icon at bounding box center [18, 241] width 9 height 7
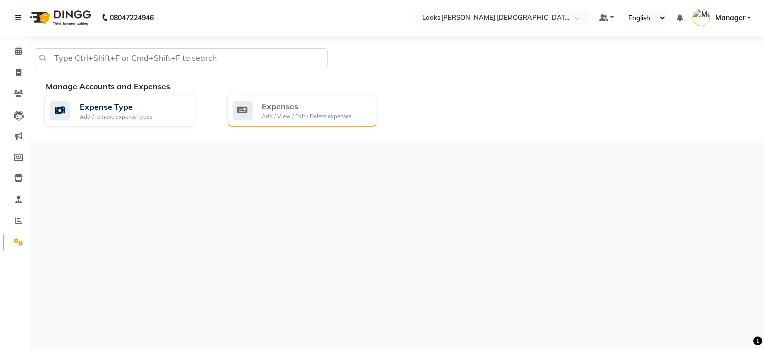
click at [262, 103] on div "Expenses" at bounding box center [306, 106] width 89 height 12
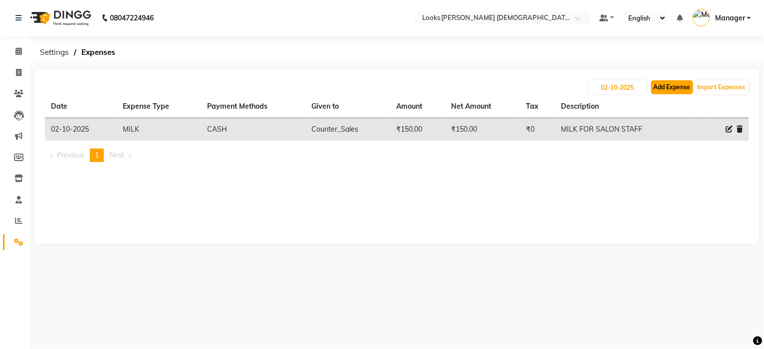
click at [675, 86] on button "Add Expense" at bounding box center [672, 87] width 42 height 14
select select "1"
select select "7940"
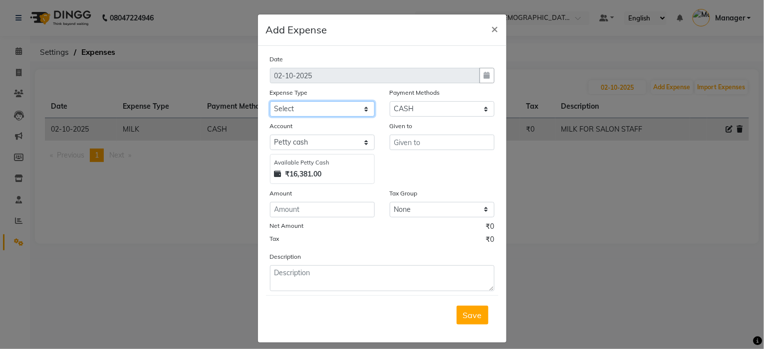
click at [298, 107] on select "Select Accommodation Aesthetics Bank Deposit BLINKIT Cash Handover Client Refun…" at bounding box center [322, 108] width 105 height 15
select select "25010"
click at [298, 107] on select "Select Accommodation Aesthetics Bank Deposit BLINKIT Cash Handover Client Refun…" at bounding box center [322, 108] width 105 height 15
click at [420, 148] on input "text" at bounding box center [442, 142] width 105 height 15
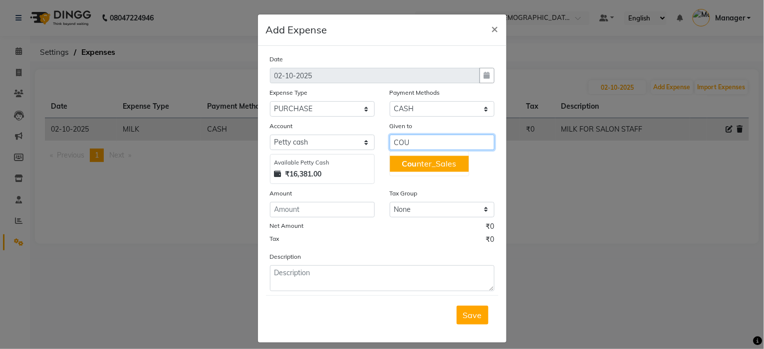
click at [422, 162] on ngb-highlight "Cou nter_Sales" at bounding box center [429, 164] width 54 height 10
type input "Counter_Sales"
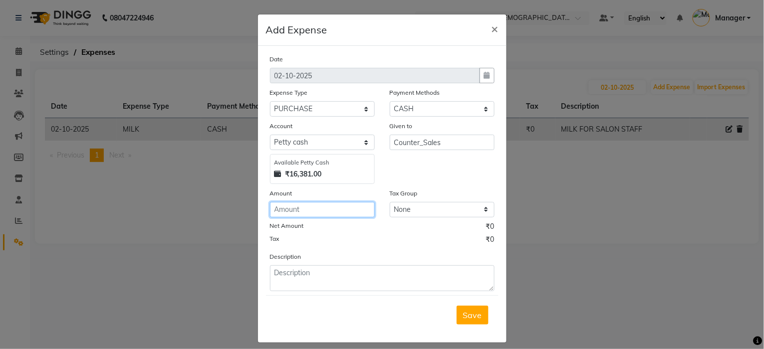
click at [303, 210] on input "number" at bounding box center [322, 209] width 105 height 15
type input "30"
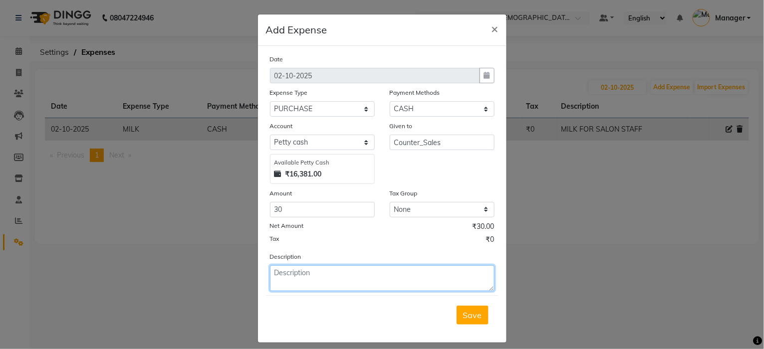
click at [298, 279] on textarea at bounding box center [382, 278] width 224 height 26
click at [309, 274] on textarea "REGISTER" at bounding box center [382, 278] width 224 height 26
type textarea "REGISTER FOR SALON"
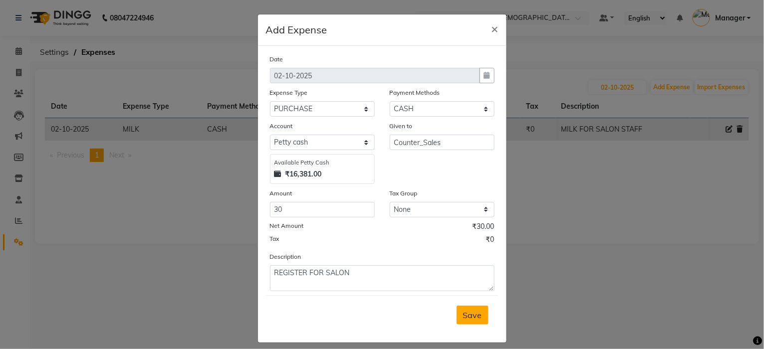
click at [463, 312] on span "Save" at bounding box center [472, 315] width 19 height 10
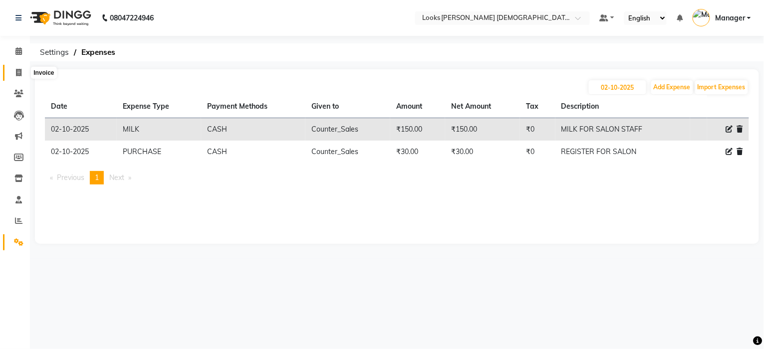
click at [18, 67] on span at bounding box center [18, 72] width 17 height 11
select select "service"
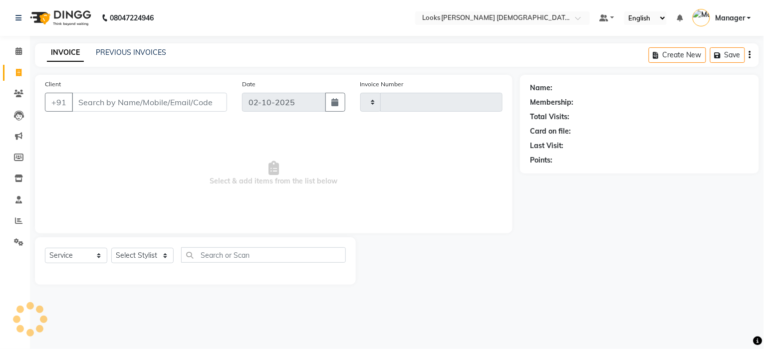
type input "3229"
select select "8706"
click at [17, 242] on icon at bounding box center [18, 241] width 9 height 7
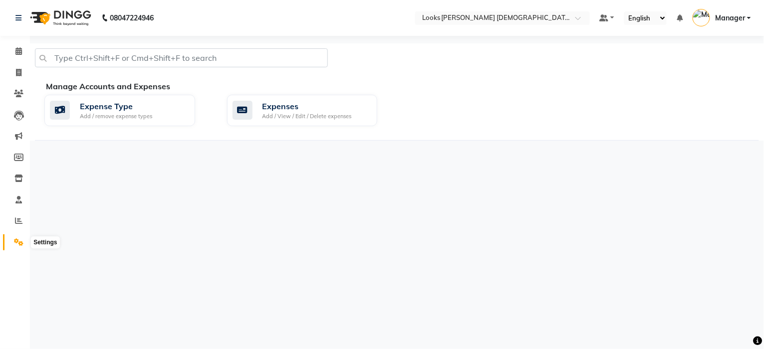
click at [20, 244] on icon at bounding box center [18, 241] width 9 height 7
click at [17, 244] on icon at bounding box center [18, 241] width 9 height 7
click at [20, 241] on icon at bounding box center [18, 241] width 9 height 7
click at [288, 112] on div "Add / View / Edit / Delete expenses" at bounding box center [306, 116] width 89 height 8
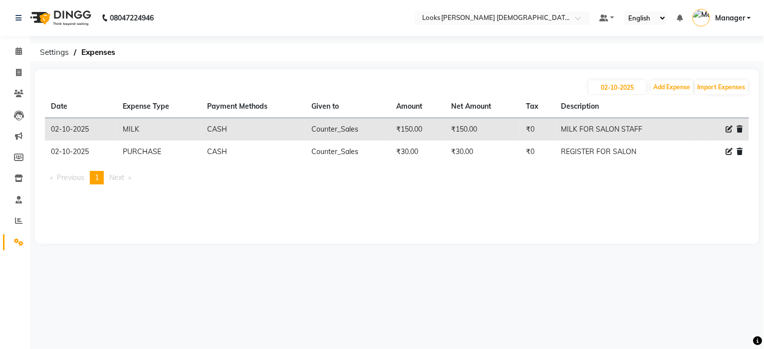
click at [739, 149] on icon at bounding box center [740, 151] width 6 height 7
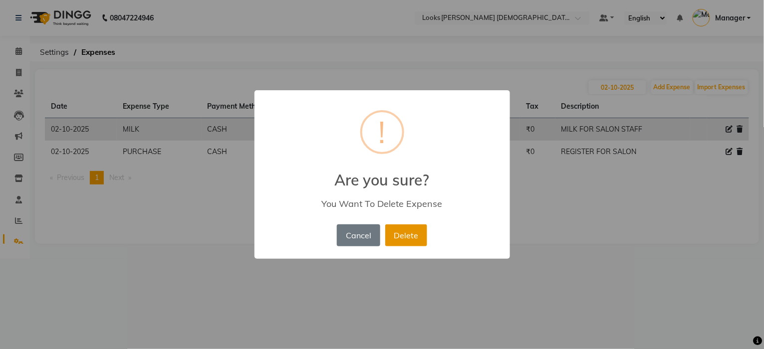
click at [412, 235] on button "Delete" at bounding box center [406, 235] width 42 height 22
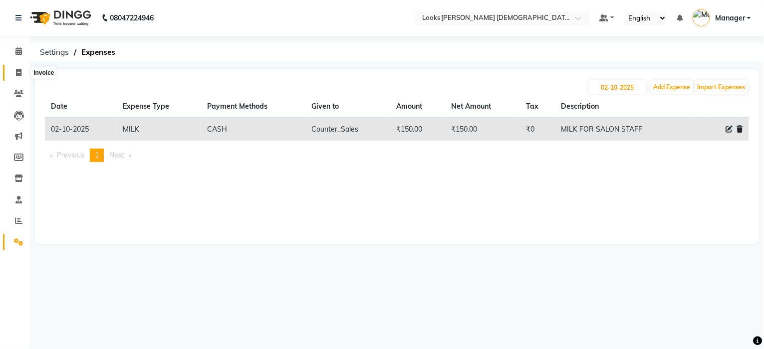
click at [16, 77] on span at bounding box center [18, 72] width 17 height 11
select select "service"
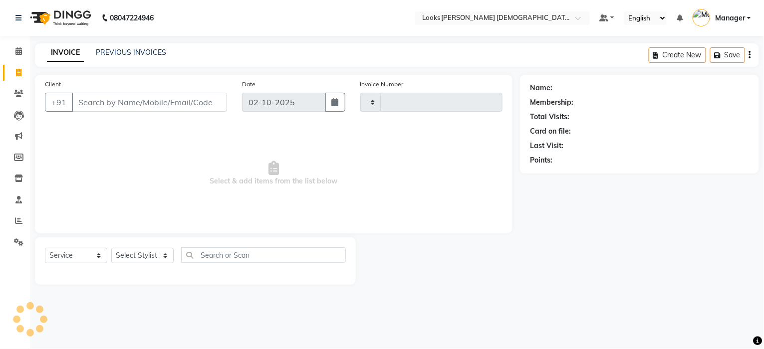
type input "3229"
select select "8706"
click at [20, 53] on icon at bounding box center [18, 50] width 6 height 7
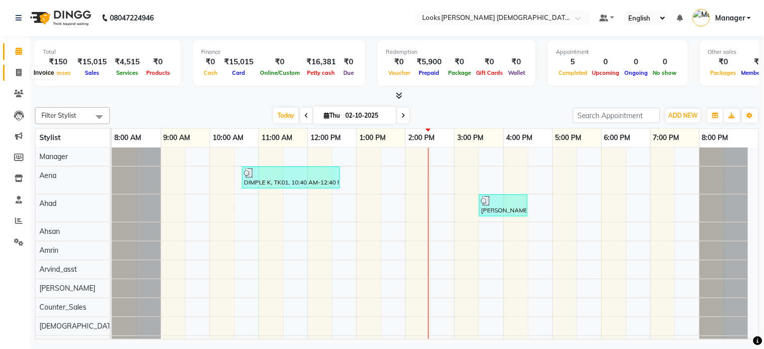
click at [16, 75] on icon at bounding box center [18, 72] width 5 height 7
select select "service"
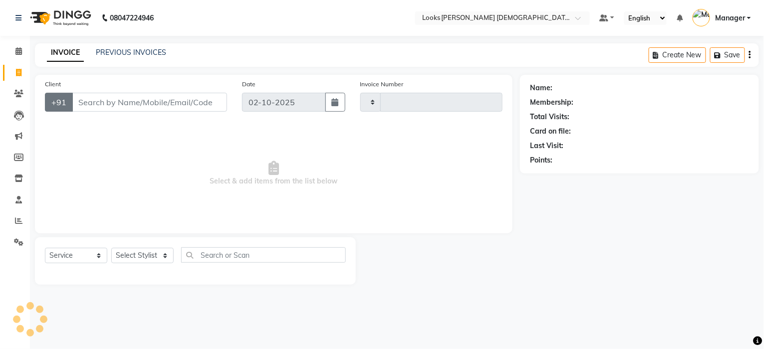
type input "3229"
select select "8706"
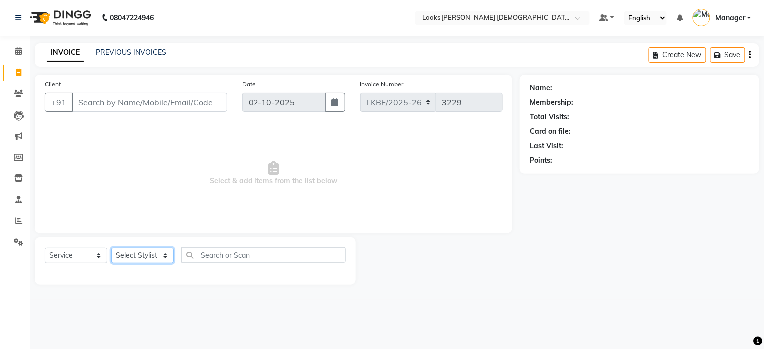
click at [149, 256] on select "Select Stylist Aena [PERSON_NAME] [PERSON_NAME] [PERSON_NAME] Counter_Sales [PE…" at bounding box center [142, 255] width 62 height 15
click at [123, 251] on select "Select Stylist Aena [PERSON_NAME] [PERSON_NAME] [PERSON_NAME] Counter_Sales [PE…" at bounding box center [142, 255] width 62 height 15
select select "87720"
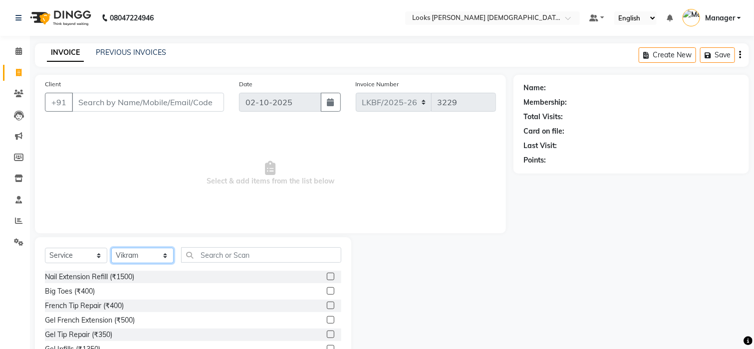
click at [124, 259] on select "Select Stylist Aena [PERSON_NAME] [PERSON_NAME] [PERSON_NAME] Counter_Sales [PE…" at bounding box center [142, 255] width 62 height 15
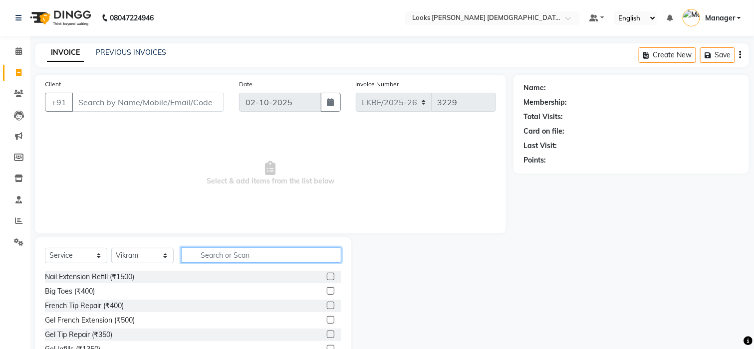
click at [233, 260] on input "text" at bounding box center [261, 254] width 160 height 15
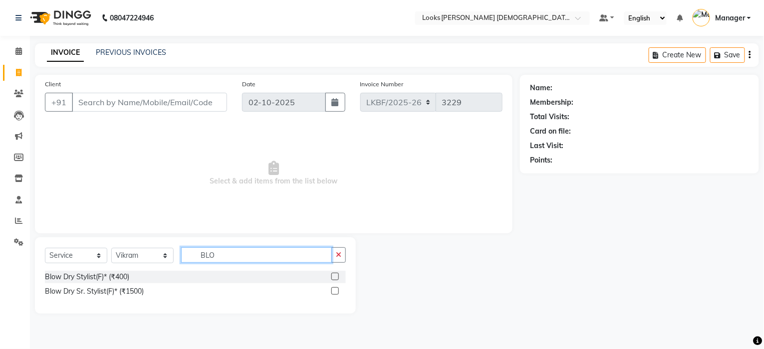
type input "BLO"
click at [332, 289] on label at bounding box center [334, 290] width 7 height 7
click at [332, 289] on input "checkbox" at bounding box center [334, 291] width 6 height 6
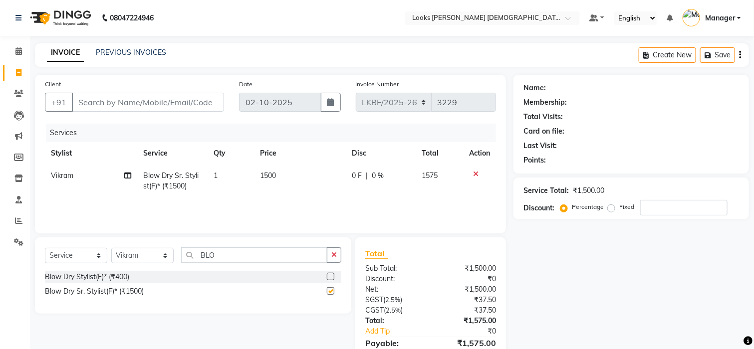
checkbox input "false"
click at [277, 178] on td "1500" at bounding box center [299, 181] width 91 height 33
select select "87720"
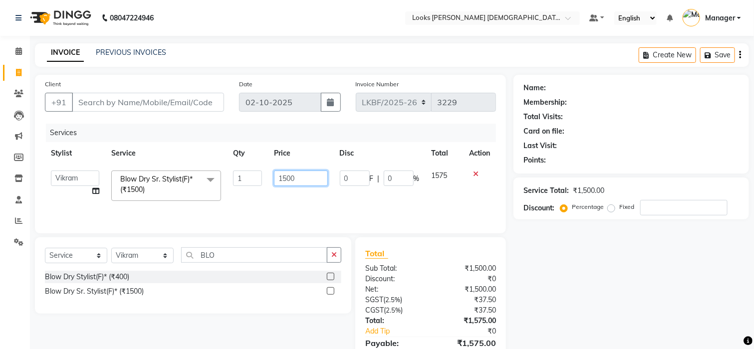
click at [296, 179] on input "1500" at bounding box center [301, 178] width 54 height 15
type input "1"
type input "600"
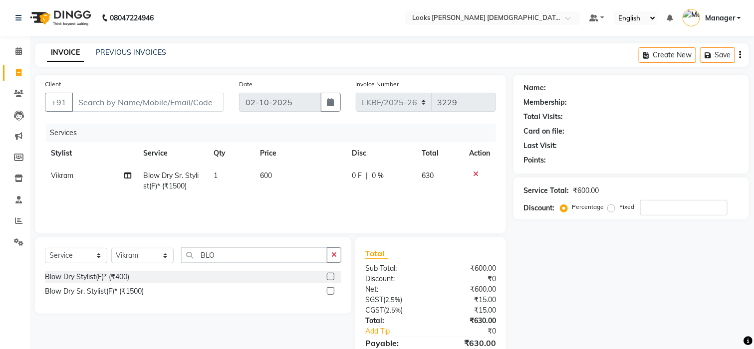
click at [575, 266] on div "Name: Membership: Total Visits: Card on file: Last Visit: Points: Service Total…" at bounding box center [634, 229] width 243 height 309
click at [94, 106] on input "Client" at bounding box center [148, 102] width 152 height 19
click at [94, 98] on input "Client" at bounding box center [148, 102] width 152 height 19
type input "8"
type input "0"
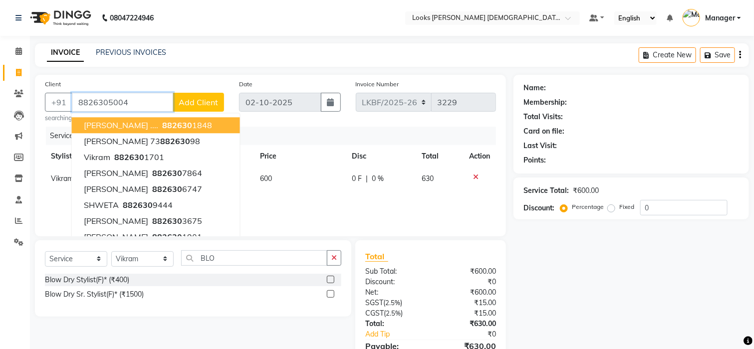
type input "8826305004"
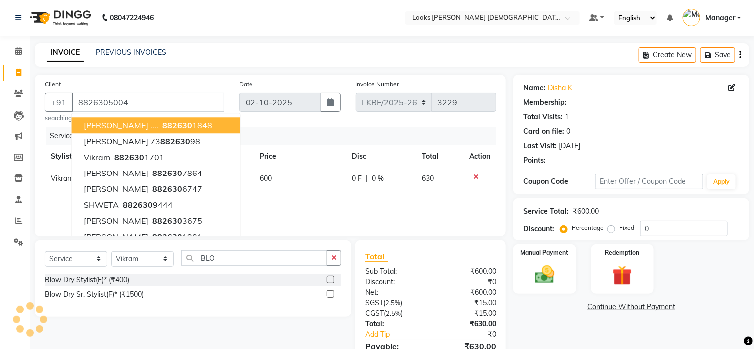
select select "1: Object"
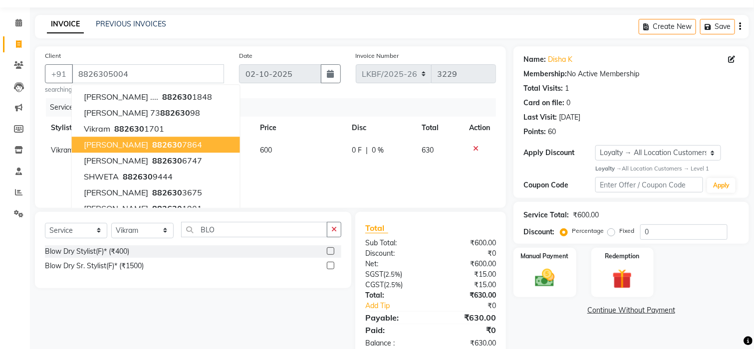
scroll to position [53, 0]
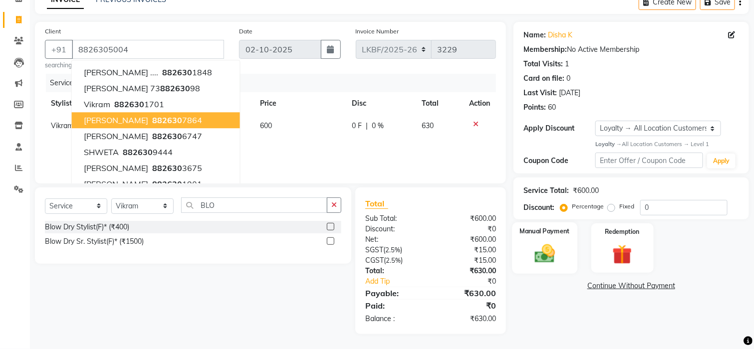
click at [535, 257] on img at bounding box center [544, 253] width 33 height 23
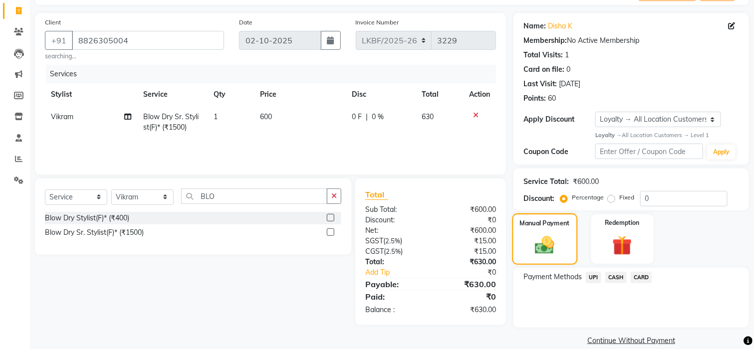
scroll to position [75, 0]
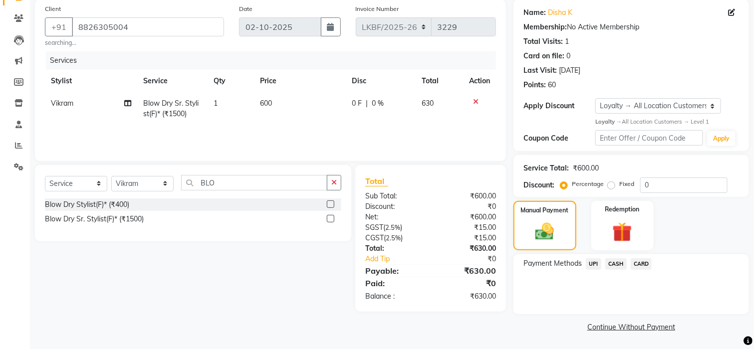
click at [619, 264] on span "CASH" at bounding box center [615, 263] width 21 height 11
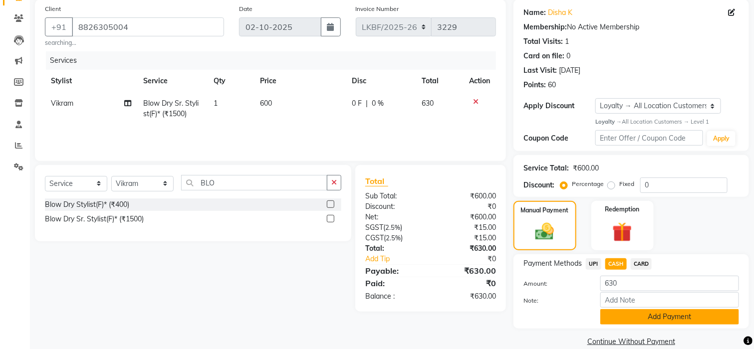
click at [651, 315] on button "Add Payment" at bounding box center [669, 316] width 139 height 15
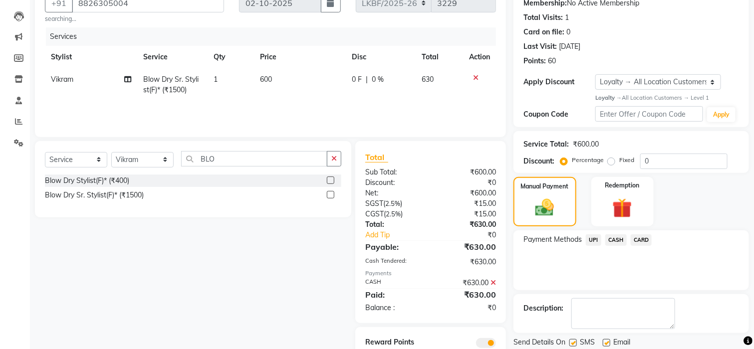
scroll to position [138, 0]
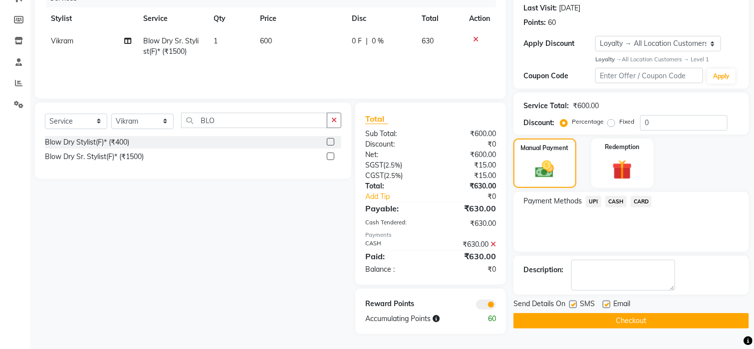
click at [644, 324] on button "Checkout" at bounding box center [630, 320] width 235 height 15
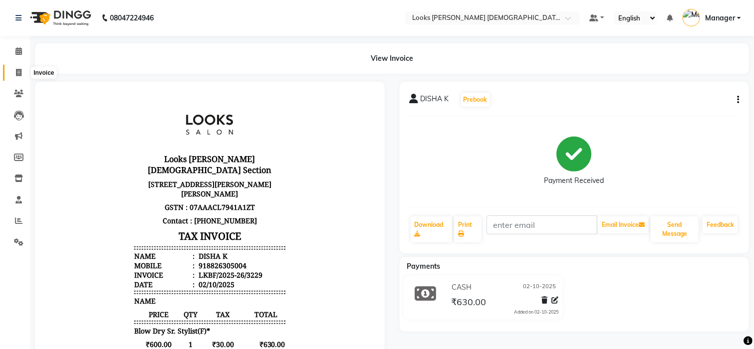
click at [13, 69] on span at bounding box center [18, 72] width 17 height 11
select select "service"
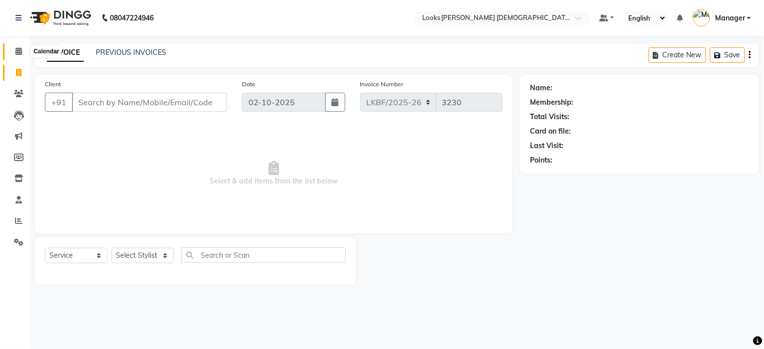
click at [17, 46] on span at bounding box center [18, 51] width 17 height 11
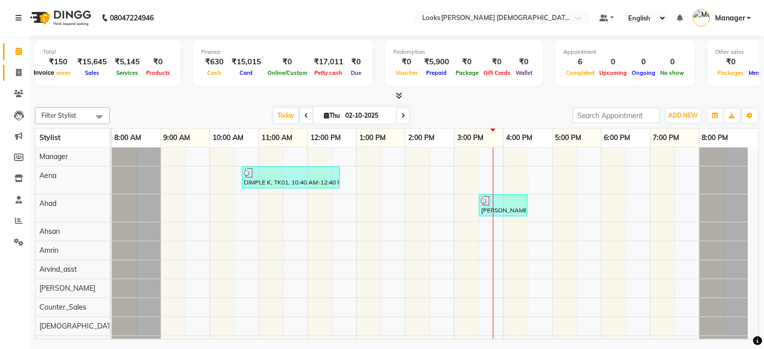
click at [16, 72] on icon at bounding box center [18, 72] width 5 height 7
select select "service"
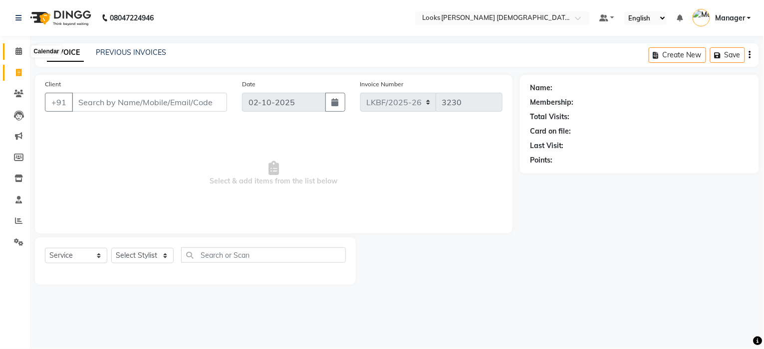
click at [12, 53] on span at bounding box center [18, 51] width 17 height 11
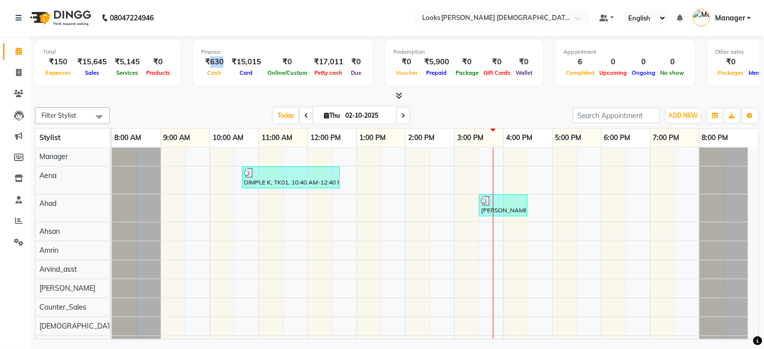
drag, startPoint x: 220, startPoint y: 61, endPoint x: 205, endPoint y: 65, distance: 15.5
click at [205, 65] on div "₹630" at bounding box center [214, 61] width 26 height 11
click at [219, 102] on div "Total ₹150 Expenses ₹15,645 Sales ₹5,145 Services ₹0 Products Finance ₹630 Cash…" at bounding box center [397, 189] width 734 height 306
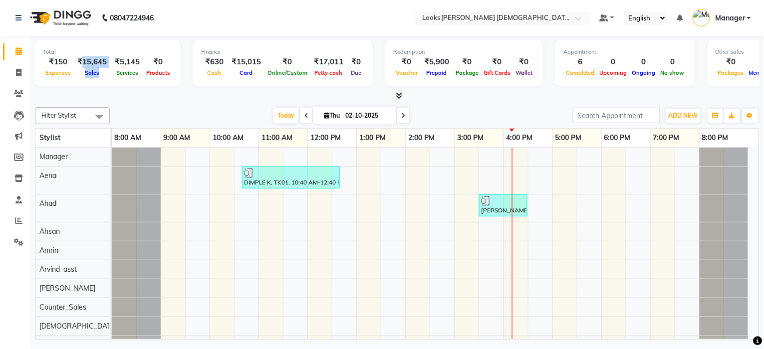
drag, startPoint x: 81, startPoint y: 58, endPoint x: 112, endPoint y: 63, distance: 31.3
click at [112, 63] on div "₹150 Expenses ₹15,645 Sales ₹5,145 Services ₹0 Products" at bounding box center [108, 67] width 130 height 22
click at [124, 101] on div "Total ₹150 Expenses ₹15,645 Sales ₹5,145 Services ₹0 Products Finance ₹630 Cash…" at bounding box center [397, 189] width 734 height 306
drag, startPoint x: 419, startPoint y: 61, endPoint x: 445, endPoint y: 59, distance: 25.5
click at [445, 59] on div "₹0 Voucher ₹5,900 Prepaid ₹0 Package ₹0 Gift Cards ₹0 Wallet" at bounding box center [464, 67] width 142 height 22
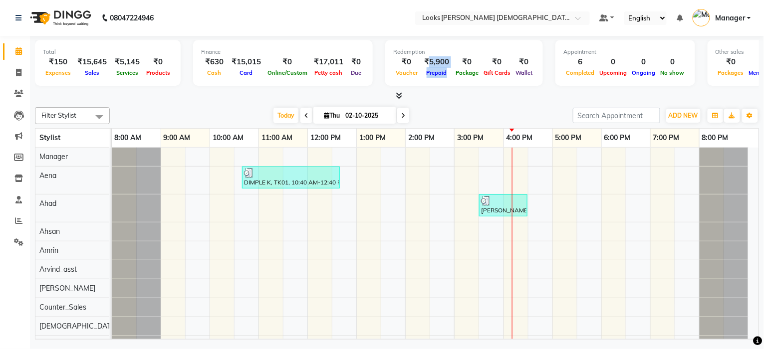
click at [439, 72] on span "Prepaid" at bounding box center [436, 72] width 25 height 7
click at [421, 57] on div "₹5,900" at bounding box center [436, 61] width 33 height 11
click at [423, 65] on div "₹5,900" at bounding box center [436, 61] width 33 height 11
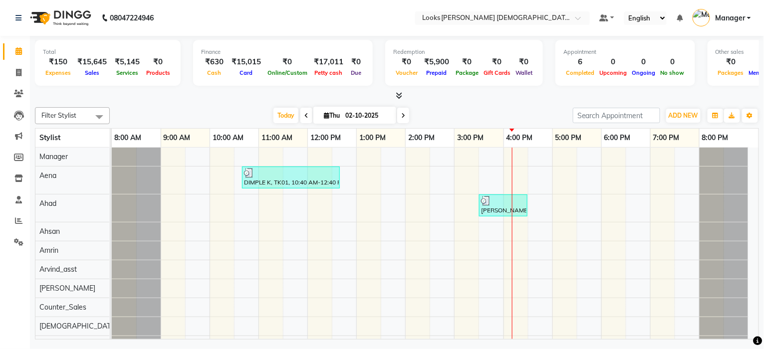
click at [424, 69] on span "Prepaid" at bounding box center [436, 72] width 25 height 7
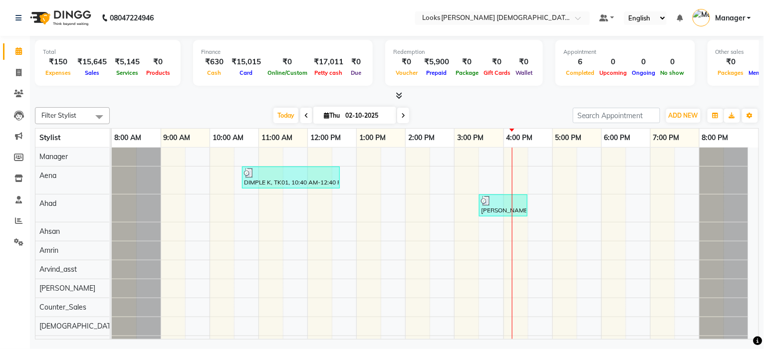
click at [423, 64] on div "₹5,900" at bounding box center [436, 61] width 33 height 11
drag, startPoint x: 417, startPoint y: 59, endPoint x: 442, endPoint y: 78, distance: 31.3
click at [442, 78] on div "Redemption ₹0 Voucher ₹5,900 Prepaid ₹0 Package ₹0 Gift Cards ₹0 Wallet" at bounding box center [464, 63] width 158 height 46
click at [355, 85] on div "Total ₹150 Expenses ₹15,645 Sales ₹5,145 Services ₹0 Products Finance ₹630 Cash…" at bounding box center [397, 64] width 724 height 49
click at [396, 95] on icon at bounding box center [399, 95] width 6 height 7
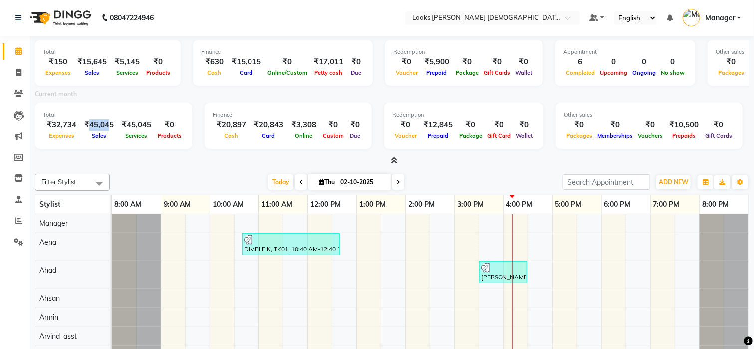
drag, startPoint x: 87, startPoint y: 122, endPoint x: 109, endPoint y: 125, distance: 22.6
click at [109, 125] on div "₹45,045" at bounding box center [98, 124] width 37 height 11
click at [104, 138] on span "Sales" at bounding box center [98, 135] width 19 height 7
drag, startPoint x: 87, startPoint y: 122, endPoint x: 112, endPoint y: 124, distance: 24.5
click at [112, 124] on div "₹45,045" at bounding box center [98, 124] width 37 height 11
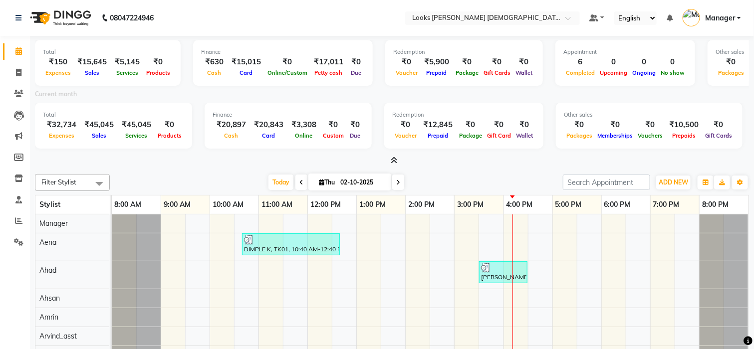
click at [137, 145] on div "Total ₹32,734 Expenses ₹45,045 Sales ₹45,045 Services ₹0 Products" at bounding box center [113, 126] width 157 height 46
click at [392, 157] on icon at bounding box center [394, 160] width 6 height 7
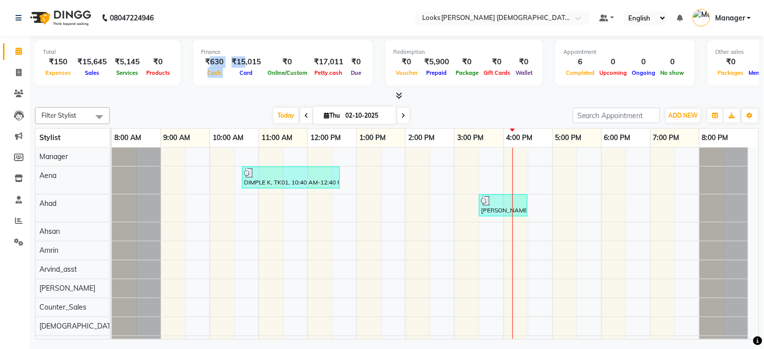
drag, startPoint x: 205, startPoint y: 60, endPoint x: 239, endPoint y: 60, distance: 33.9
click at [239, 60] on div "₹630 Cash ₹15,015 Card ₹0 Online/Custom ₹17,011 [PERSON_NAME] cash ₹0 Due" at bounding box center [283, 67] width 164 height 22
click at [227, 68] on div "Card" at bounding box center [245, 72] width 37 height 10
click at [212, 60] on div "₹630" at bounding box center [214, 61] width 26 height 11
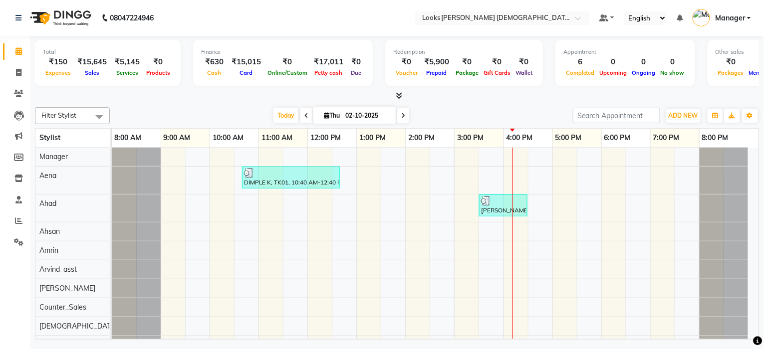
click at [227, 74] on div "Card" at bounding box center [245, 72] width 37 height 10
drag, startPoint x: 199, startPoint y: 54, endPoint x: 219, endPoint y: 77, distance: 31.1
click at [219, 77] on div "Finance ₹630 Cash ₹15,015 Card ₹0 Online/Custom ₹17,011 [PERSON_NAME] cash ₹0 D…" at bounding box center [283, 63] width 180 height 46
click at [221, 65] on div "₹630" at bounding box center [214, 61] width 26 height 11
drag, startPoint x: 202, startPoint y: 60, endPoint x: 219, endPoint y: 74, distance: 22.0
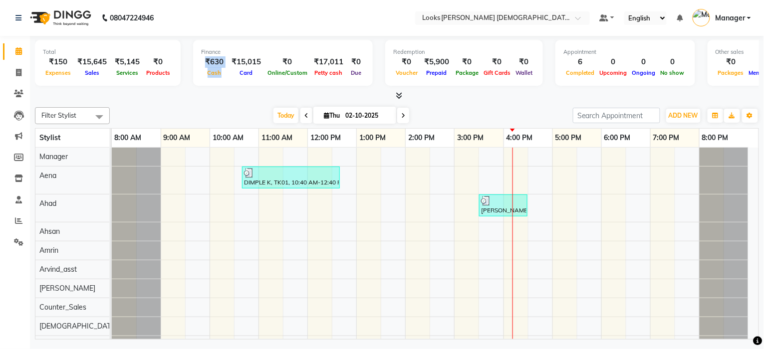
click at [219, 74] on div "₹630 Cash" at bounding box center [214, 67] width 26 height 22
click at [237, 71] on span "Card" at bounding box center [246, 72] width 18 height 7
drag, startPoint x: 201, startPoint y: 60, endPoint x: 216, endPoint y: 74, distance: 20.8
click at [216, 74] on div "₹630 Cash" at bounding box center [214, 67] width 26 height 22
click at [227, 75] on div "Card" at bounding box center [245, 72] width 37 height 10
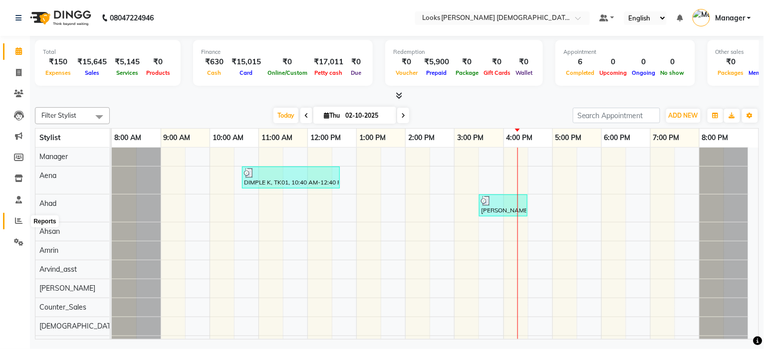
click at [17, 220] on icon at bounding box center [18, 220] width 7 height 7
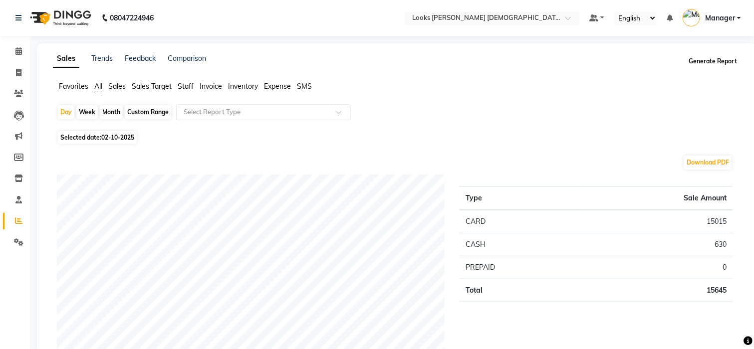
click at [701, 64] on button "Generate Report" at bounding box center [712, 61] width 53 height 14
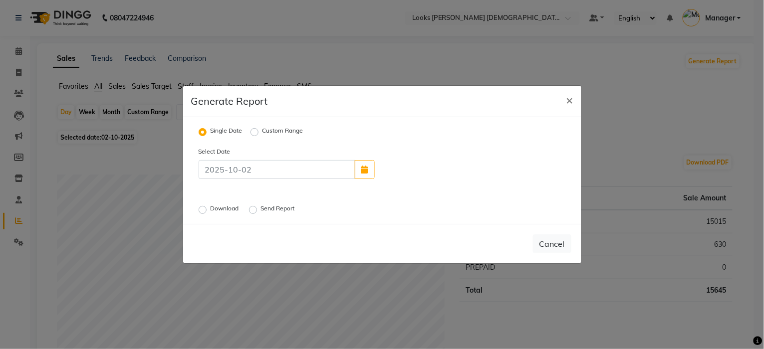
click at [210, 211] on label "Download" at bounding box center [225, 210] width 30 height 12
click at [201, 211] on input "Download" at bounding box center [204, 210] width 7 height 7
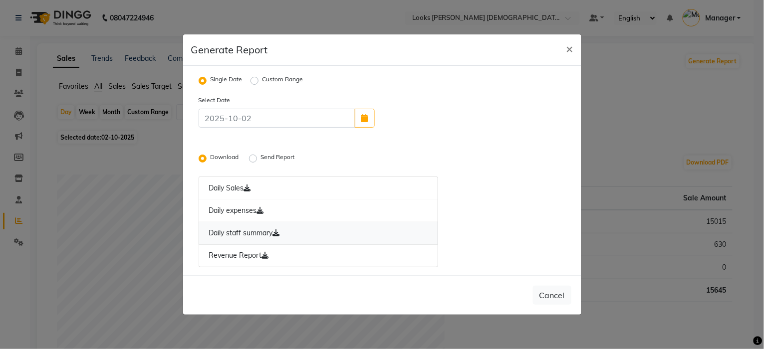
click at [235, 236] on link "Daily staff summary" at bounding box center [319, 233] width 240 height 23
click at [568, 49] on span "×" at bounding box center [569, 48] width 7 height 15
radio input "false"
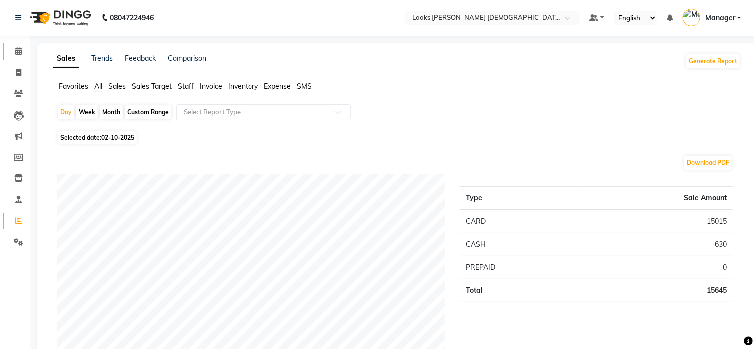
click at [21, 52] on icon at bounding box center [18, 50] width 6 height 7
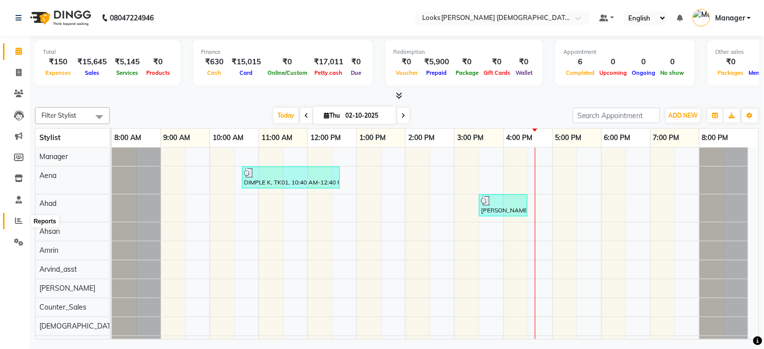
click at [19, 219] on icon at bounding box center [18, 220] width 7 height 7
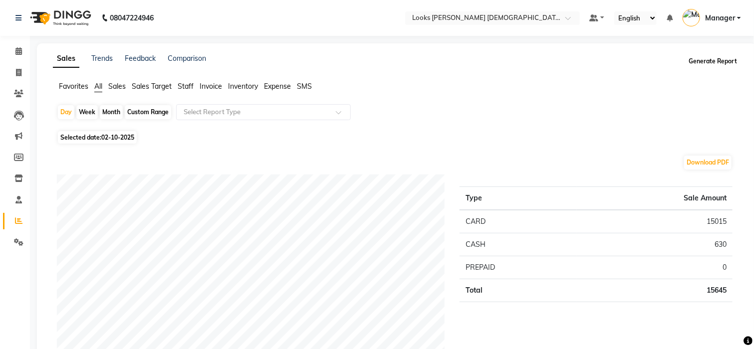
click at [734, 61] on button "Generate Report" at bounding box center [712, 61] width 53 height 14
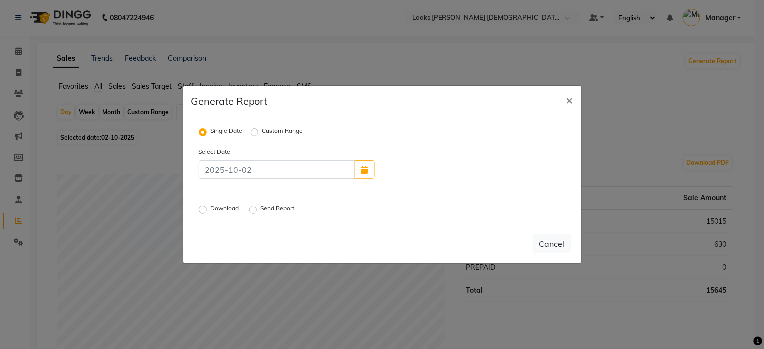
click at [210, 210] on label "Download" at bounding box center [225, 210] width 30 height 12
click at [203, 210] on input "Download" at bounding box center [204, 210] width 7 height 7
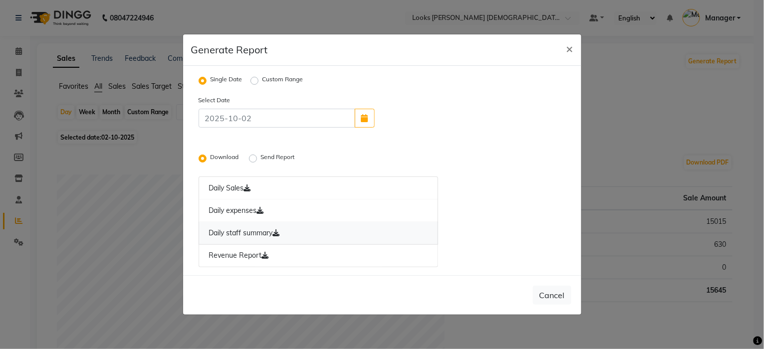
click at [242, 231] on link "Daily staff summary" at bounding box center [319, 233] width 240 height 23
click at [240, 231] on link "Daily staff summary" at bounding box center [319, 233] width 240 height 23
click at [239, 235] on link "Daily staff summary" at bounding box center [319, 233] width 240 height 23
click at [234, 230] on link "Daily staff summary" at bounding box center [319, 233] width 240 height 23
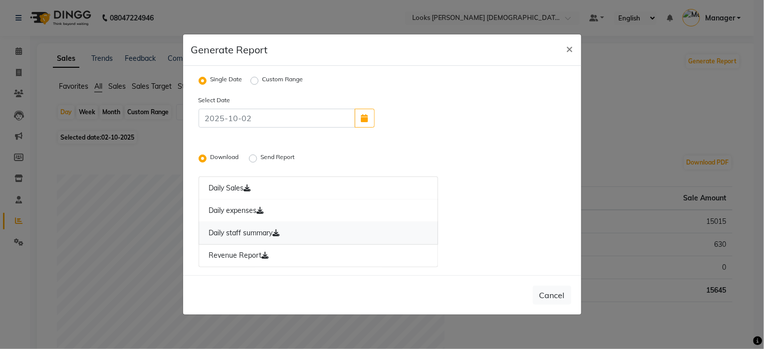
click at [234, 230] on link "Daily staff summary" at bounding box center [319, 233] width 240 height 23
click at [232, 232] on link "Daily staff summary" at bounding box center [319, 233] width 240 height 23
click at [263, 240] on link "Daily staff summary" at bounding box center [319, 233] width 240 height 23
click at [261, 237] on link "Daily staff summary" at bounding box center [319, 233] width 240 height 23
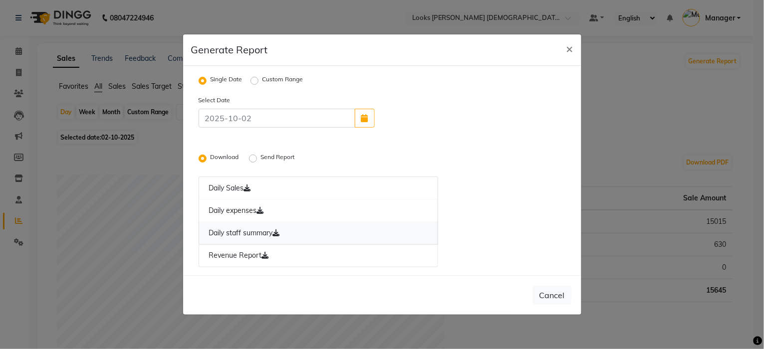
click at [262, 235] on link "Daily staff summary" at bounding box center [319, 233] width 240 height 23
click at [217, 236] on link "Daily staff summary" at bounding box center [319, 233] width 240 height 23
click at [574, 43] on button "×" at bounding box center [569, 48] width 23 height 28
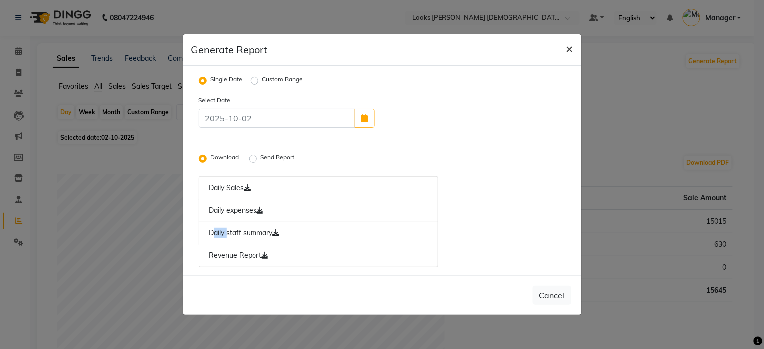
radio input "false"
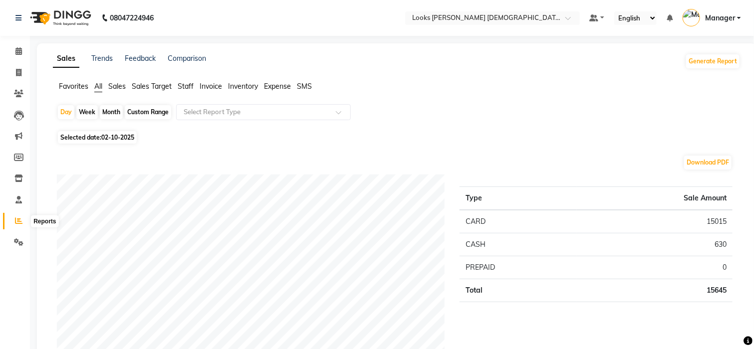
click at [14, 221] on span at bounding box center [18, 220] width 17 height 11
click at [708, 57] on button "Generate Report" at bounding box center [712, 61] width 53 height 14
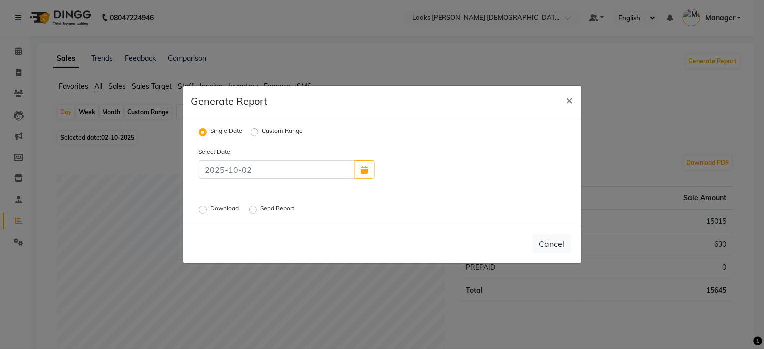
click at [210, 212] on label "Download" at bounding box center [225, 210] width 30 height 12
click at [201, 212] on input "Download" at bounding box center [204, 210] width 7 height 7
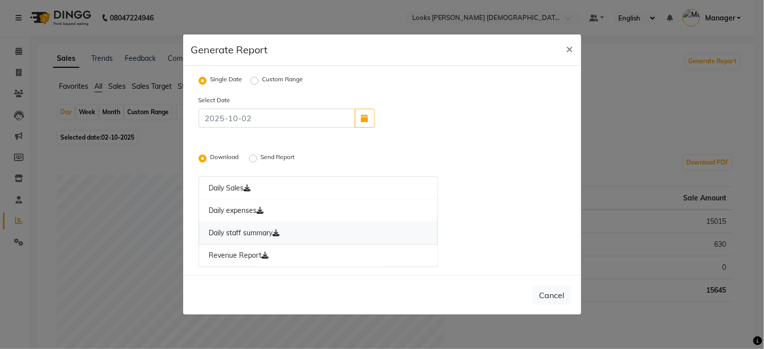
click at [243, 235] on link "Daily staff summary" at bounding box center [319, 233] width 240 height 23
click at [21, 78] on ngb-modal-window "Generate Report × Single Date Custom Range Select Date Download Send Report Dai…" at bounding box center [382, 174] width 764 height 349
click at [570, 47] on span "×" at bounding box center [569, 48] width 7 height 15
radio input "false"
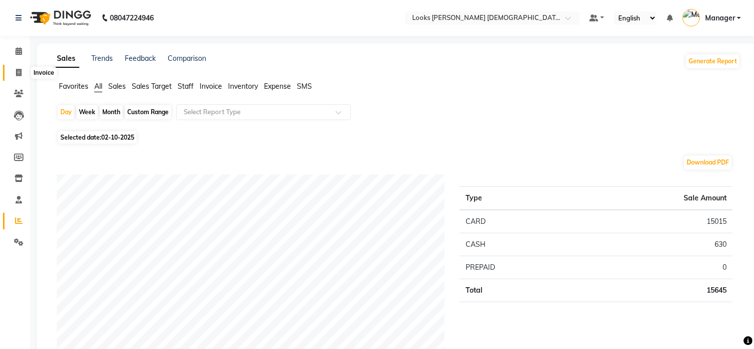
click at [17, 76] on icon at bounding box center [18, 72] width 5 height 7
select select "service"
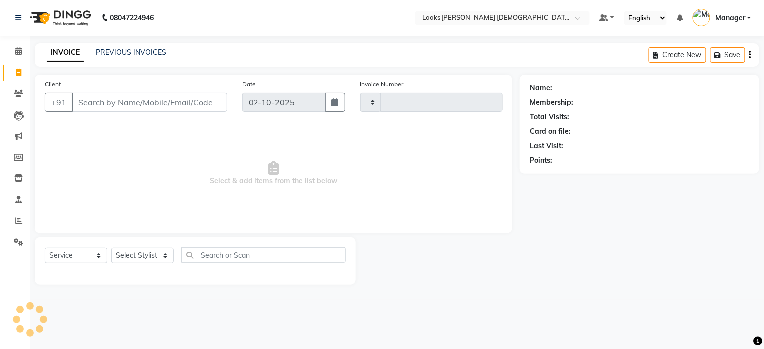
type input "3230"
select select "8706"
click at [16, 236] on link "Settings" at bounding box center [15, 242] width 24 height 16
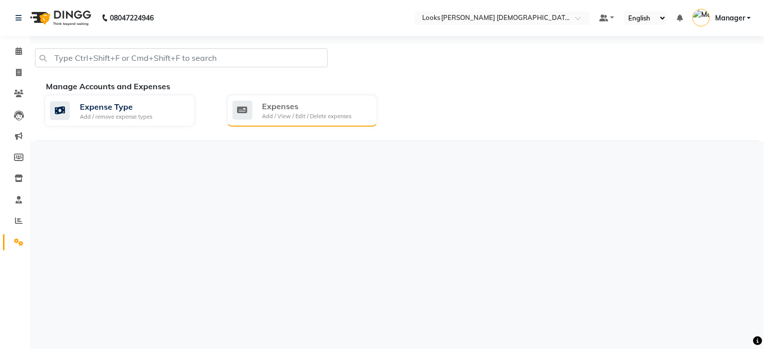
click at [300, 100] on div "Expenses" at bounding box center [306, 106] width 89 height 12
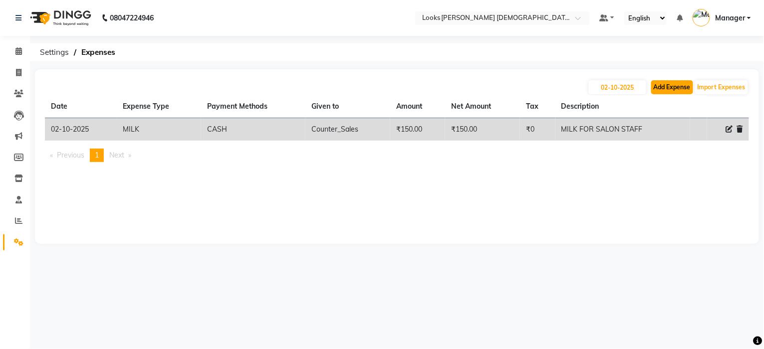
click at [666, 87] on button "Add Expense" at bounding box center [672, 87] width 42 height 14
select select "1"
select select "7940"
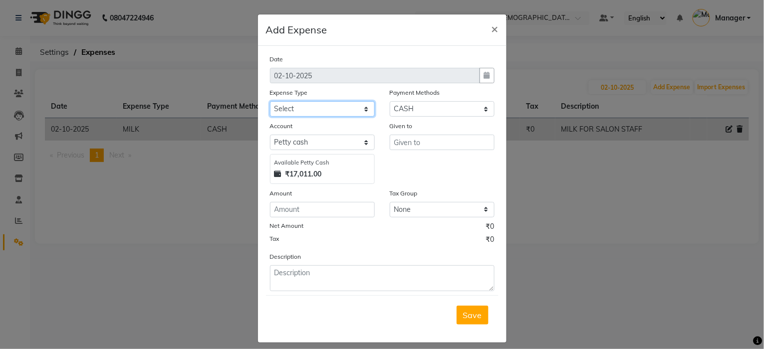
click at [307, 109] on select "Select Accommodation Aesthetics Bank Deposit BLINKIT Cash Handover Client Refun…" at bounding box center [322, 108] width 105 height 15
click at [330, 111] on select "Select Accommodation Aesthetics Bank Deposit BLINKIT Cash Handover Client Refun…" at bounding box center [322, 108] width 105 height 15
select select "24170"
click at [330, 111] on select "Select Accommodation Aesthetics Bank Deposit BLINKIT Cash Handover Client Refun…" at bounding box center [322, 108] width 105 height 15
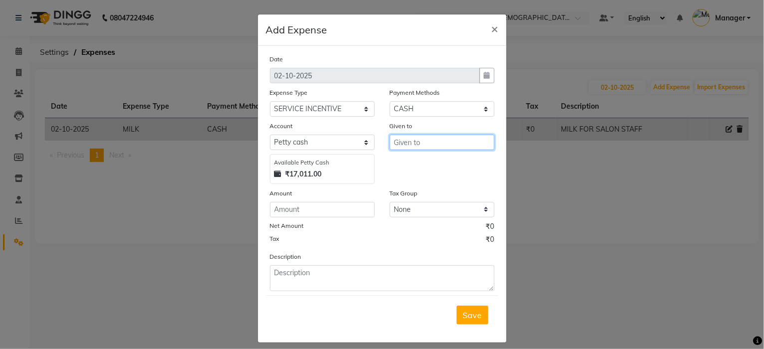
click at [413, 143] on input "text" at bounding box center [442, 142] width 105 height 15
type input "C"
click at [403, 167] on span "Aen" at bounding box center [409, 164] width 15 height 10
type input "Aena"
click at [311, 210] on input "number" at bounding box center [322, 209] width 105 height 15
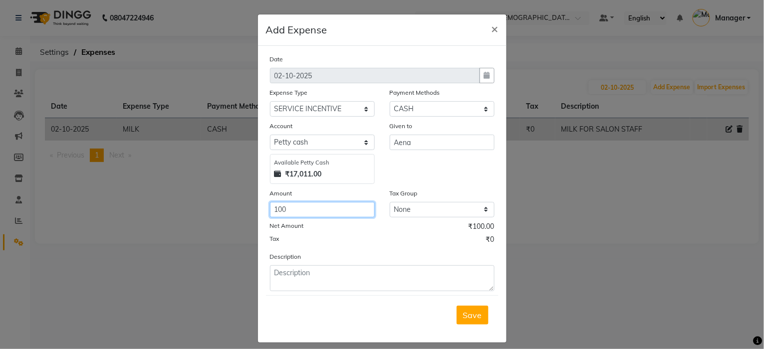
type input "100"
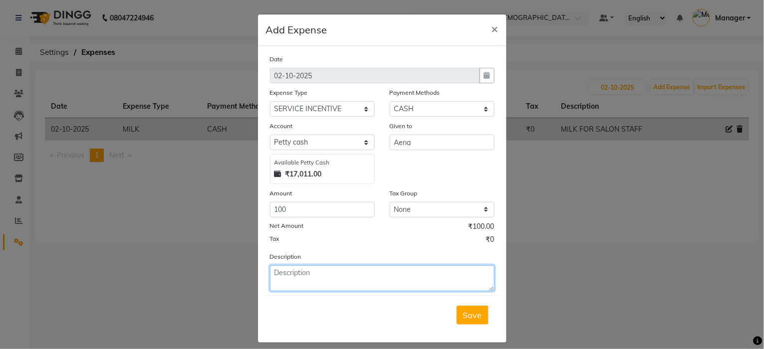
click at [320, 271] on textarea at bounding box center [382, 278] width 224 height 26
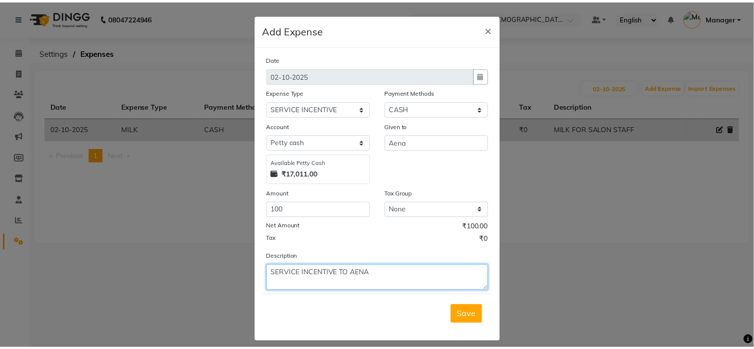
scroll to position [8, 0]
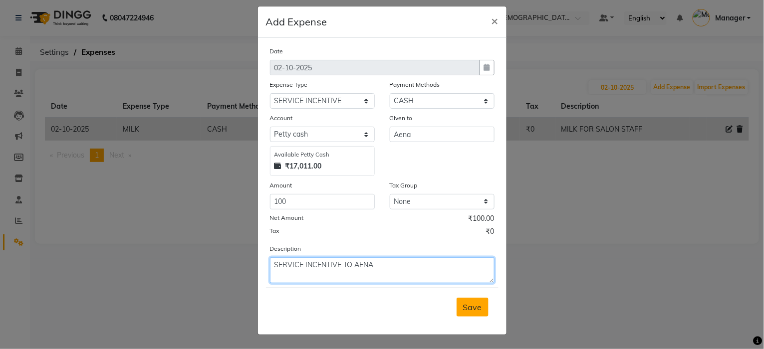
type textarea "SERVICE INCENTIVE TO AENA"
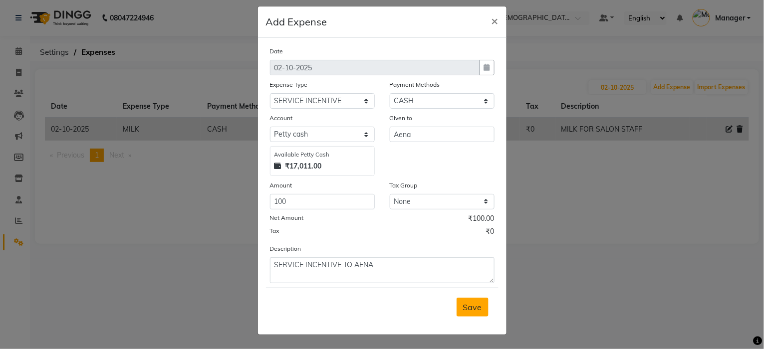
click at [467, 306] on span "Save" at bounding box center [472, 307] width 19 height 10
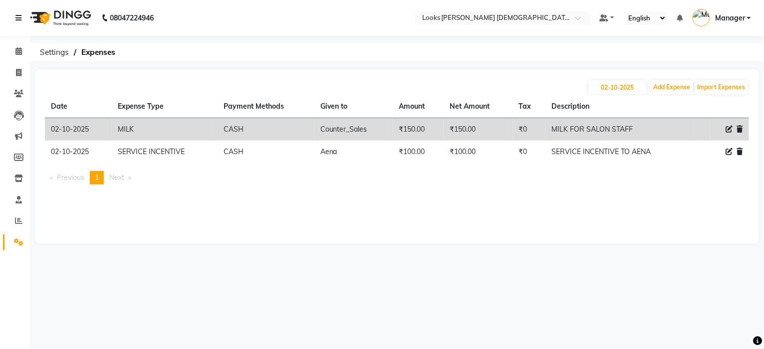
click at [15, 17] on div "08047224946" at bounding box center [84, 18] width 153 height 28
click at [21, 19] on link at bounding box center [20, 18] width 10 height 28
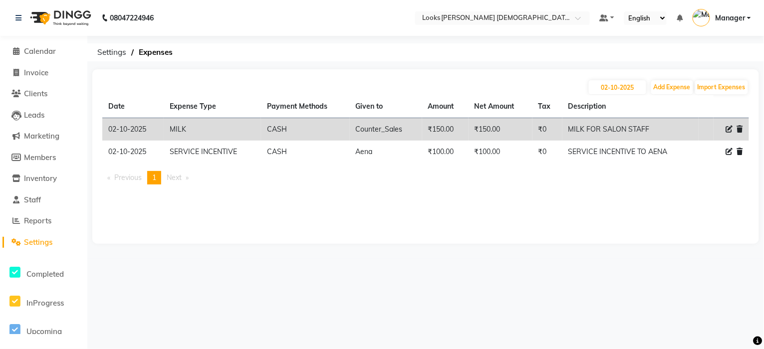
click at [14, 17] on div "08047224946" at bounding box center [84, 18] width 153 height 28
click at [19, 72] on span at bounding box center [16, 72] width 15 height 11
select select "service"
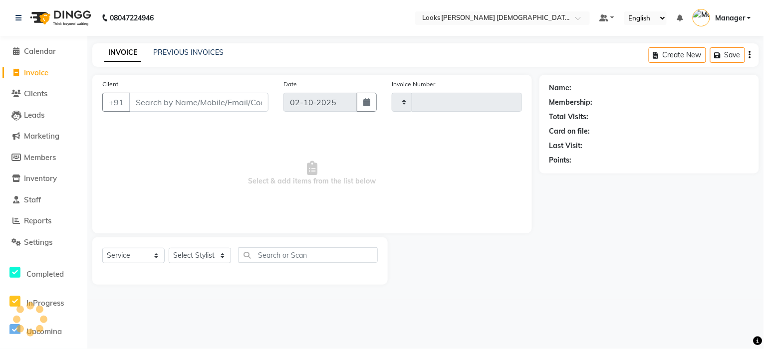
type input "3230"
select select "8706"
click at [196, 258] on select "Select Stylist Aena [PERSON_NAME] [PERSON_NAME] [PERSON_NAME] Counter_Sales [PE…" at bounding box center [200, 255] width 62 height 15
select select "87723"
click at [196, 258] on select "Select Stylist Aena [PERSON_NAME] [PERSON_NAME] [PERSON_NAME] Counter_Sales [PE…" at bounding box center [200, 255] width 62 height 15
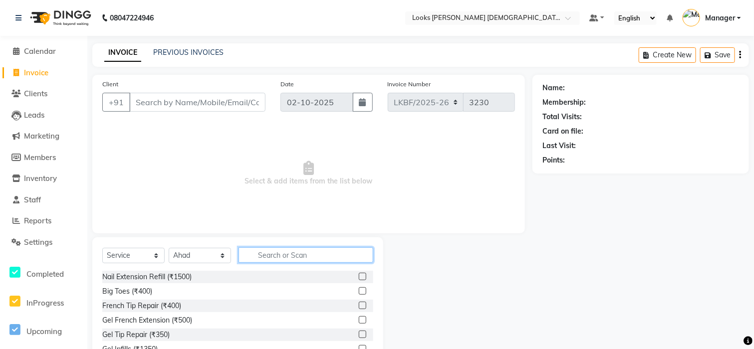
click at [261, 254] on input "text" at bounding box center [305, 254] width 135 height 15
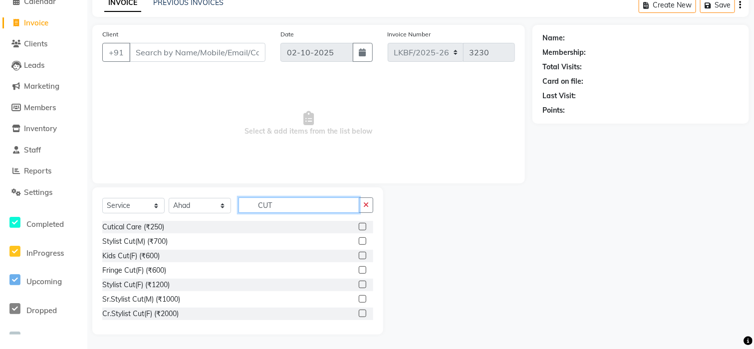
type input "CUT"
click at [359, 239] on label at bounding box center [362, 240] width 7 height 7
click at [359, 239] on input "checkbox" at bounding box center [362, 241] width 6 height 6
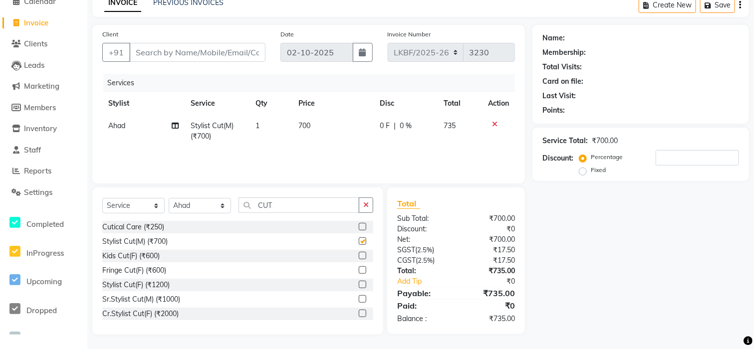
checkbox input "false"
click at [310, 125] on span "700" at bounding box center [305, 125] width 12 height 9
select select "87723"
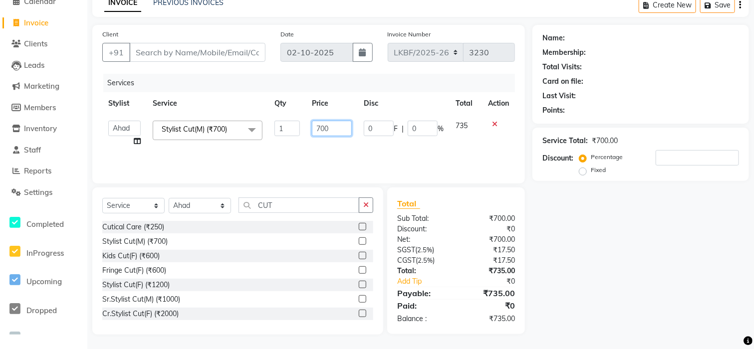
click at [329, 129] on input "700" at bounding box center [332, 128] width 40 height 15
type input "7"
type input "850"
click at [557, 181] on div "Name: Membership: Total Visits: Card on file: Last Visit: Points: Service Total…" at bounding box center [644, 180] width 224 height 310
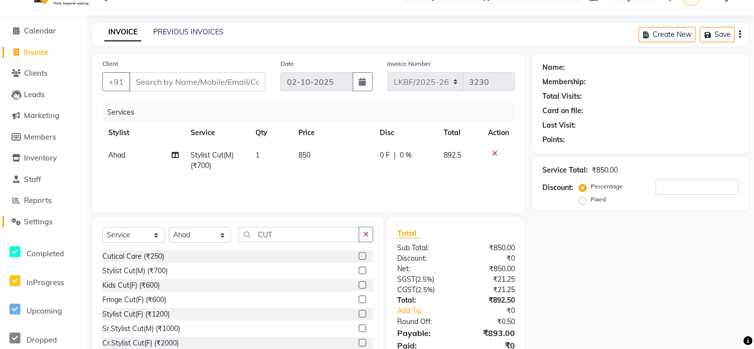
scroll to position [0, 0]
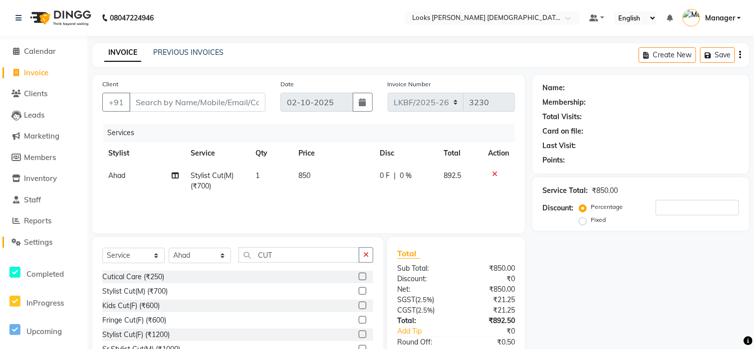
drag, startPoint x: 39, startPoint y: 244, endPoint x: 491, endPoint y: 86, distance: 478.6
click at [40, 242] on span "Settings" at bounding box center [38, 241] width 28 height 9
click at [44, 242] on span "Settings" at bounding box center [38, 241] width 28 height 9
click at [212, 103] on input "Client" at bounding box center [197, 102] width 136 height 19
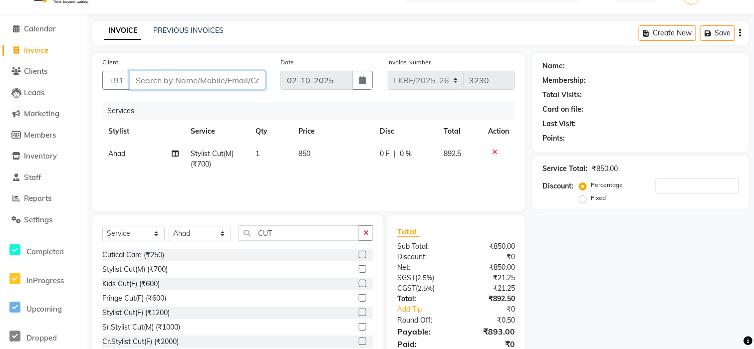
scroll to position [60, 0]
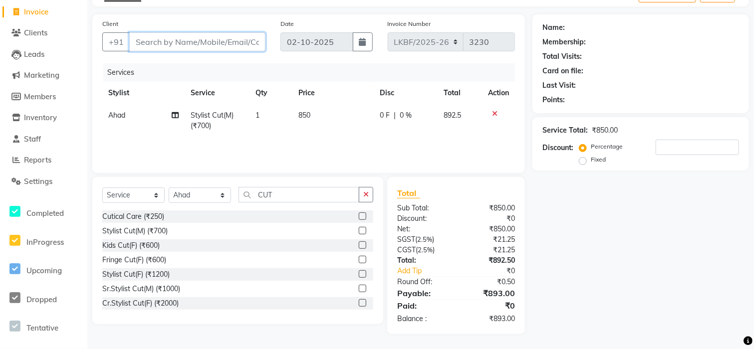
click at [172, 43] on input "Client" at bounding box center [197, 41] width 136 height 19
type input "9"
type input "0"
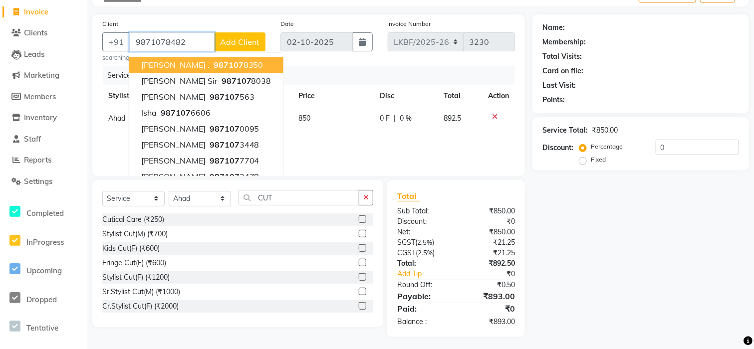
type input "9871078482"
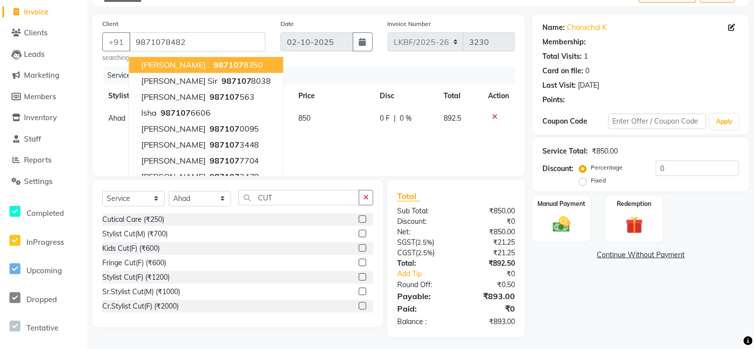
select select "1: Object"
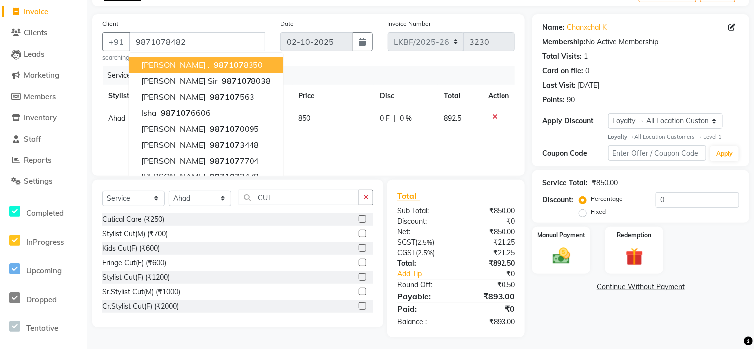
scroll to position [63, 0]
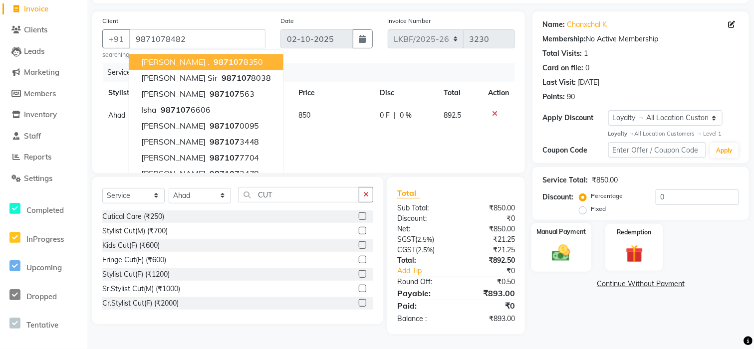
click at [553, 258] on img at bounding box center [561, 253] width 29 height 21
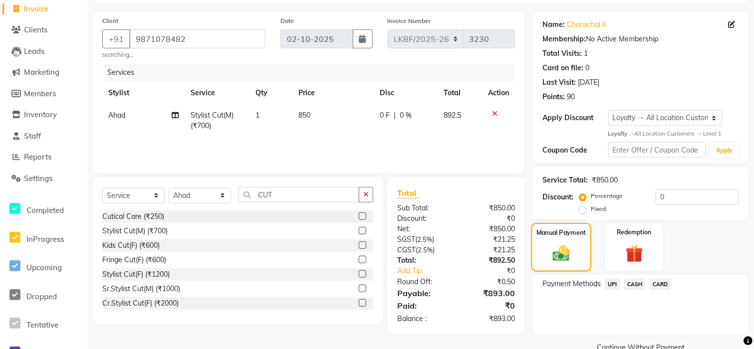
scroll to position [84, 0]
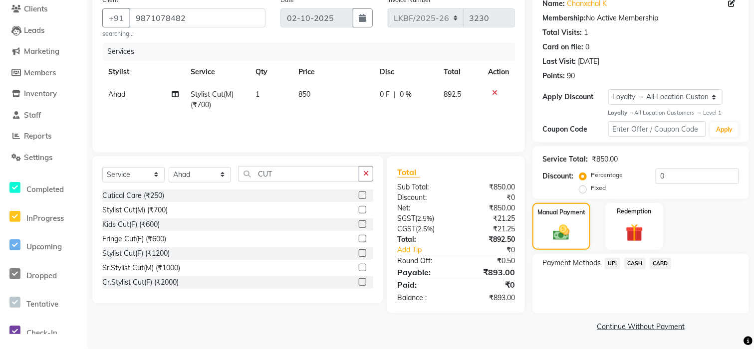
click at [659, 261] on span "CARD" at bounding box center [659, 263] width 21 height 11
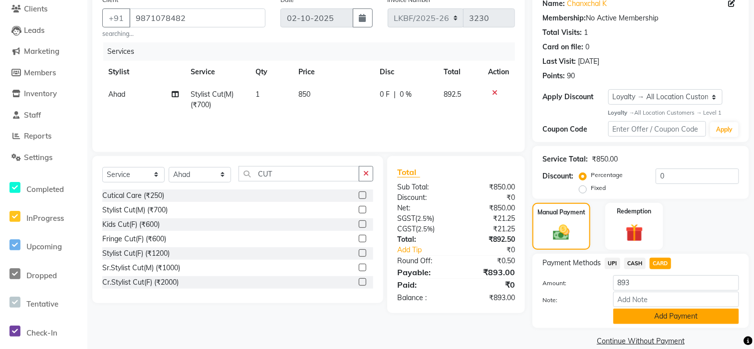
click at [681, 317] on button "Add Payment" at bounding box center [676, 316] width 126 height 15
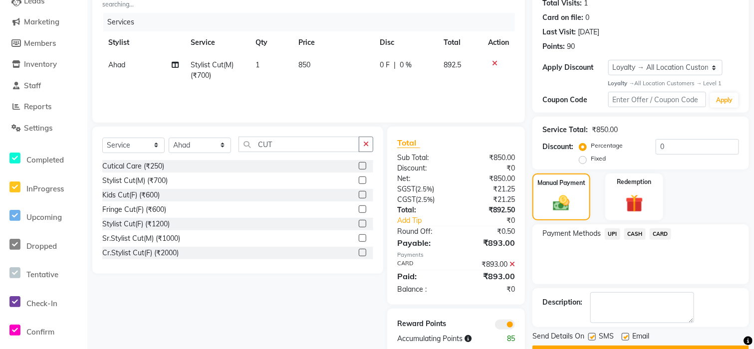
scroll to position [141, 0]
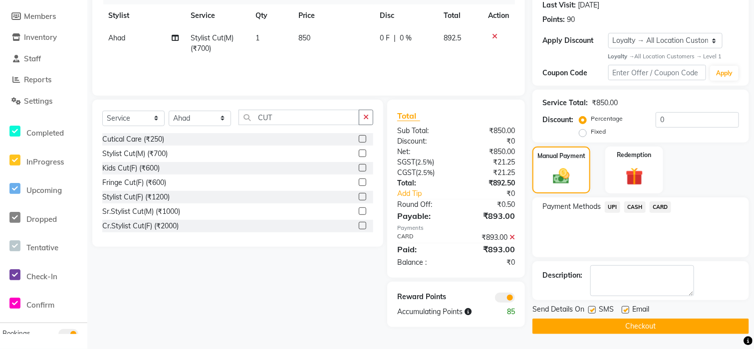
click at [676, 330] on button "Checkout" at bounding box center [640, 326] width 216 height 15
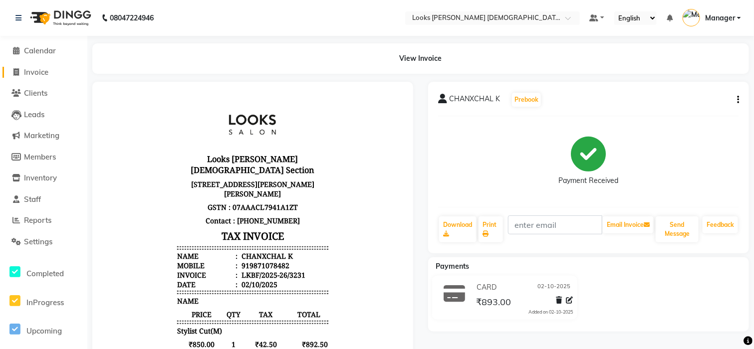
click at [40, 68] on span "Invoice" at bounding box center [36, 71] width 24 height 9
select select "service"
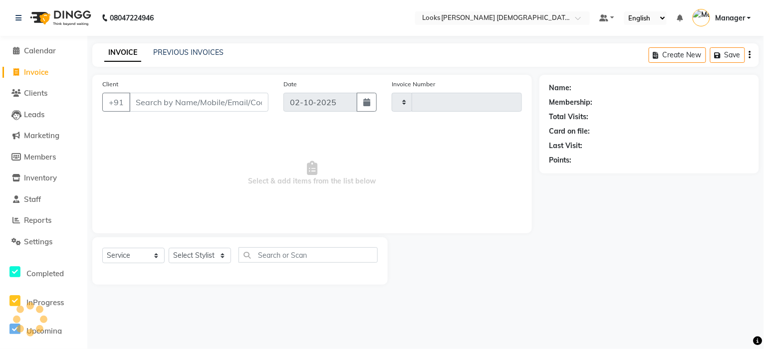
type input "3232"
select select "8706"
click at [46, 49] on span "Calendar" at bounding box center [40, 50] width 32 height 9
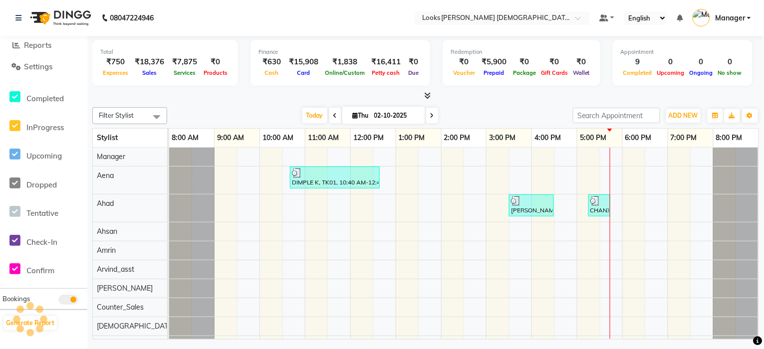
scroll to position [239, 0]
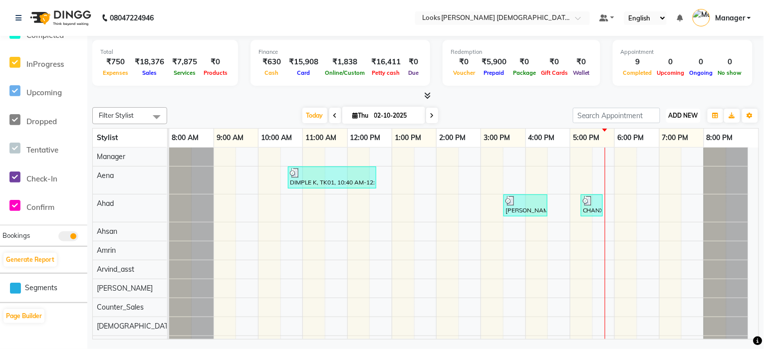
click at [686, 116] on span "ADD NEW" at bounding box center [682, 115] width 29 height 7
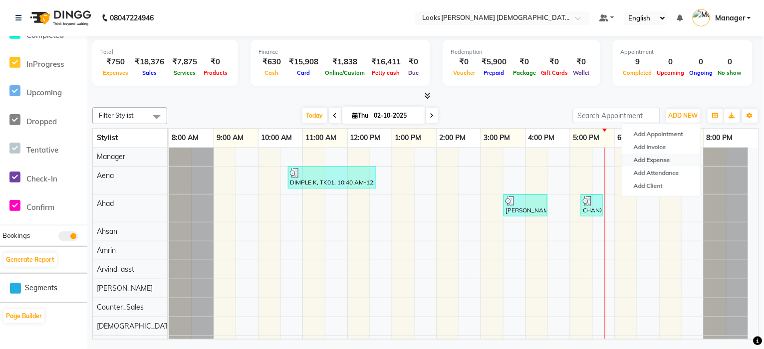
click at [666, 159] on link "Add Expense" at bounding box center [660, 160] width 79 height 13
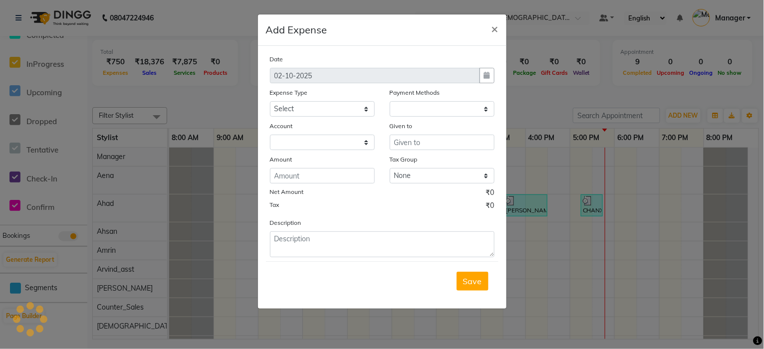
scroll to position [0, 0]
select select "1"
select select "7940"
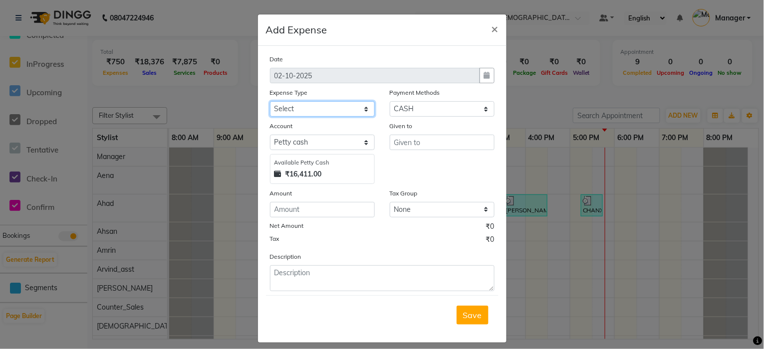
click at [323, 109] on select "Select Accommodation Aesthetics Bank Deposit BLINKIT Cash Handover Client Refun…" at bounding box center [322, 108] width 105 height 15
select select "25010"
click at [340, 106] on select "Select Accommodation Aesthetics Bank Deposit BLINKIT Cash Handover Client Refun…" at bounding box center [322, 108] width 105 height 15
click at [396, 146] on input "text" at bounding box center [442, 142] width 105 height 15
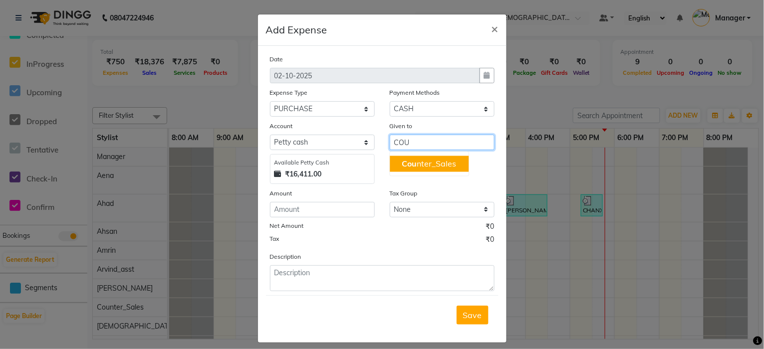
click at [404, 163] on span "Cou" at bounding box center [409, 164] width 15 height 10
type input "Counter_Sales"
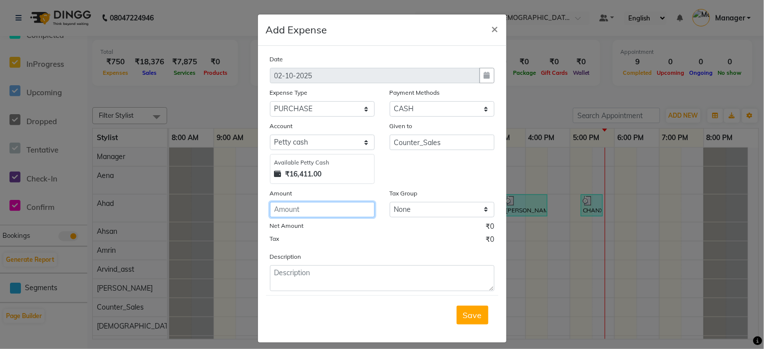
click at [316, 213] on input "number" at bounding box center [322, 209] width 105 height 15
type input "500"
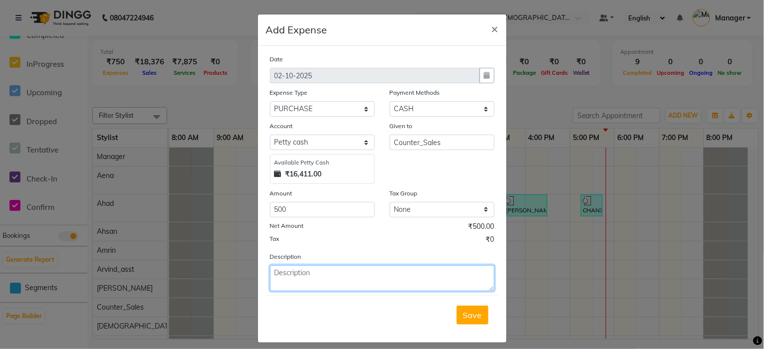
click at [294, 275] on textarea at bounding box center [382, 278] width 224 height 26
click at [293, 273] on textarea "SWEET SALON FOR MANDIR" at bounding box center [382, 278] width 224 height 26
type textarea "SWEETS SALON FOR MANDIR"
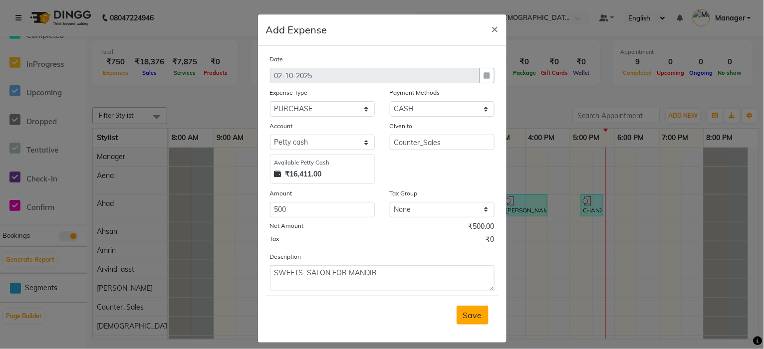
click at [471, 321] on button "Save" at bounding box center [472, 315] width 32 height 19
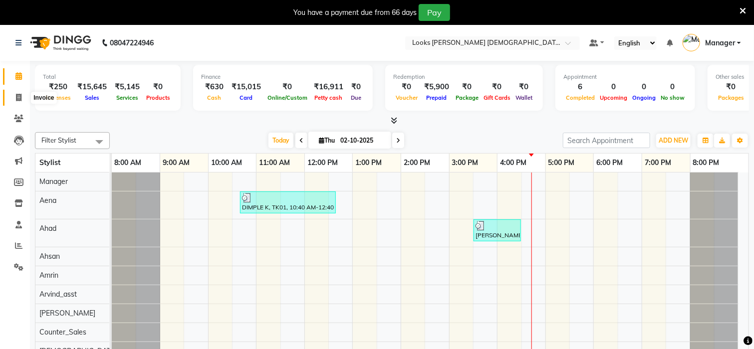
drag, startPoint x: 19, startPoint y: 96, endPoint x: 34, endPoint y: 106, distance: 17.7
click at [19, 96] on icon at bounding box center [18, 97] width 5 height 7
select select "service"
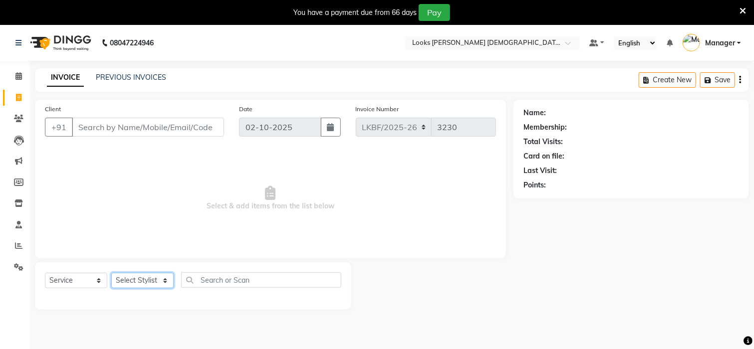
click at [140, 279] on select "Select Stylist Aena [PERSON_NAME] [PERSON_NAME] [PERSON_NAME] Counter_Sales [PE…" at bounding box center [142, 280] width 62 height 15
select select "87726"
click at [140, 279] on select "Select Stylist Aena [PERSON_NAME] [PERSON_NAME] [PERSON_NAME] Counter_Sales [PE…" at bounding box center [142, 280] width 62 height 15
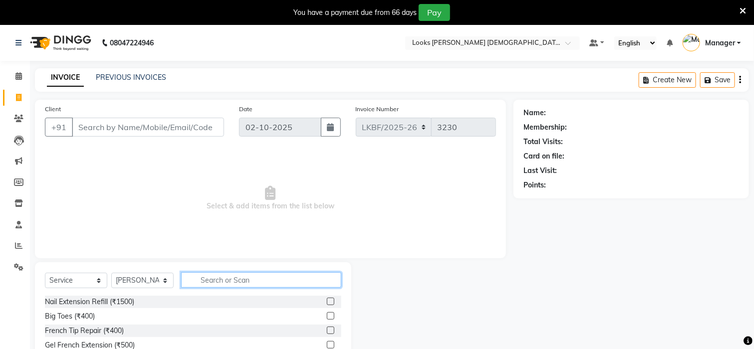
click at [234, 279] on input "text" at bounding box center [261, 279] width 160 height 15
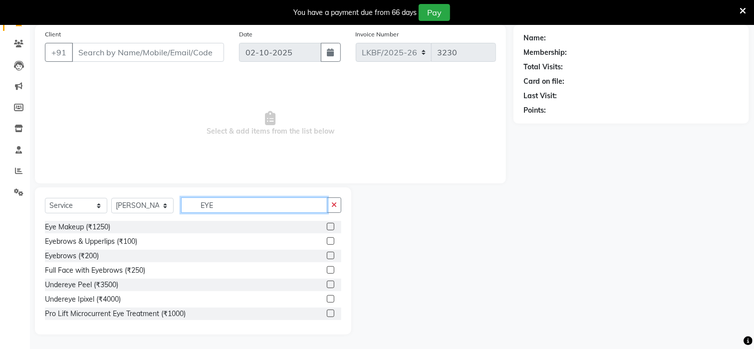
scroll to position [75, 0]
type input "EYE"
click at [327, 240] on label at bounding box center [330, 240] width 7 height 7
click at [327, 240] on input "checkbox" at bounding box center [330, 241] width 6 height 6
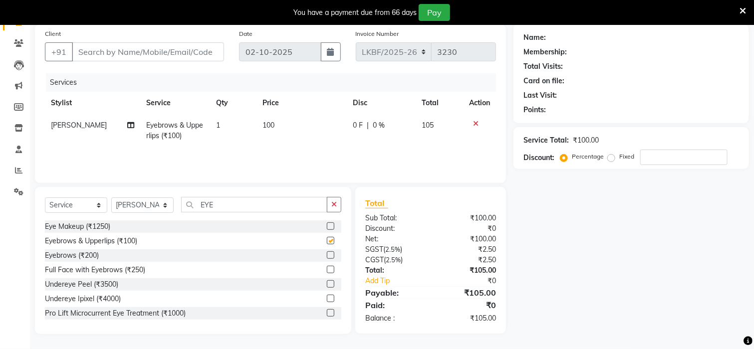
checkbox input "false"
click at [275, 132] on td "100" at bounding box center [301, 130] width 90 height 33
select select "87726"
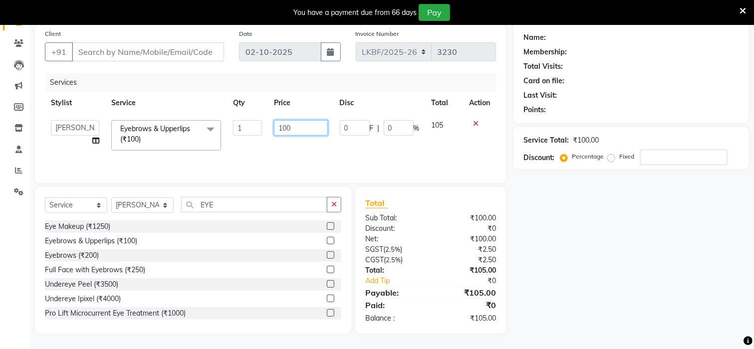
click at [297, 130] on input "100" at bounding box center [301, 127] width 54 height 15
type input "150"
click at [573, 279] on div "Name: Membership: Total Visits: Card on file: Last Visit: Points: Service Total…" at bounding box center [634, 179] width 243 height 310
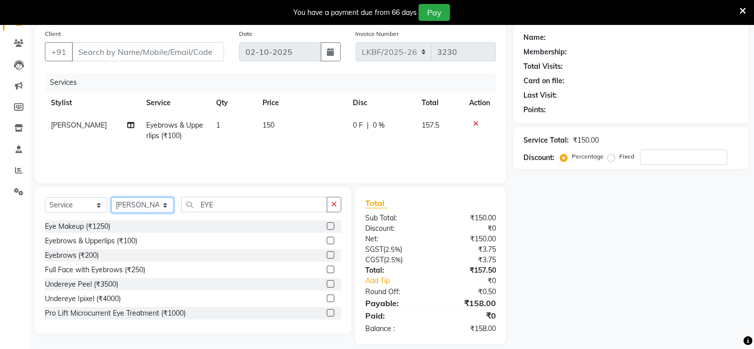
click at [160, 207] on select "Select Stylist Aena [PERSON_NAME] [PERSON_NAME] [PERSON_NAME] Counter_Sales [PE…" at bounding box center [142, 205] width 62 height 15
select select "87721"
click at [160, 207] on select "Select Stylist Aena [PERSON_NAME] [PERSON_NAME] [PERSON_NAME] Counter_Sales [PE…" at bounding box center [142, 205] width 62 height 15
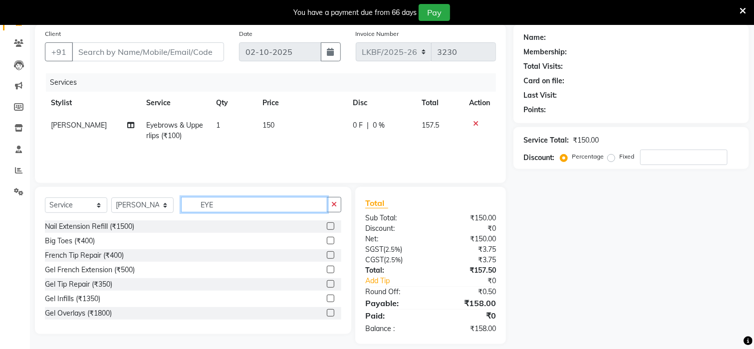
click at [224, 200] on input "EYE" at bounding box center [254, 204] width 146 height 15
type input "E"
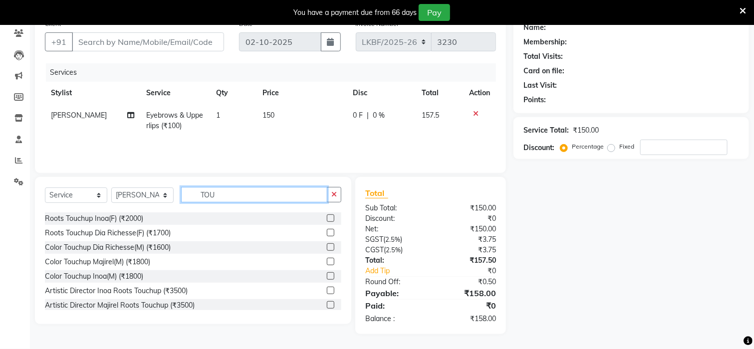
scroll to position [0, 0]
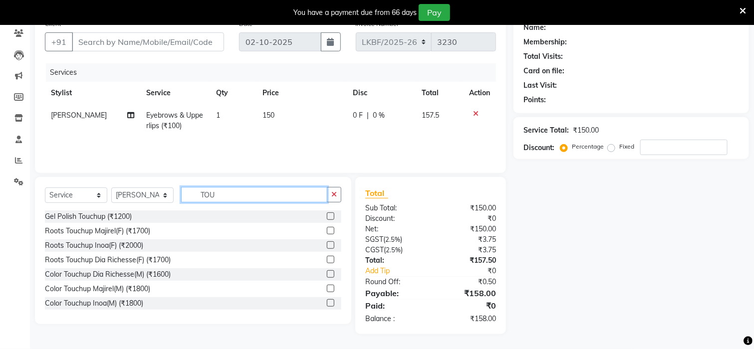
type input "TOU"
click at [316, 228] on div "Roots Touchup Majirel(F) (₹1700)" at bounding box center [193, 231] width 296 height 12
click at [327, 230] on label at bounding box center [330, 230] width 7 height 7
click at [327, 230] on input "checkbox" at bounding box center [330, 231] width 6 height 6
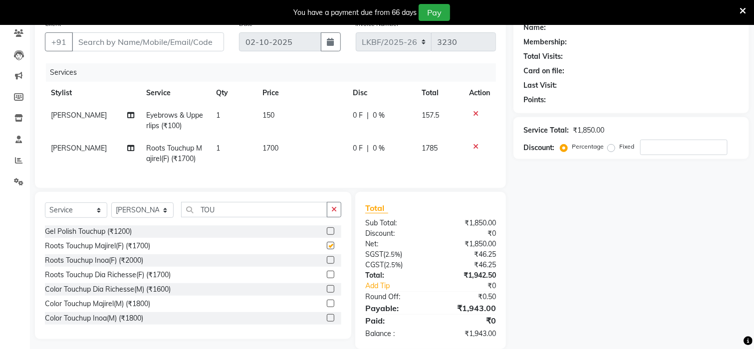
checkbox input "false"
click at [279, 149] on td "1700" at bounding box center [301, 153] width 90 height 33
select select "87721"
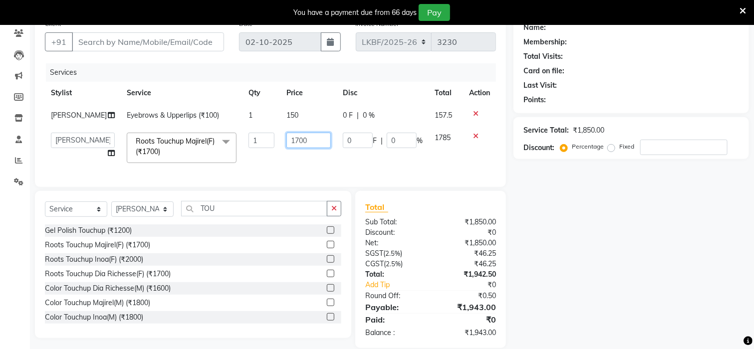
click at [298, 143] on input "1700" at bounding box center [308, 140] width 44 height 15
type input "1600"
click at [570, 183] on div "Name: Membership: Total Visits: Card on file: Last Visit: Points: Service Total…" at bounding box center [634, 181] width 243 height 334
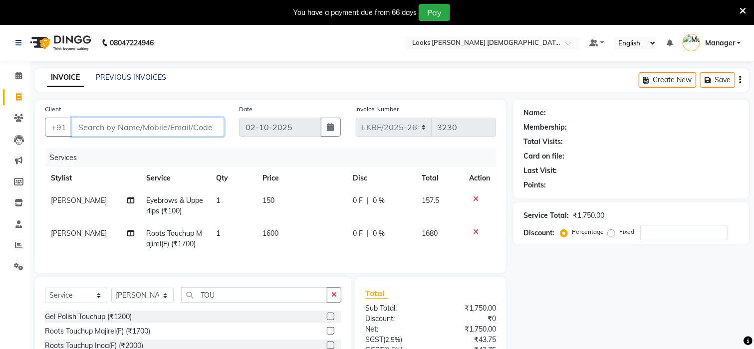
click at [145, 129] on input "Client" at bounding box center [148, 127] width 152 height 19
type input "8"
type input "0"
type input "88"
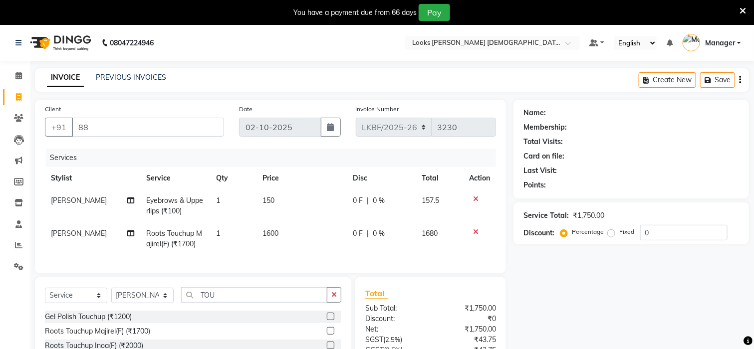
click at [242, 203] on td "1" at bounding box center [233, 206] width 46 height 33
select select "87726"
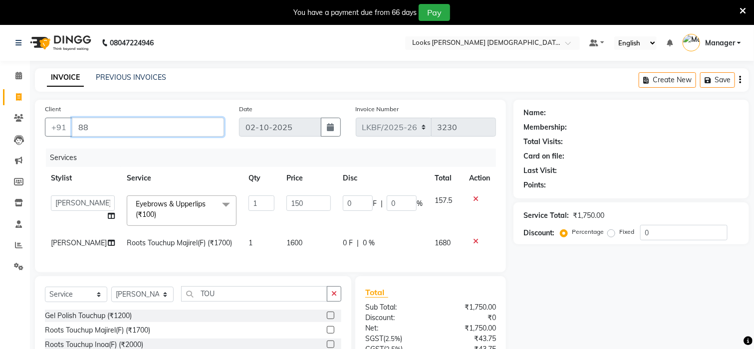
click at [91, 129] on input "88" at bounding box center [148, 127] width 152 height 19
type input "8800460807"
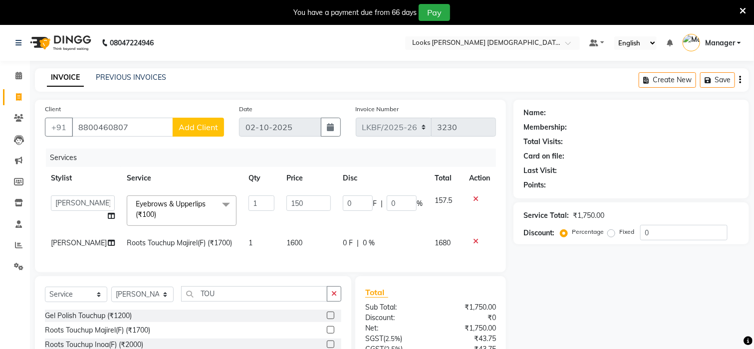
click at [197, 122] on span "Add Client" at bounding box center [198, 127] width 39 height 10
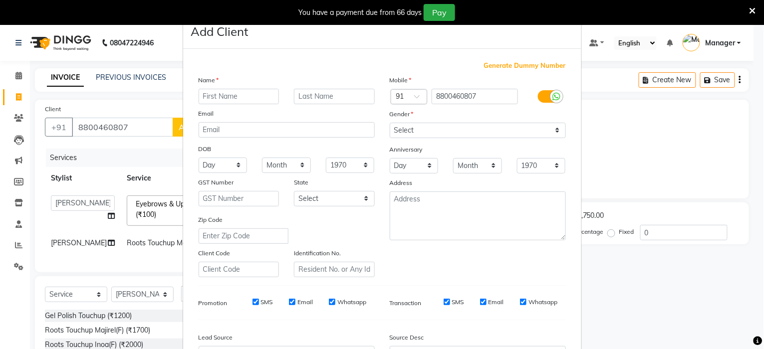
click at [209, 95] on input "text" at bounding box center [239, 96] width 81 height 15
type input "KIRAN"
click at [306, 96] on input "text" at bounding box center [334, 96] width 81 height 15
type input "K"
click at [548, 125] on select "Select [DEMOGRAPHIC_DATA] [DEMOGRAPHIC_DATA] Other Prefer Not To Say" at bounding box center [478, 130] width 176 height 15
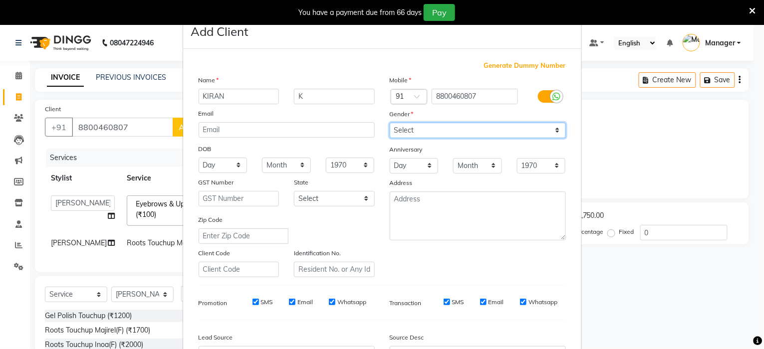
select select "female"
click at [390, 123] on select "Select Male Female Other Prefer Not To Say" at bounding box center [478, 130] width 176 height 15
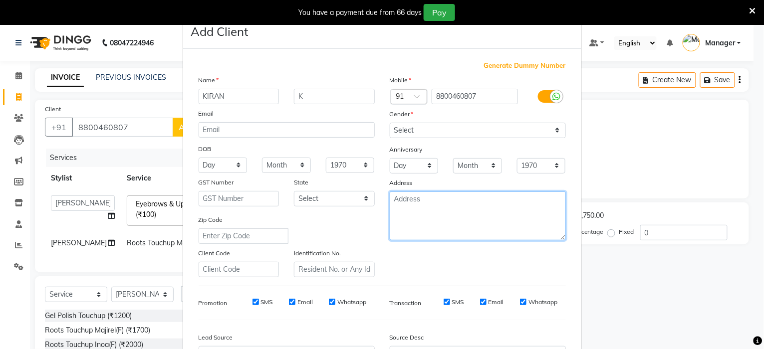
click at [501, 205] on textarea at bounding box center [478, 216] width 176 height 49
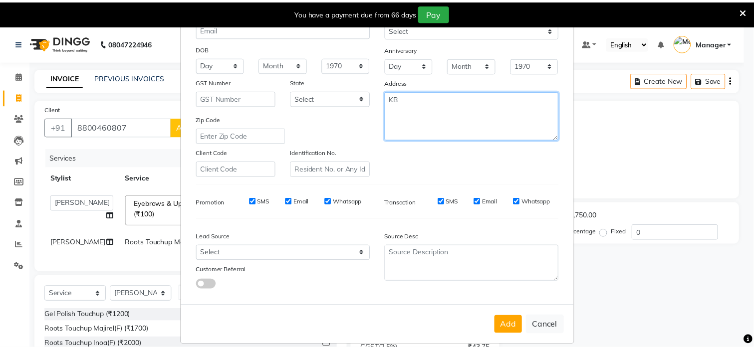
scroll to position [112, 0]
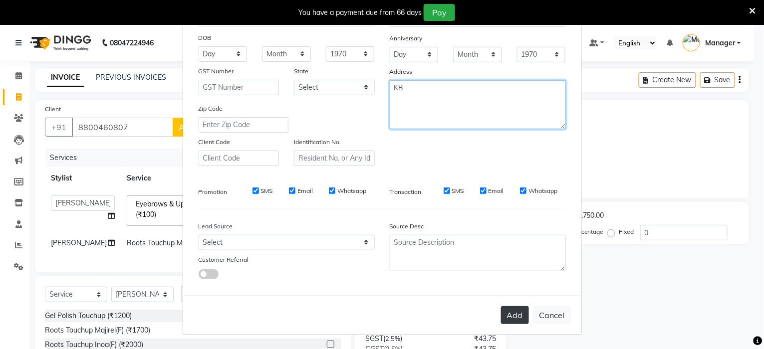
type textarea "KB"
click at [506, 313] on button "Add" at bounding box center [515, 315] width 28 height 18
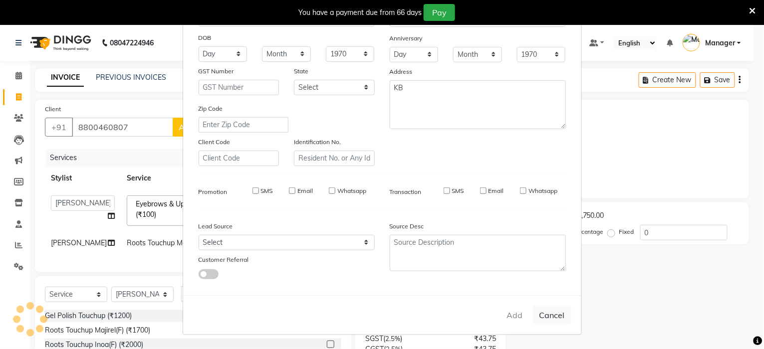
select select
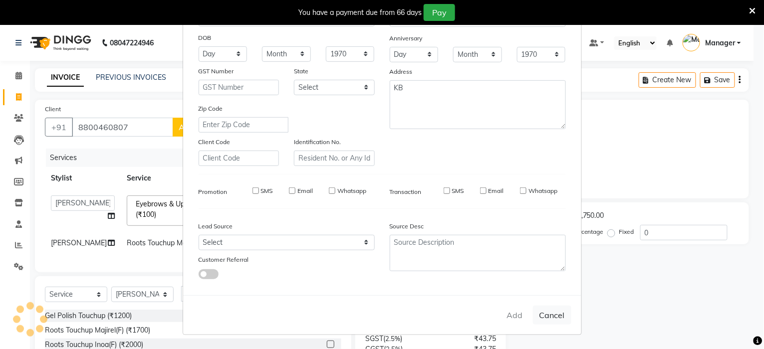
select select
checkbox input "false"
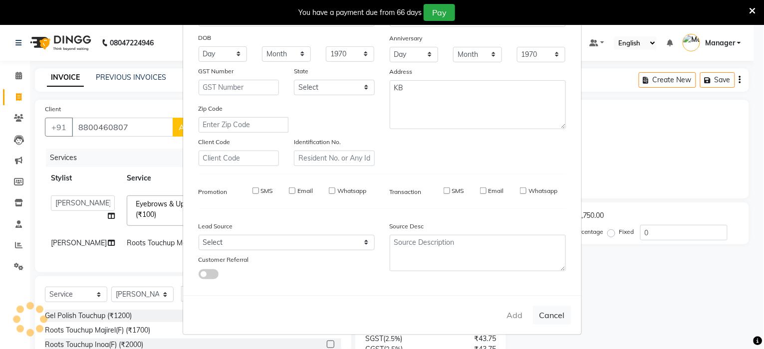
checkbox input "false"
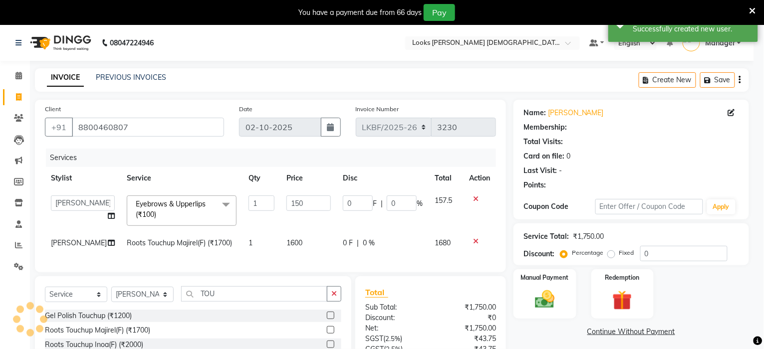
select select "1: Object"
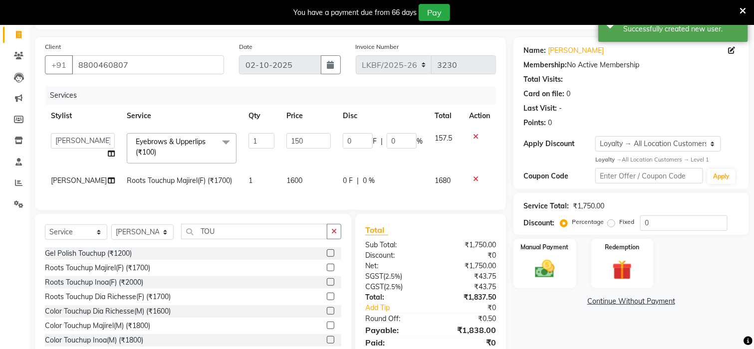
scroll to position [109, 0]
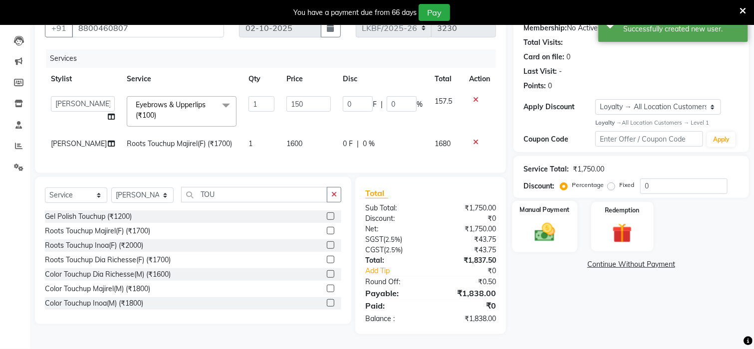
click at [543, 228] on img at bounding box center [544, 231] width 33 height 23
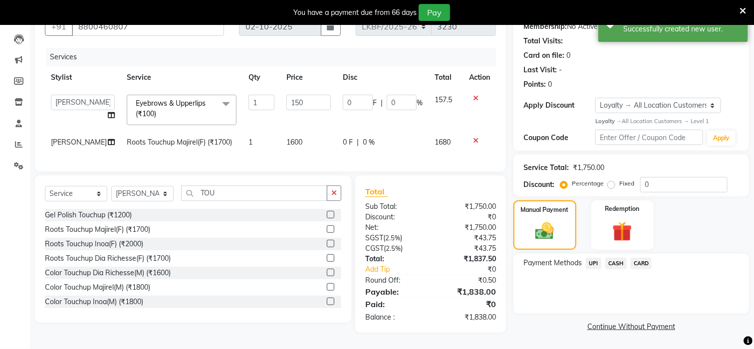
click at [592, 258] on span "UPI" at bounding box center [593, 263] width 15 height 11
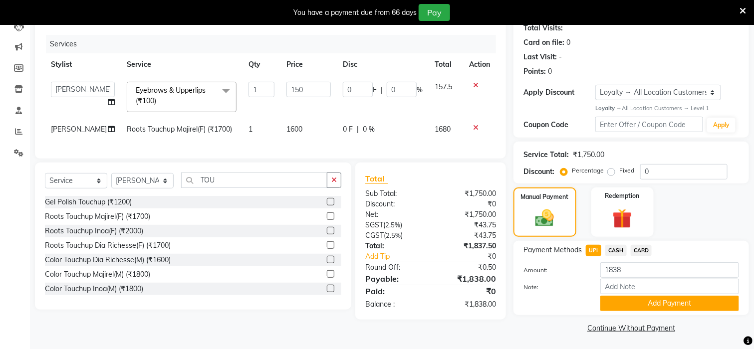
scroll to position [115, 0]
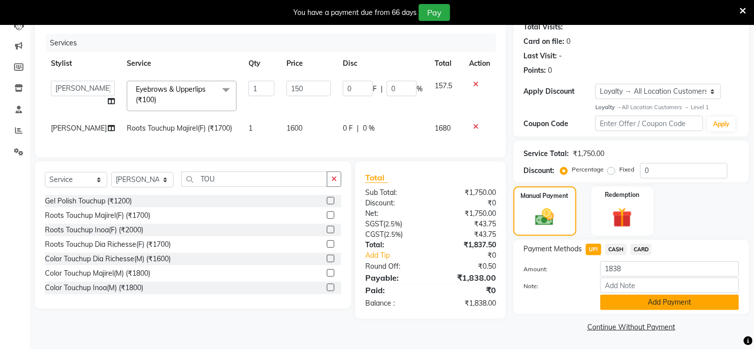
click at [638, 303] on button "Add Payment" at bounding box center [669, 302] width 139 height 15
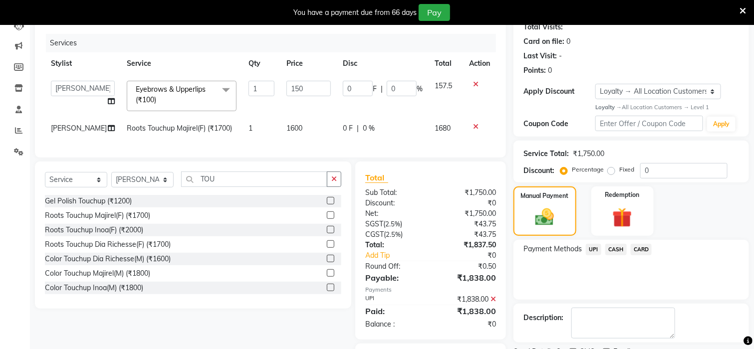
scroll to position [180, 0]
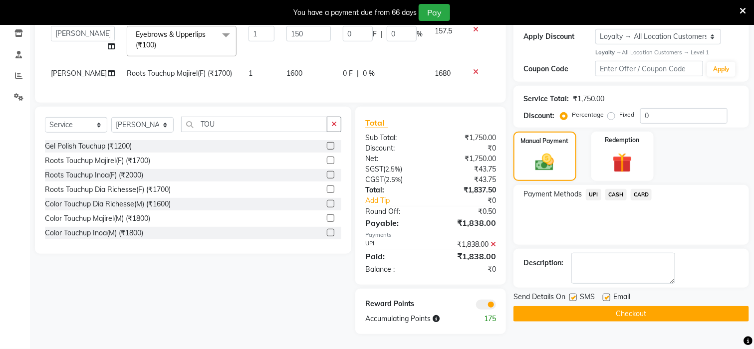
click at [641, 306] on button "Checkout" at bounding box center [630, 313] width 235 height 15
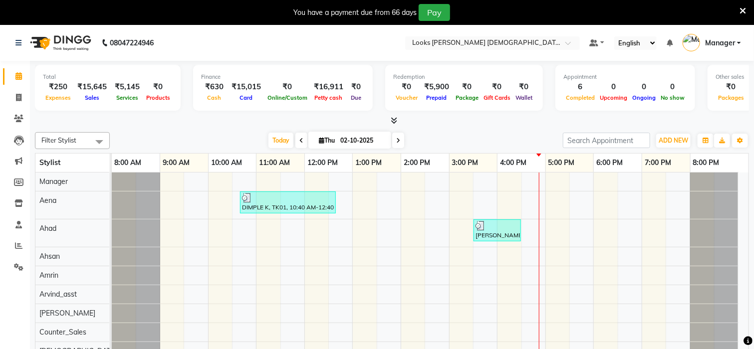
click at [735, 41] on span "Manager" at bounding box center [720, 43] width 30 height 10
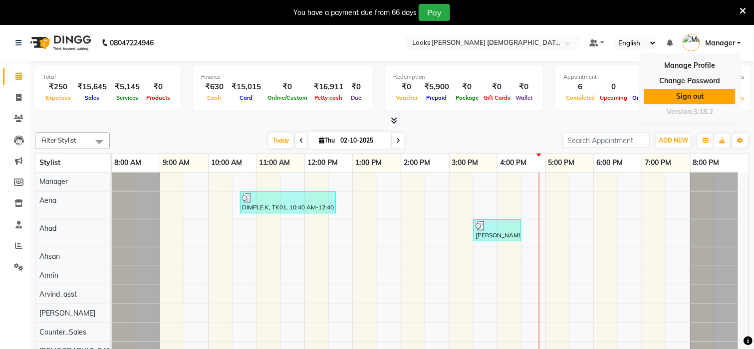
click at [698, 95] on link "Sign out" at bounding box center [689, 96] width 91 height 15
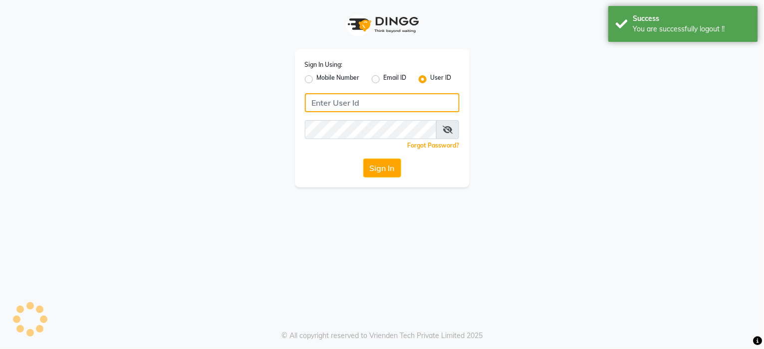
type input "e3843-01"
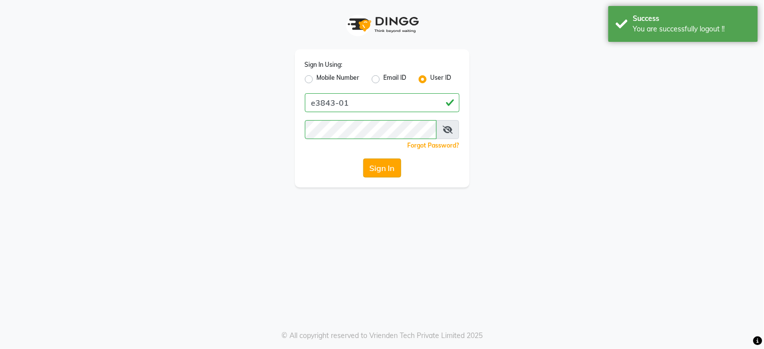
click at [372, 162] on button "Sign In" at bounding box center [382, 168] width 38 height 19
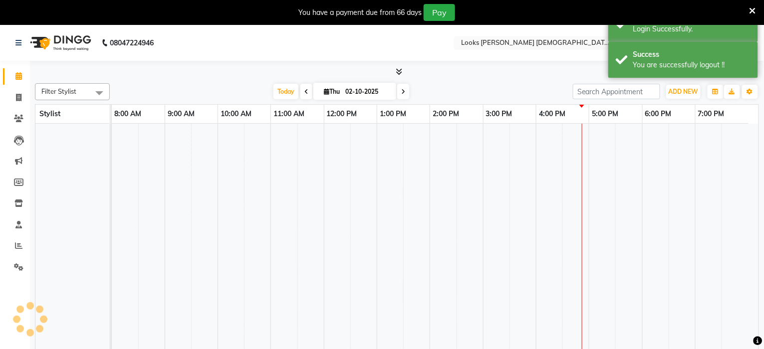
select select "en"
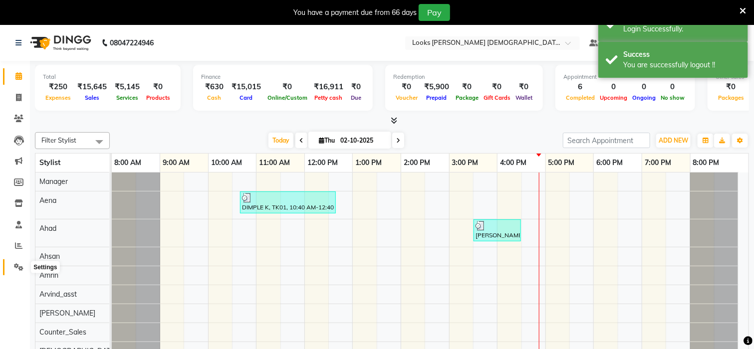
click at [19, 264] on icon at bounding box center [18, 266] width 9 height 7
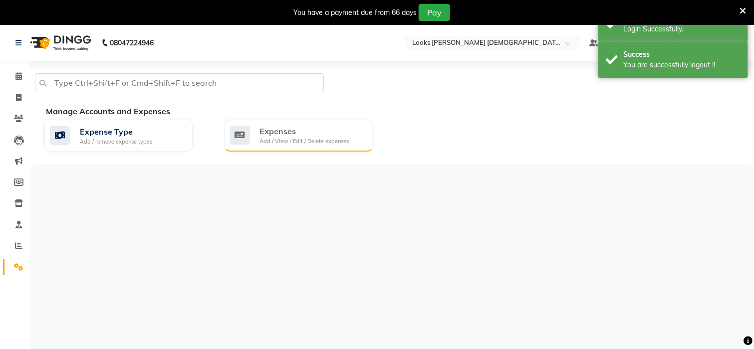
click at [282, 130] on div "Expenses" at bounding box center [304, 131] width 89 height 12
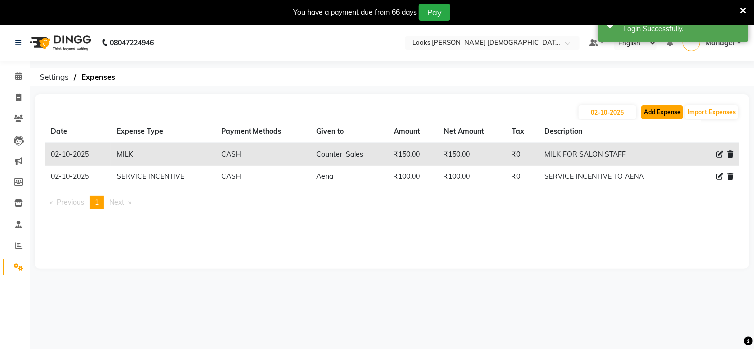
click at [673, 108] on button "Add Expense" at bounding box center [662, 112] width 42 height 14
select select "1"
select select "7940"
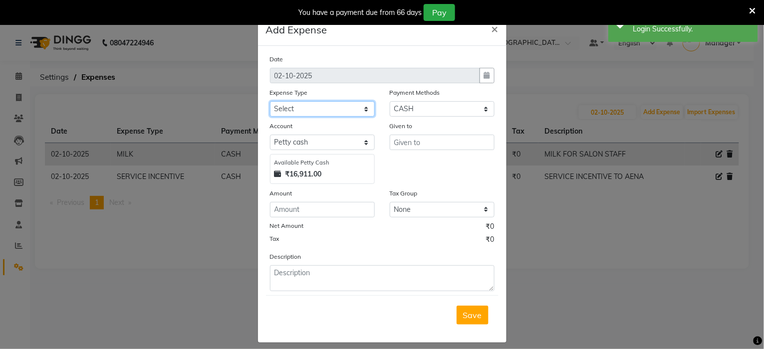
click at [303, 105] on select "Select Accommodation Aesthetics Bank Deposit BLINKIT Cash Handover Client Refun…" at bounding box center [322, 108] width 105 height 15
select select "24170"
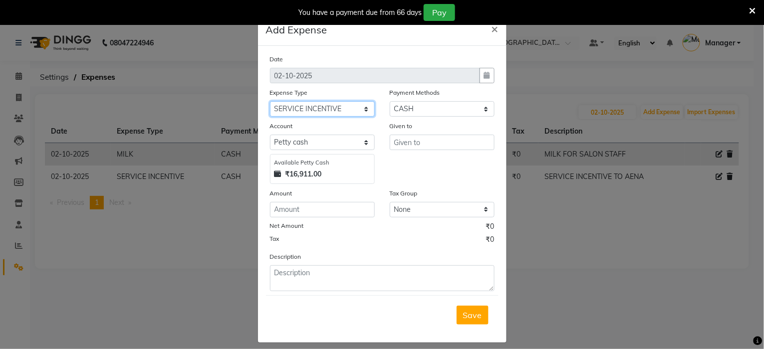
click at [300, 106] on select "Select Accommodation Aesthetics Bank Deposit BLINKIT Cash Handover Client Refun…" at bounding box center [322, 108] width 105 height 15
click at [405, 144] on input "text" at bounding box center [442, 142] width 105 height 15
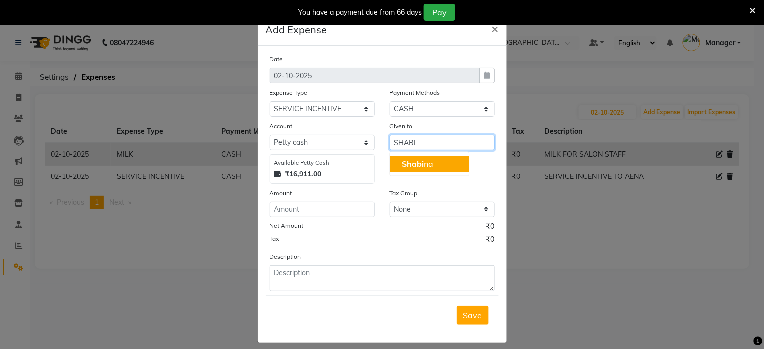
click at [403, 162] on span "Shabi" at bounding box center [413, 164] width 22 height 10
type input "[PERSON_NAME]"
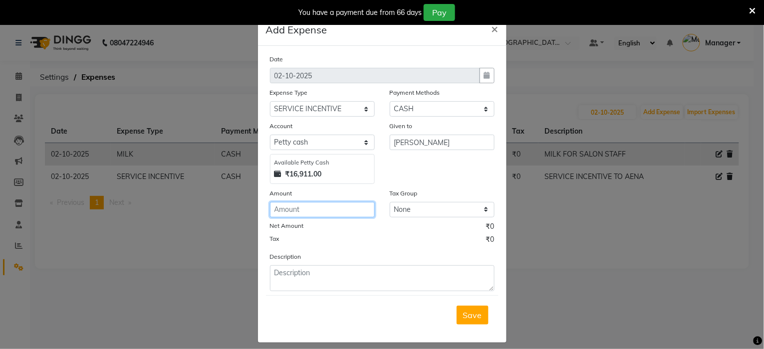
click at [284, 210] on input "number" at bounding box center [322, 209] width 105 height 15
type input "250"
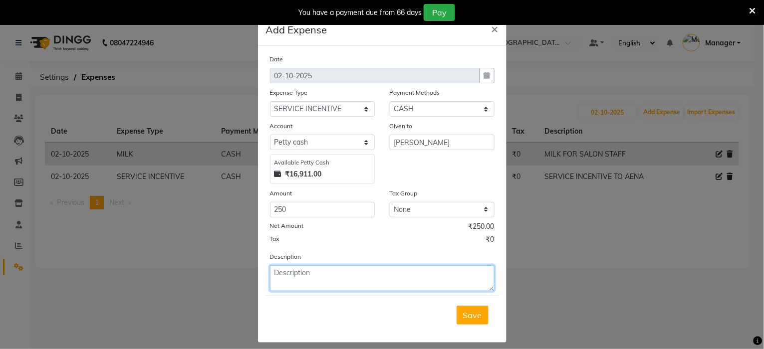
click at [306, 274] on textarea at bounding box center [382, 278] width 224 height 26
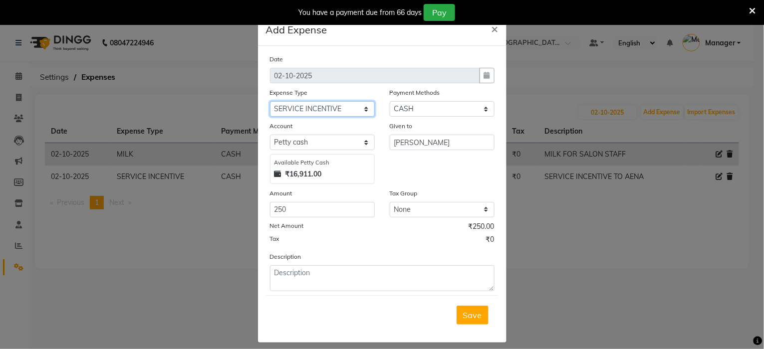
click at [354, 107] on select "Select Accommodation Aesthetics Bank Deposit BLINKIT Cash Handover Client Refun…" at bounding box center [322, 108] width 105 height 15
click at [270, 101] on select "Select Accommodation Aesthetics Bank Deposit BLINKIT Cash Handover Client Refun…" at bounding box center [322, 108] width 105 height 15
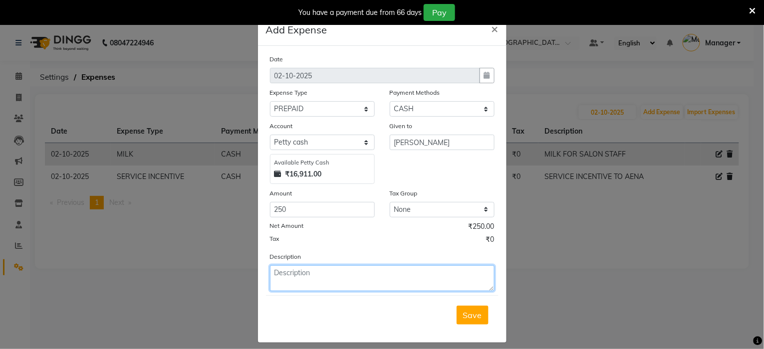
click at [272, 272] on textarea at bounding box center [382, 278] width 224 height 26
click at [290, 274] on textarea at bounding box center [382, 278] width 224 height 26
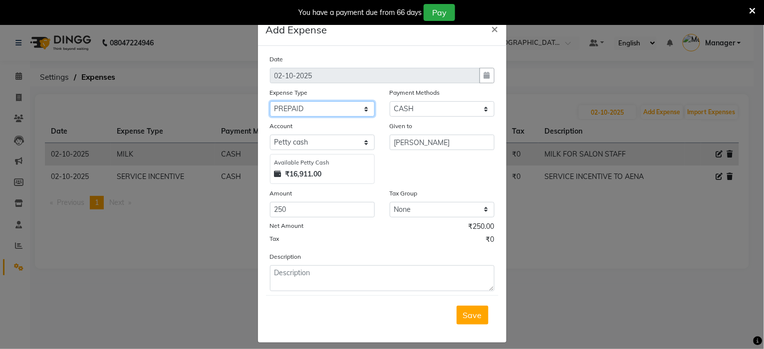
click at [337, 109] on select "Select Accommodation Aesthetics Bank Deposit BLINKIT Cash Handover Client Refun…" at bounding box center [322, 108] width 105 height 15
select select "24899"
click at [270, 101] on select "Select Accommodation Aesthetics Bank Deposit BLINKIT Cash Handover Client Refun…" at bounding box center [322, 108] width 105 height 15
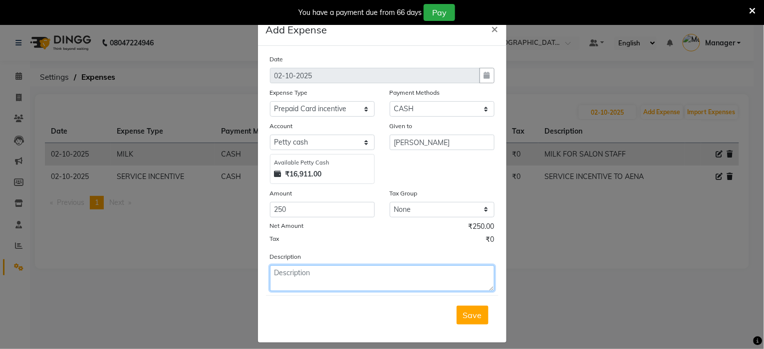
click at [309, 276] on textarea at bounding box center [382, 278] width 224 height 26
type textarea "R"
type textarea "PREPAID CARD INCENTIVE TO [PERSON_NAME]"
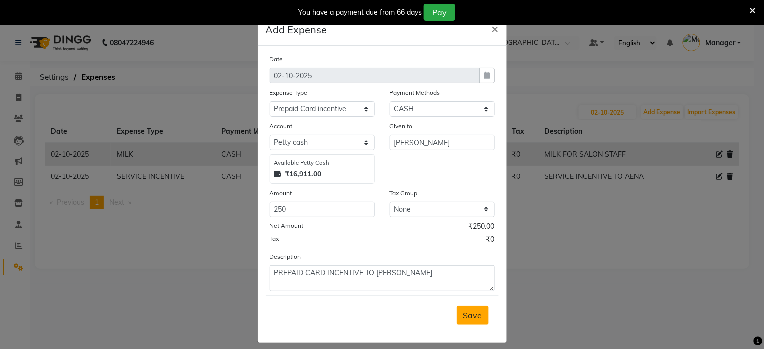
click at [465, 315] on span "Save" at bounding box center [472, 315] width 19 height 10
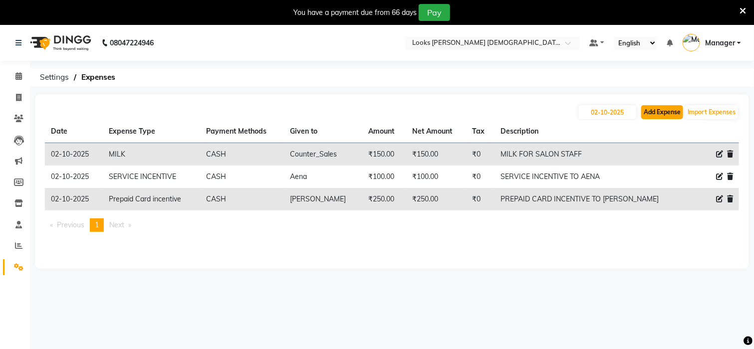
click at [669, 111] on button "Add Expense" at bounding box center [662, 112] width 42 height 14
select select "1"
select select "7940"
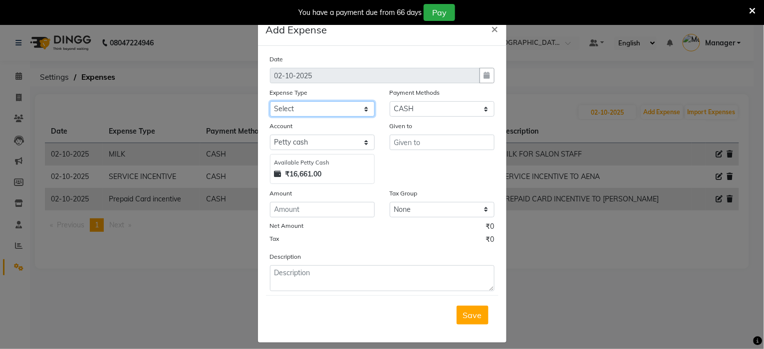
click at [332, 102] on select "Select Accommodation Aesthetics Bank Deposit BLINKIT Cash Handover Client Refun…" at bounding box center [322, 108] width 105 height 15
click at [331, 111] on select "Select Accommodation Aesthetics Bank Deposit BLINKIT Cash Handover Client Refun…" at bounding box center [322, 108] width 105 height 15
select select "23749"
click at [401, 148] on input "text" at bounding box center [442, 142] width 105 height 15
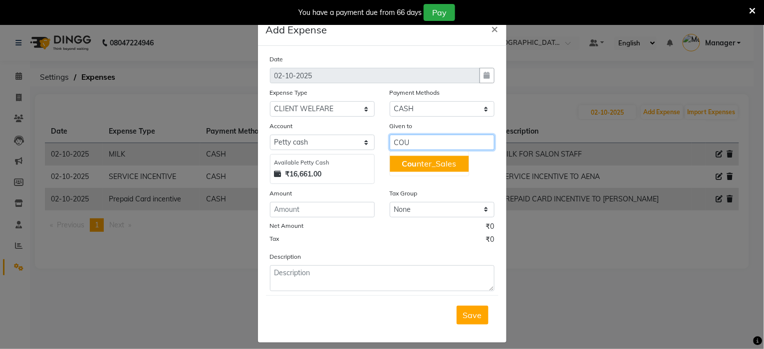
click at [406, 159] on span "Cou" at bounding box center [409, 164] width 15 height 10
type input "Counter_Sales"
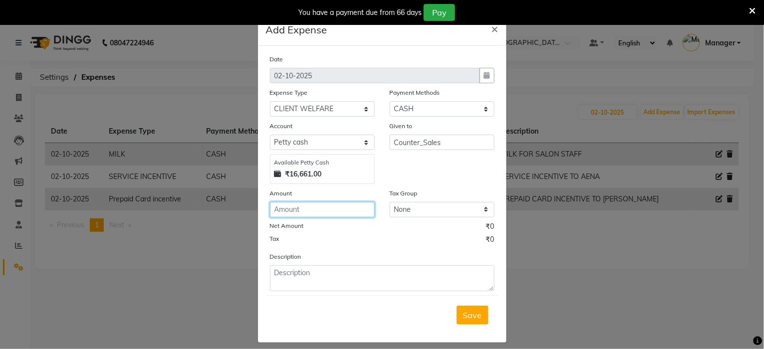
click at [323, 215] on input "number" at bounding box center [322, 209] width 105 height 15
type input "50"
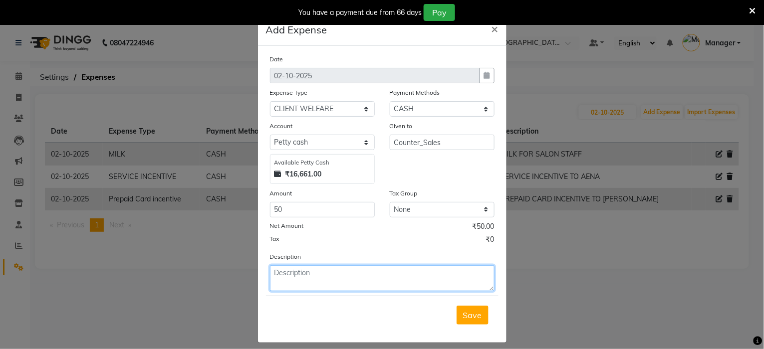
click at [327, 270] on textarea at bounding box center [382, 278] width 224 height 26
type textarea "SENDWICH"
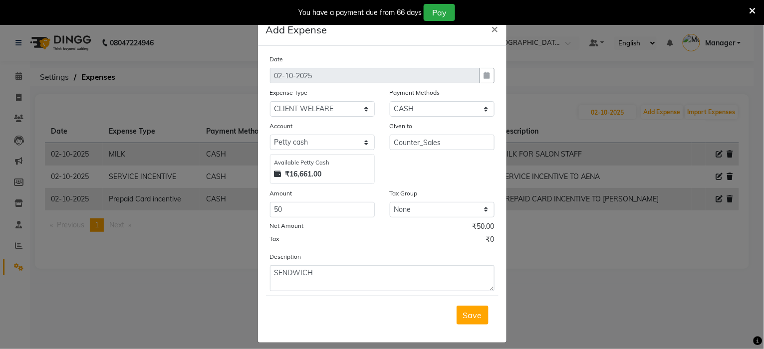
click at [469, 310] on span "Save" at bounding box center [472, 315] width 19 height 10
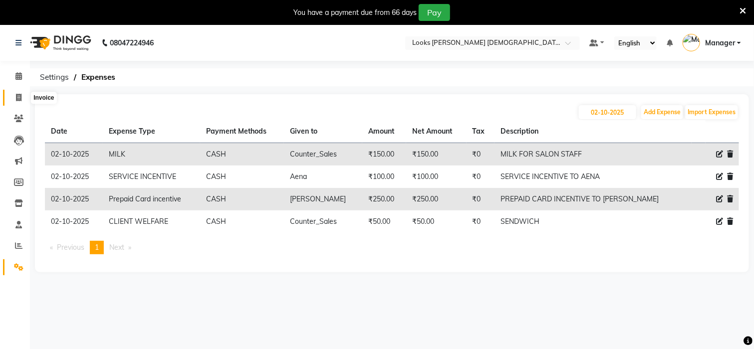
click at [20, 97] on icon at bounding box center [18, 97] width 5 height 7
select select "service"
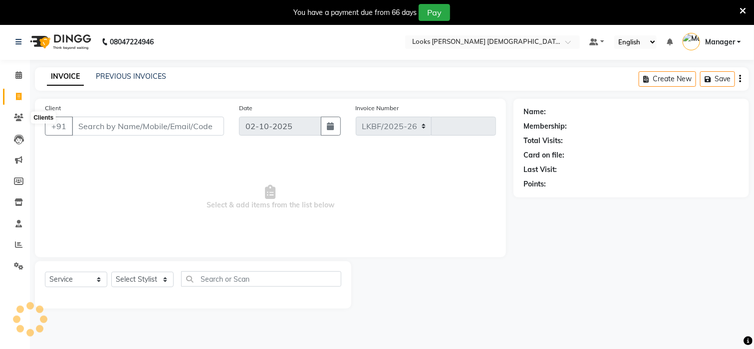
select select "8706"
type input "3230"
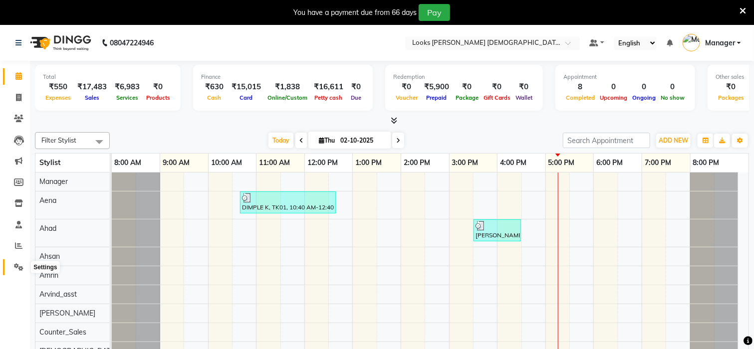
click at [19, 268] on icon at bounding box center [18, 266] width 9 height 7
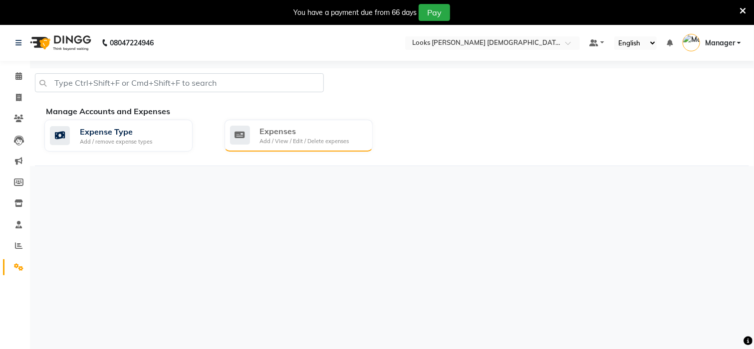
click at [292, 141] on div "Add / View / Edit / Delete expenses" at bounding box center [304, 141] width 89 height 8
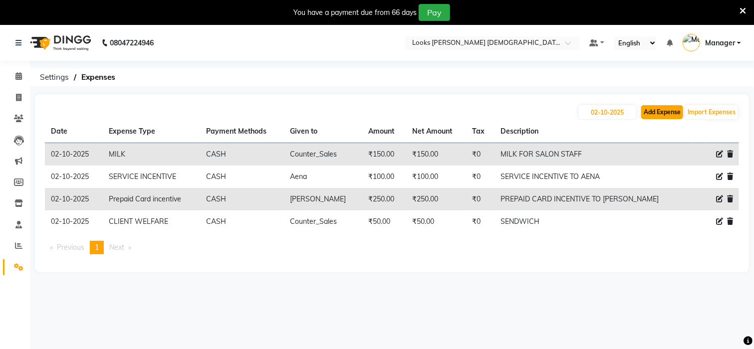
click at [661, 112] on button "Add Expense" at bounding box center [662, 112] width 42 height 14
select select "1"
select select "7940"
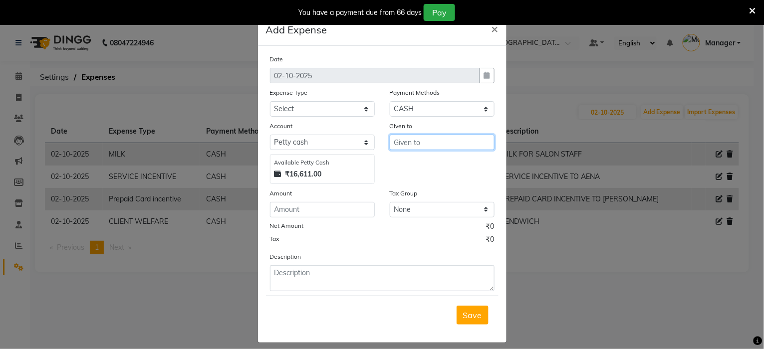
click at [392, 146] on input "text" at bounding box center [442, 142] width 105 height 15
click at [291, 103] on select "Select Accommodation Aesthetics Bank Deposit BLINKIT Cash Handover Client Refun…" at bounding box center [322, 108] width 105 height 15
select select "24828"
click at [270, 101] on select "Select Accommodation Aesthetics Bank Deposit BLINKIT Cash Handover Client Refun…" at bounding box center [322, 108] width 105 height 15
click at [420, 142] on input "text" at bounding box center [442, 142] width 105 height 15
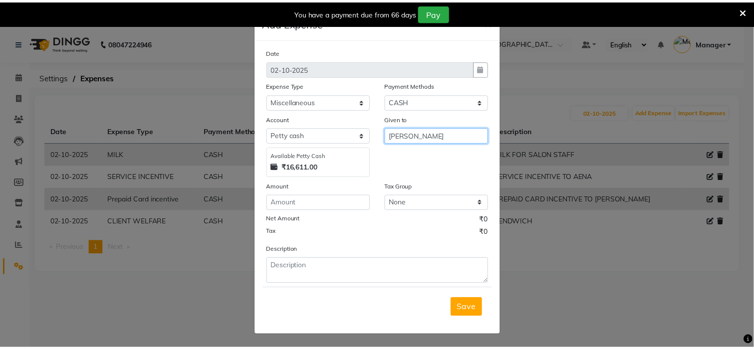
scroll to position [8, 0]
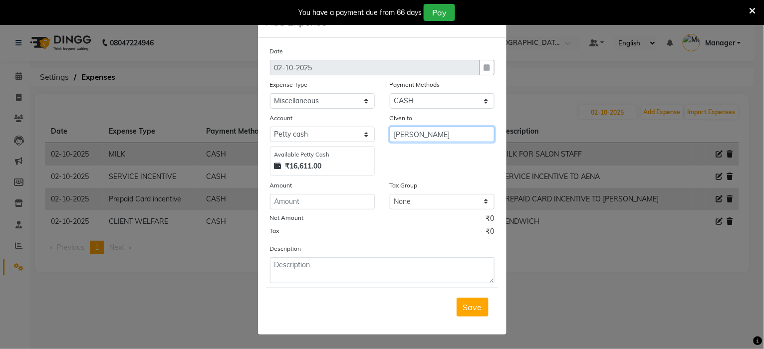
type input "[PERSON_NAME]"
click at [284, 201] on input "number" at bounding box center [322, 201] width 105 height 15
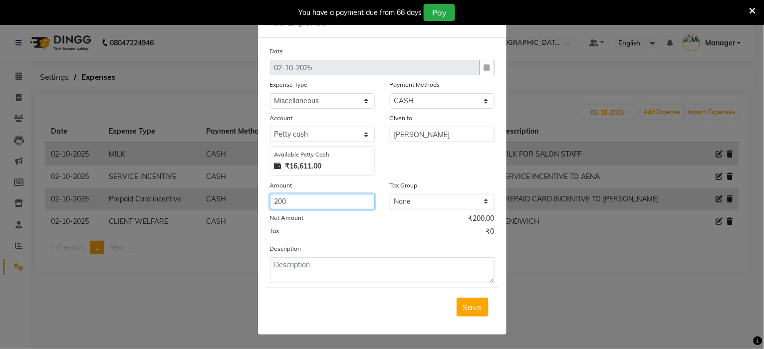
type input "200"
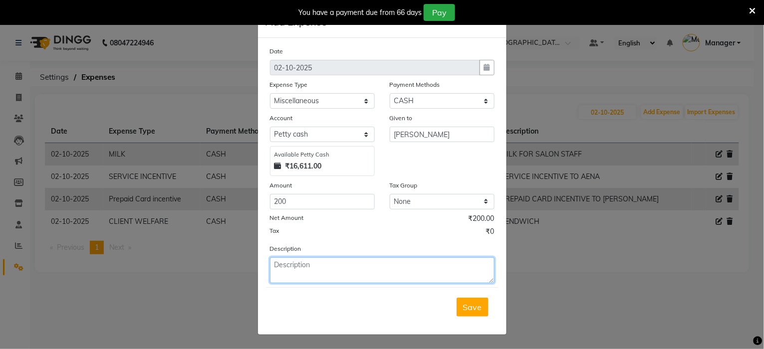
click at [286, 266] on textarea at bounding box center [382, 270] width 224 height 26
type textarea "STAIRS CLEANING"
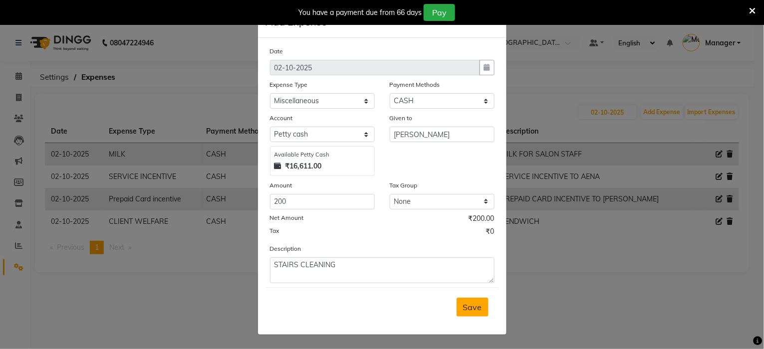
click at [469, 309] on span "Save" at bounding box center [472, 307] width 19 height 10
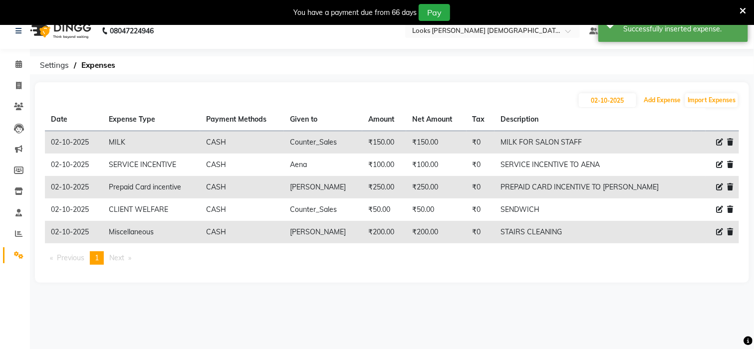
scroll to position [0, 0]
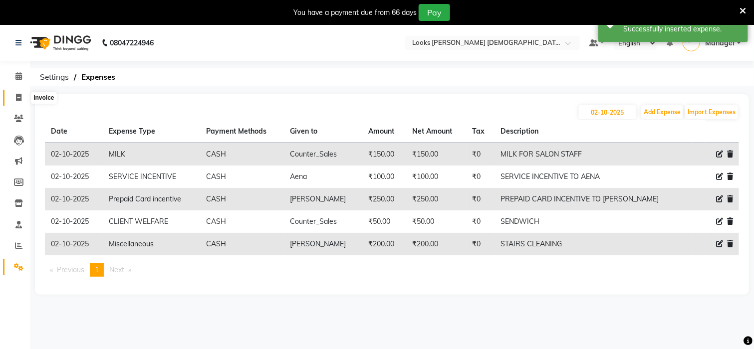
click at [16, 98] on icon at bounding box center [18, 97] width 5 height 7
select select "service"
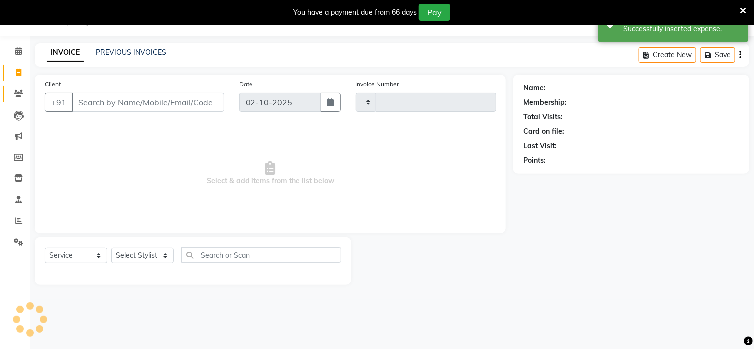
type input "3231"
select select "8706"
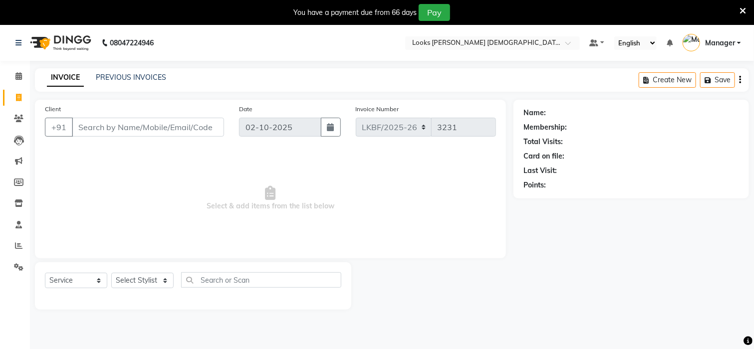
type input "`"
click at [741, 11] on icon at bounding box center [742, 10] width 6 height 9
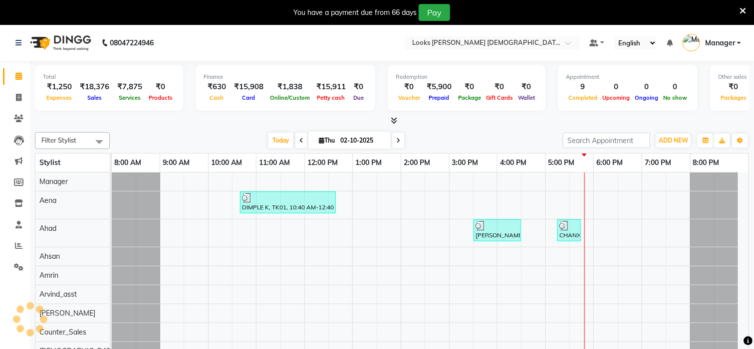
select select "en"
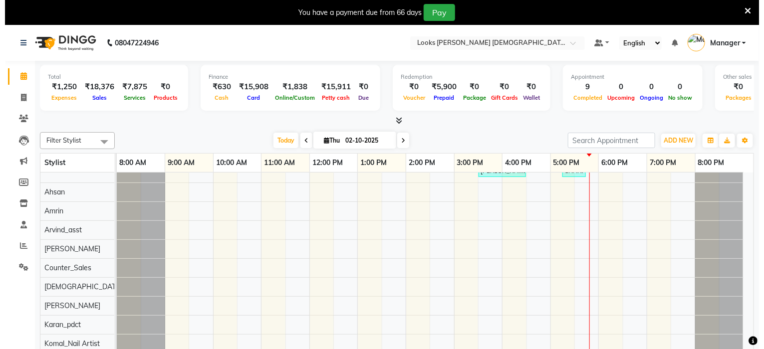
scroll to position [133, 0]
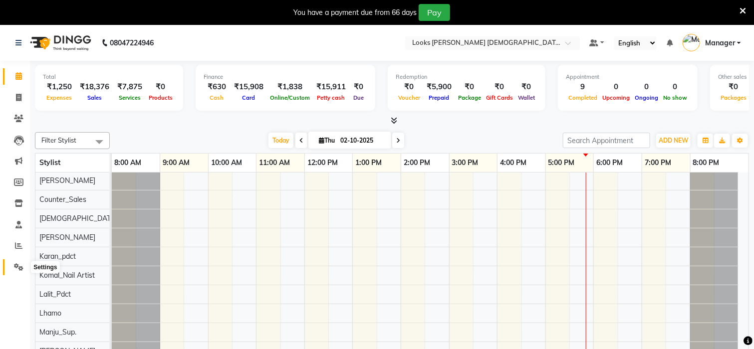
click at [16, 266] on icon at bounding box center [18, 266] width 9 height 7
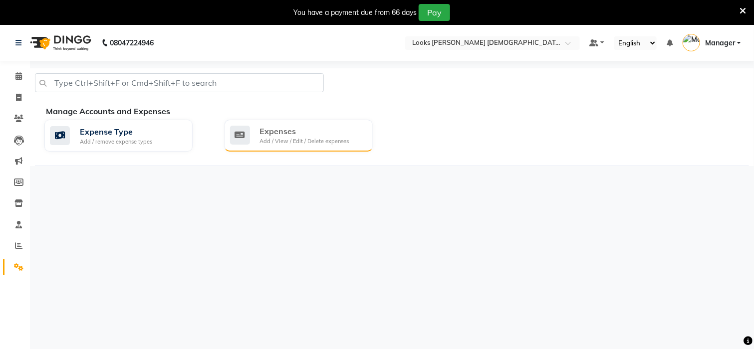
click at [275, 137] on div "Add / View / Edit / Delete expenses" at bounding box center [304, 141] width 89 height 8
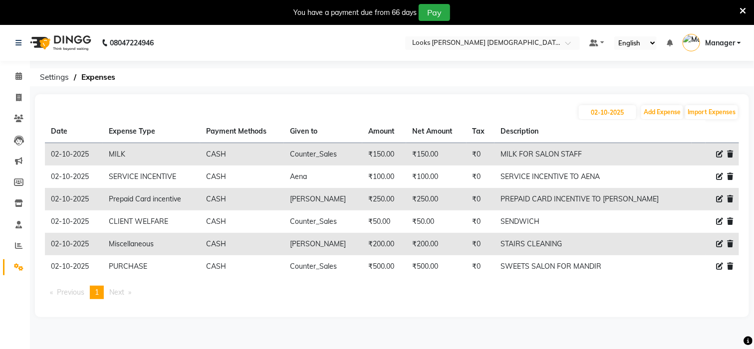
drag, startPoint x: 742, startPoint y: 11, endPoint x: 298, endPoint y: 26, distance: 444.2
click at [741, 12] on icon at bounding box center [742, 10] width 6 height 9
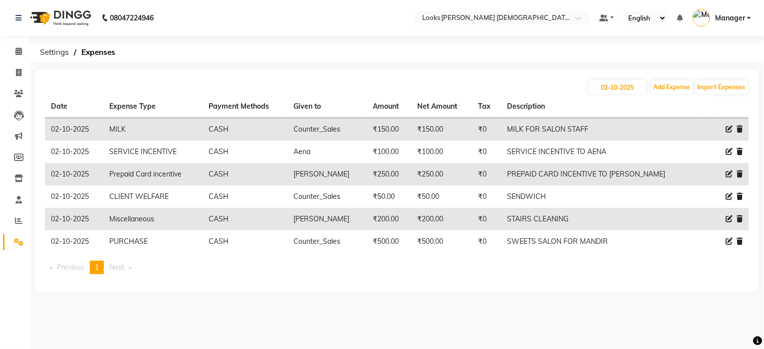
click at [12, 20] on div "08047224946" at bounding box center [84, 18] width 153 height 28
click at [14, 216] on span at bounding box center [18, 220] width 17 height 11
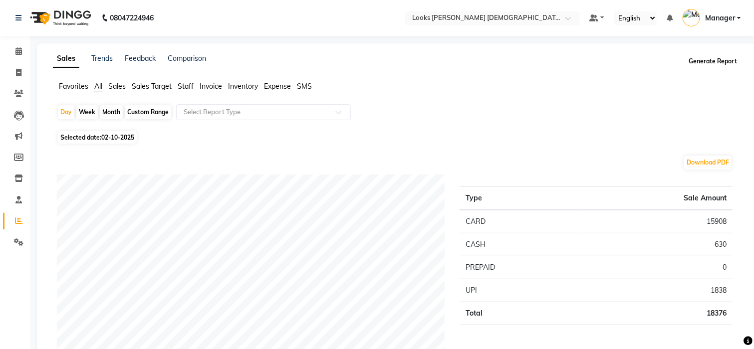
click at [717, 64] on button "Generate Report" at bounding box center [712, 61] width 53 height 14
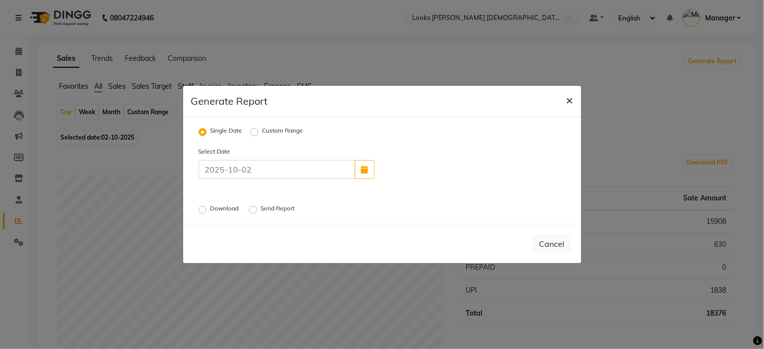
click at [568, 99] on span "×" at bounding box center [569, 99] width 7 height 15
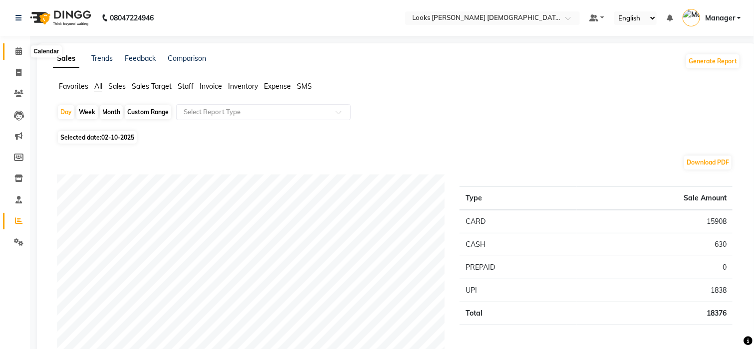
click at [20, 46] on span at bounding box center [18, 51] width 17 height 11
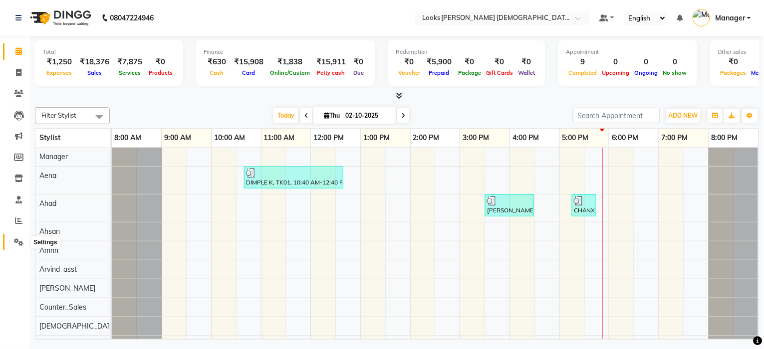
click at [15, 244] on icon at bounding box center [18, 241] width 9 height 7
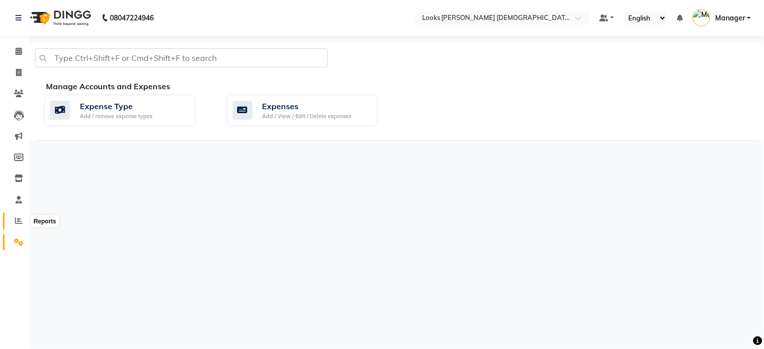
click at [19, 223] on icon at bounding box center [18, 220] width 7 height 7
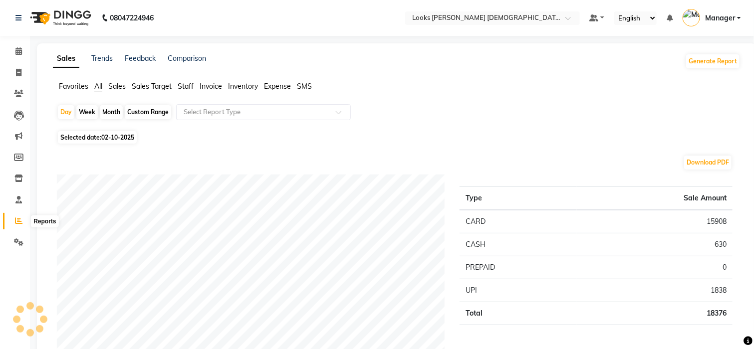
click at [15, 223] on icon at bounding box center [18, 220] width 7 height 7
click at [737, 15] on link "Manager" at bounding box center [711, 18] width 58 height 16
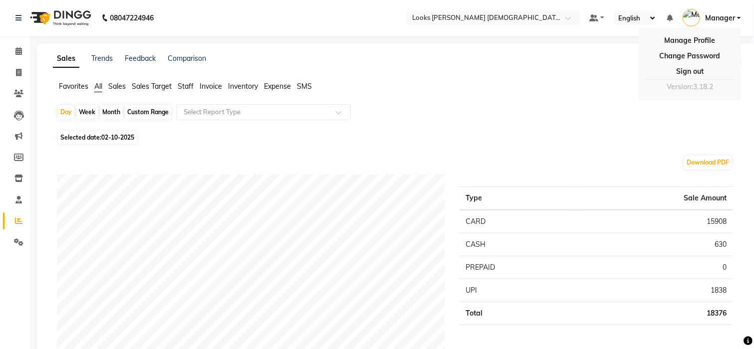
click at [738, 17] on link "Manager" at bounding box center [711, 18] width 58 height 16
click at [731, 62] on button "Generate Report" at bounding box center [712, 61] width 53 height 14
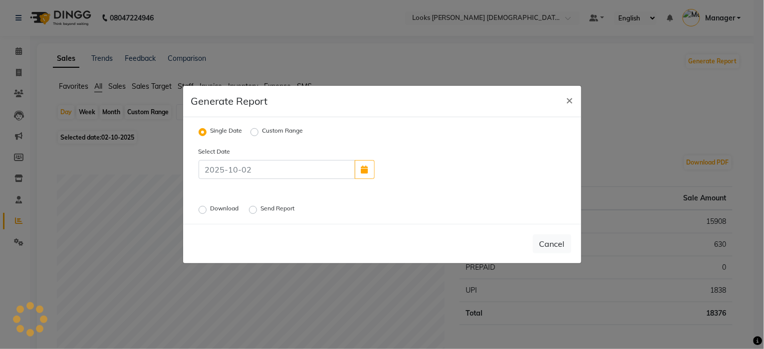
click at [210, 209] on label "Download" at bounding box center [225, 210] width 30 height 12
click at [202, 209] on input "Download" at bounding box center [204, 210] width 7 height 7
radio input "true"
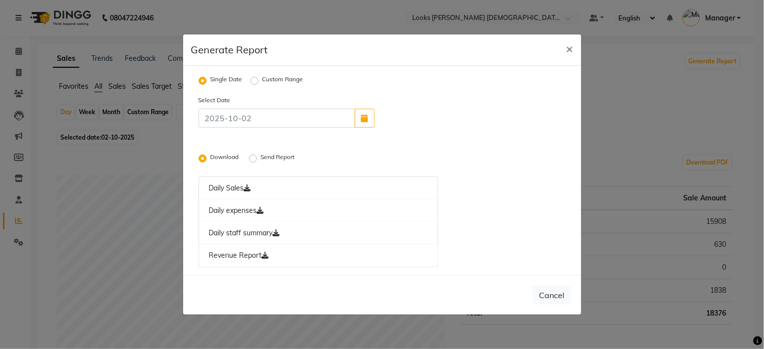
click at [261, 157] on label "Send Report" at bounding box center [279, 159] width 36 height 12
click at [253, 157] on input "Send Report" at bounding box center [254, 158] width 7 height 7
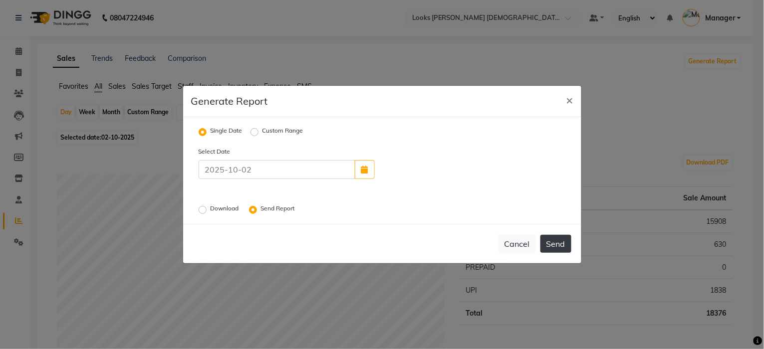
click at [556, 246] on button "Send" at bounding box center [555, 244] width 31 height 18
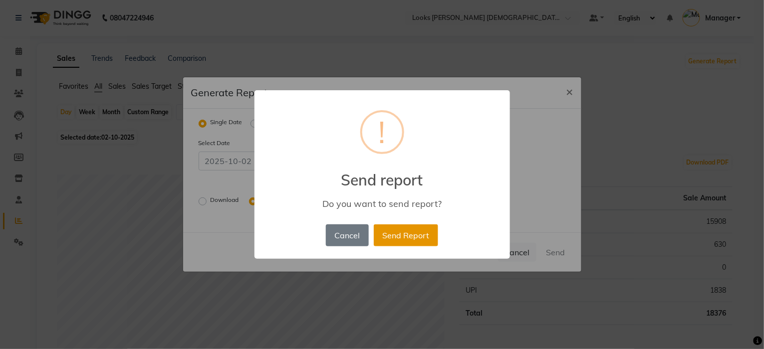
click at [409, 240] on button "Send Report" at bounding box center [406, 235] width 64 height 22
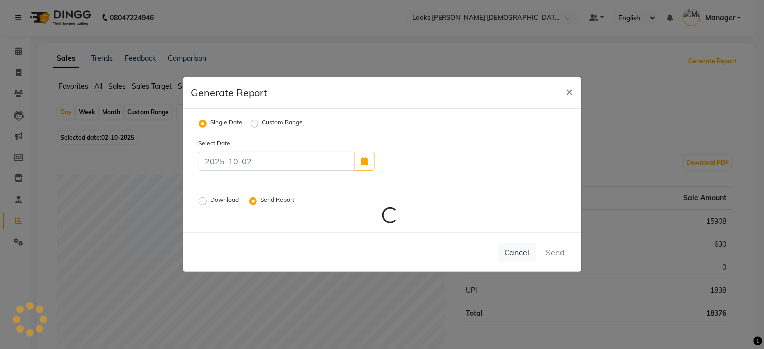
radio input "false"
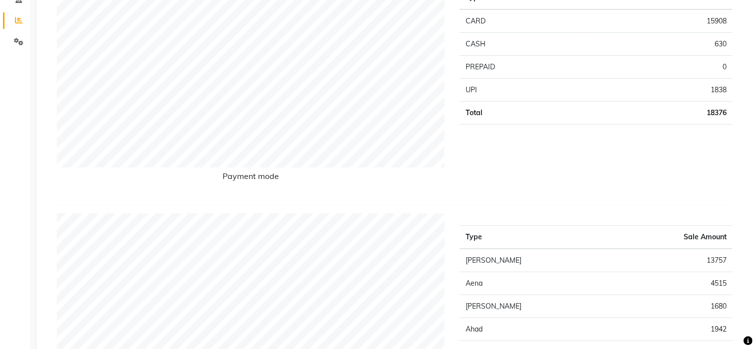
scroll to position [199, 0]
